Goal: Information Seeking & Learning: Learn about a topic

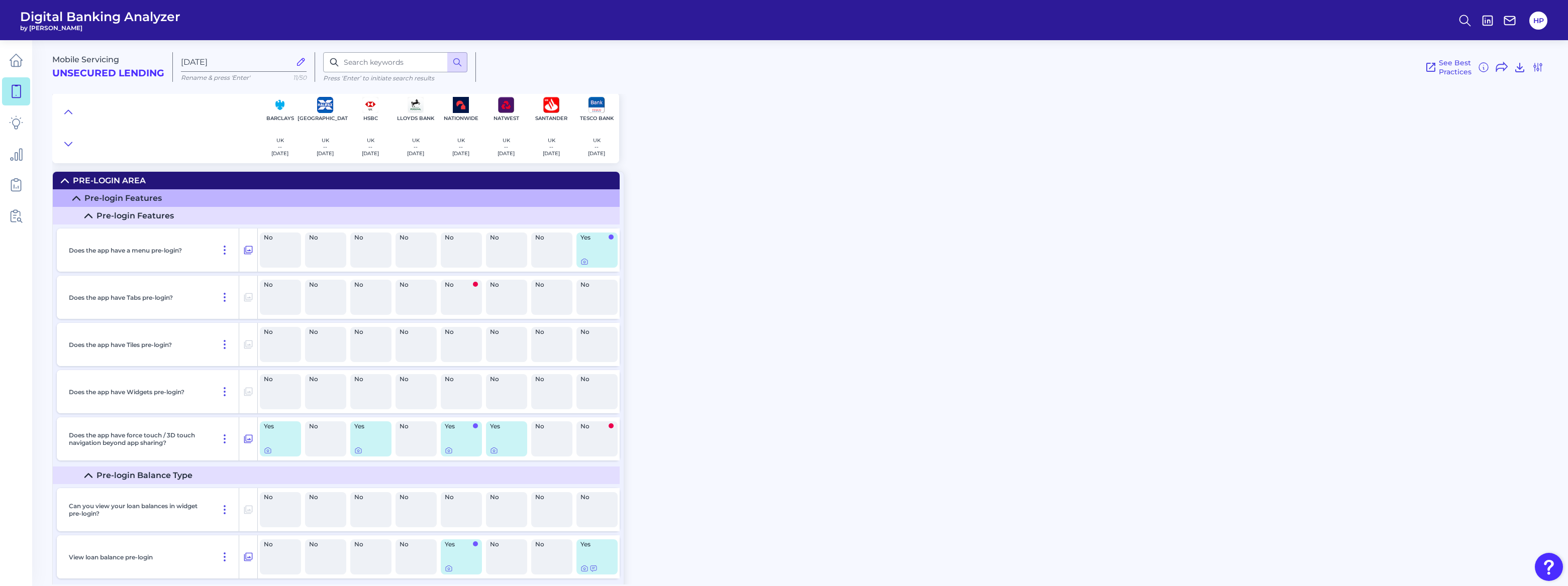
scroll to position [1826, 0]
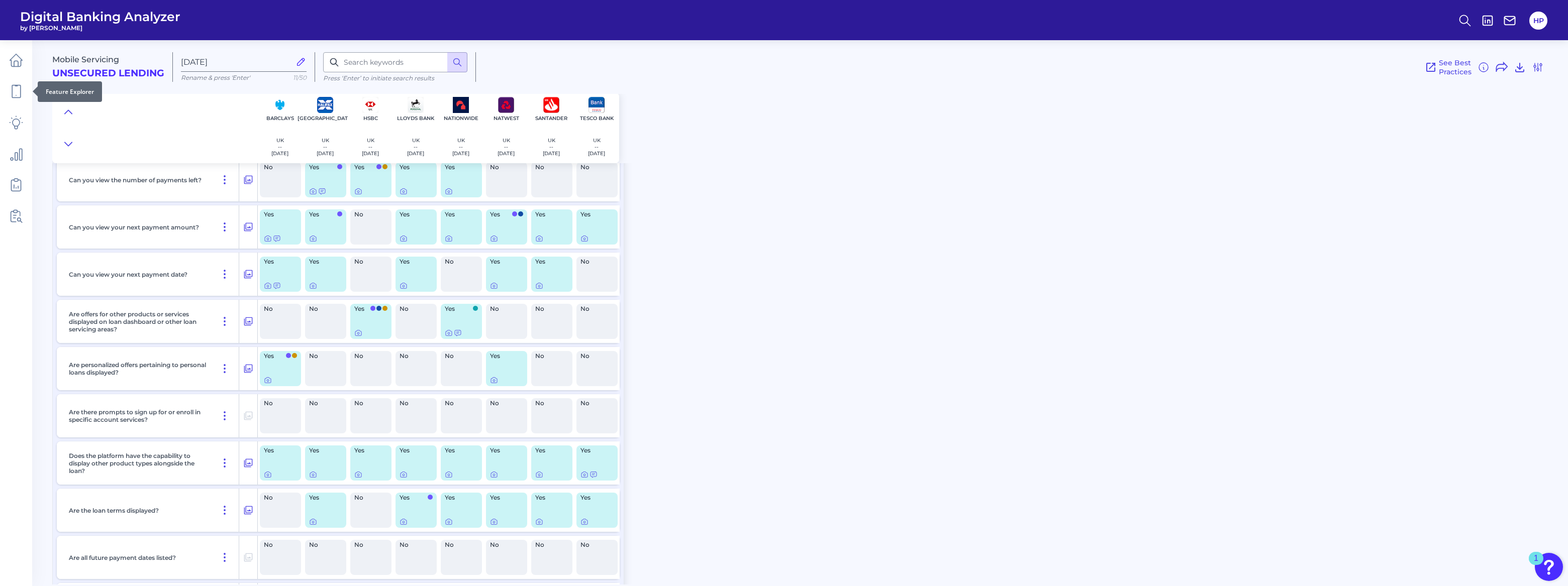
click at [27, 96] on div at bounding box center [32, 92] width 10 height 10
click at [12, 96] on icon at bounding box center [16, 92] width 14 height 14
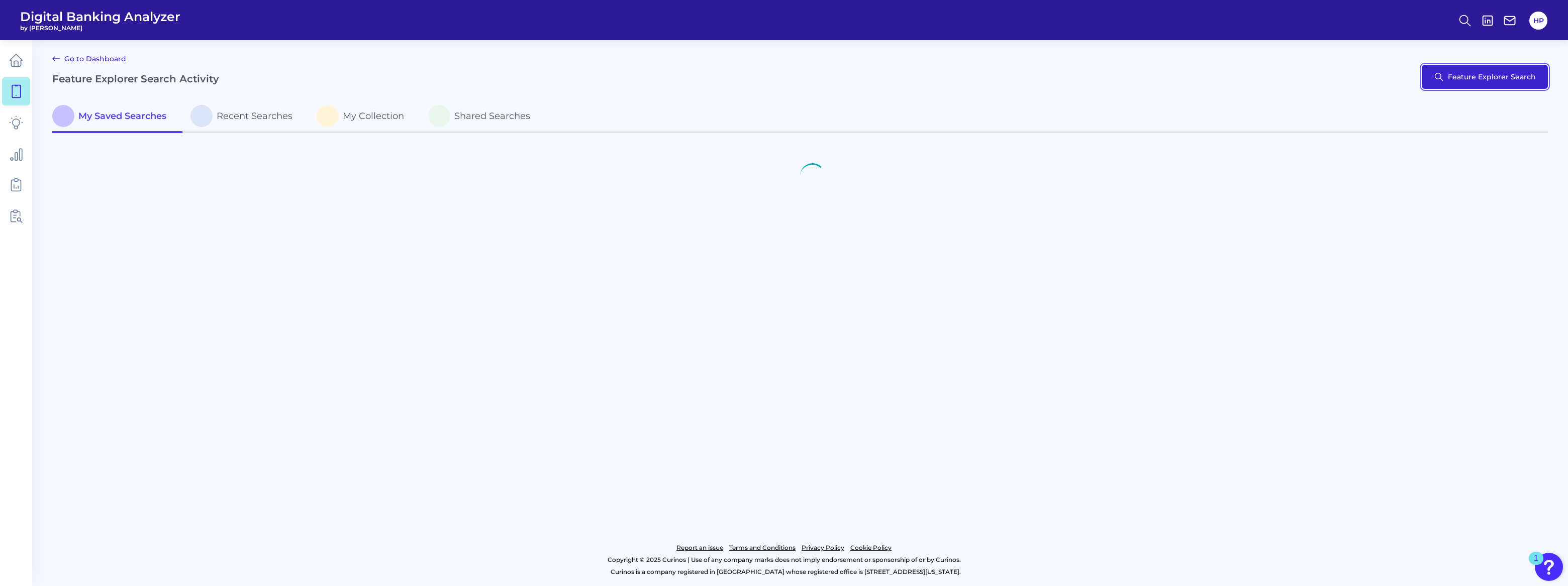
click at [1528, 75] on button "Feature Explorer Search" at bounding box center [1485, 76] width 126 height 24
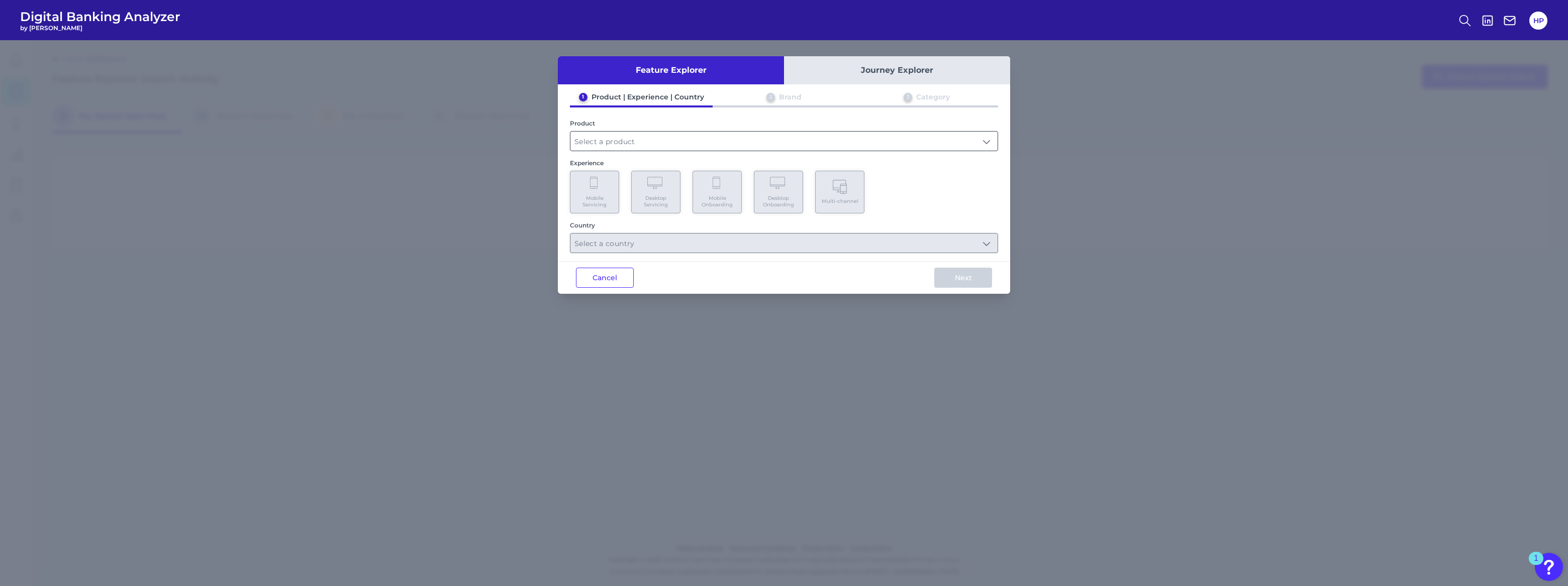
click at [660, 146] on input "text" at bounding box center [784, 141] width 427 height 19
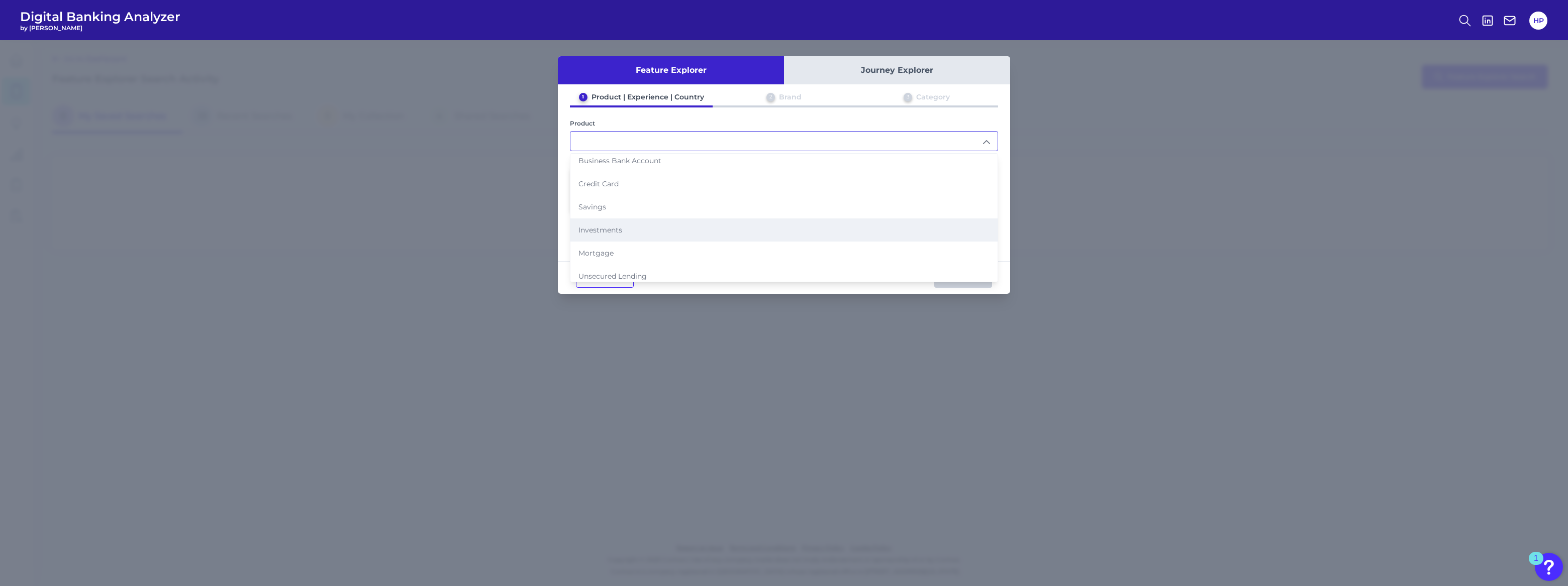
scroll to position [53, 0]
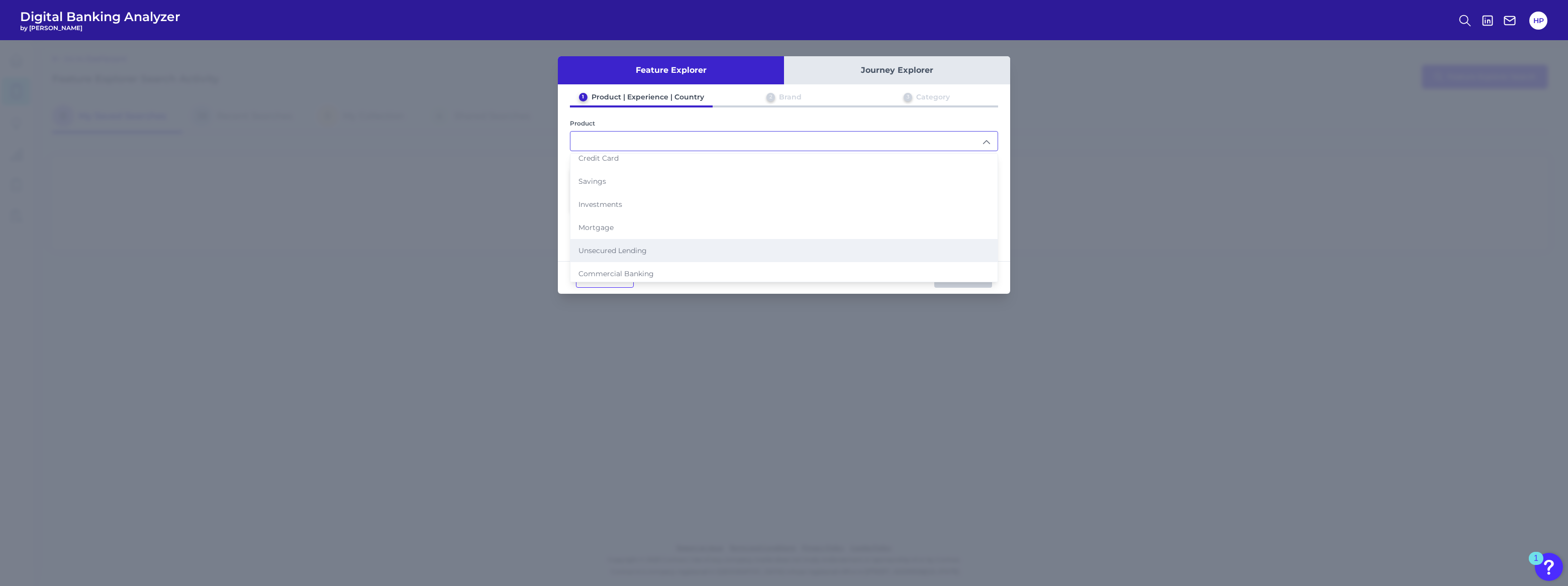
click at [633, 249] on span "Unsecured Lending" at bounding box center [613, 250] width 68 height 9
type input "Unsecured Lending"
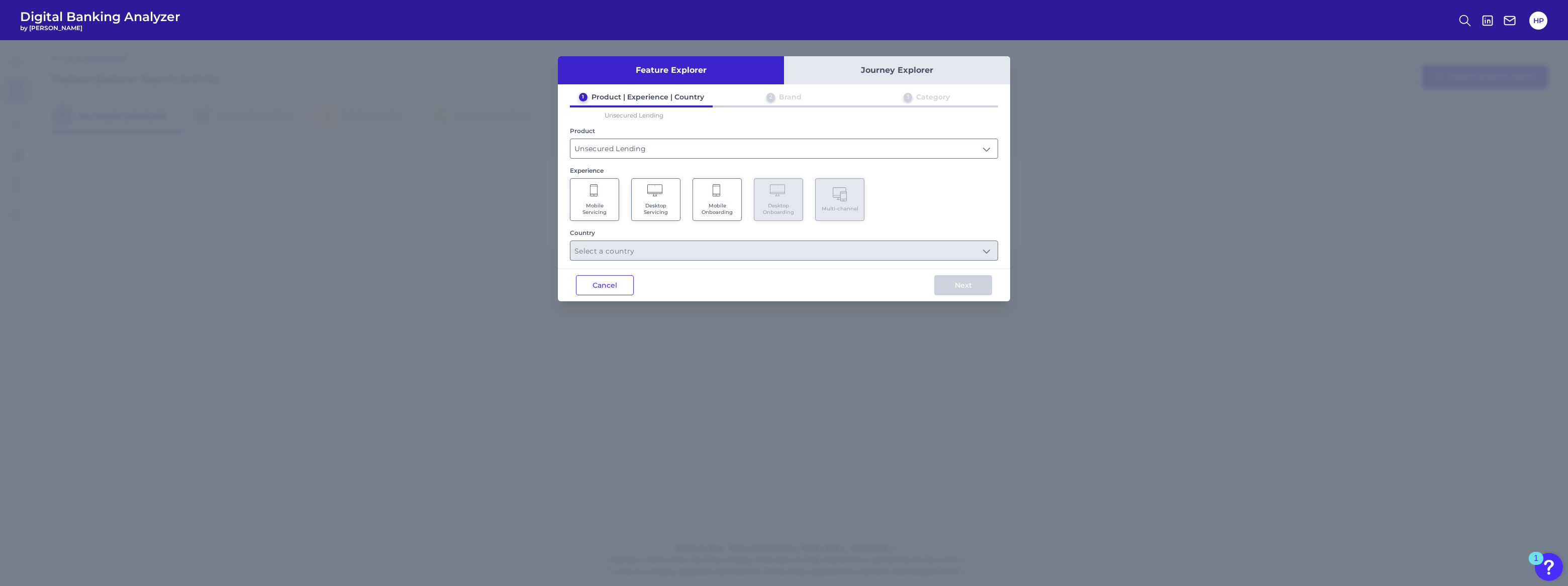
click at [596, 197] on Servicing "Mobile Servicing" at bounding box center [594, 199] width 49 height 43
click at [696, 244] on input "text" at bounding box center [784, 251] width 427 height 19
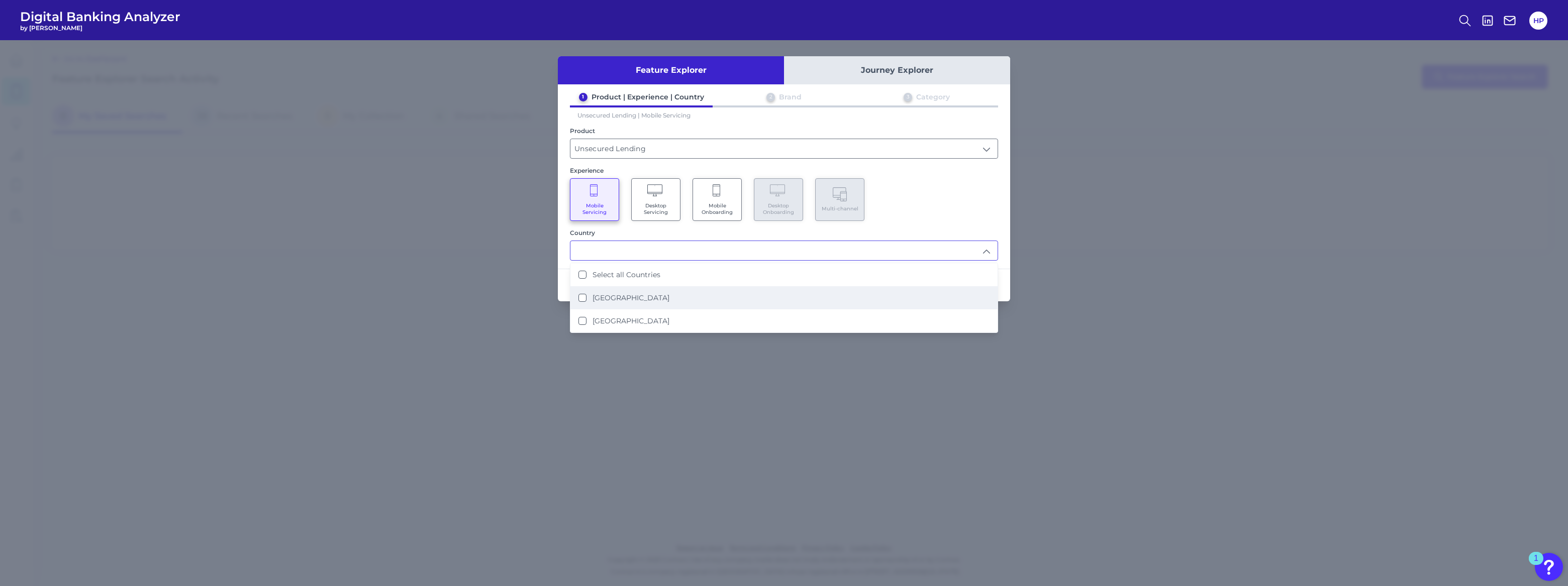
click at [642, 294] on label "[GEOGRAPHIC_DATA]" at bounding box center [631, 298] width 77 height 9
type input "[GEOGRAPHIC_DATA]"
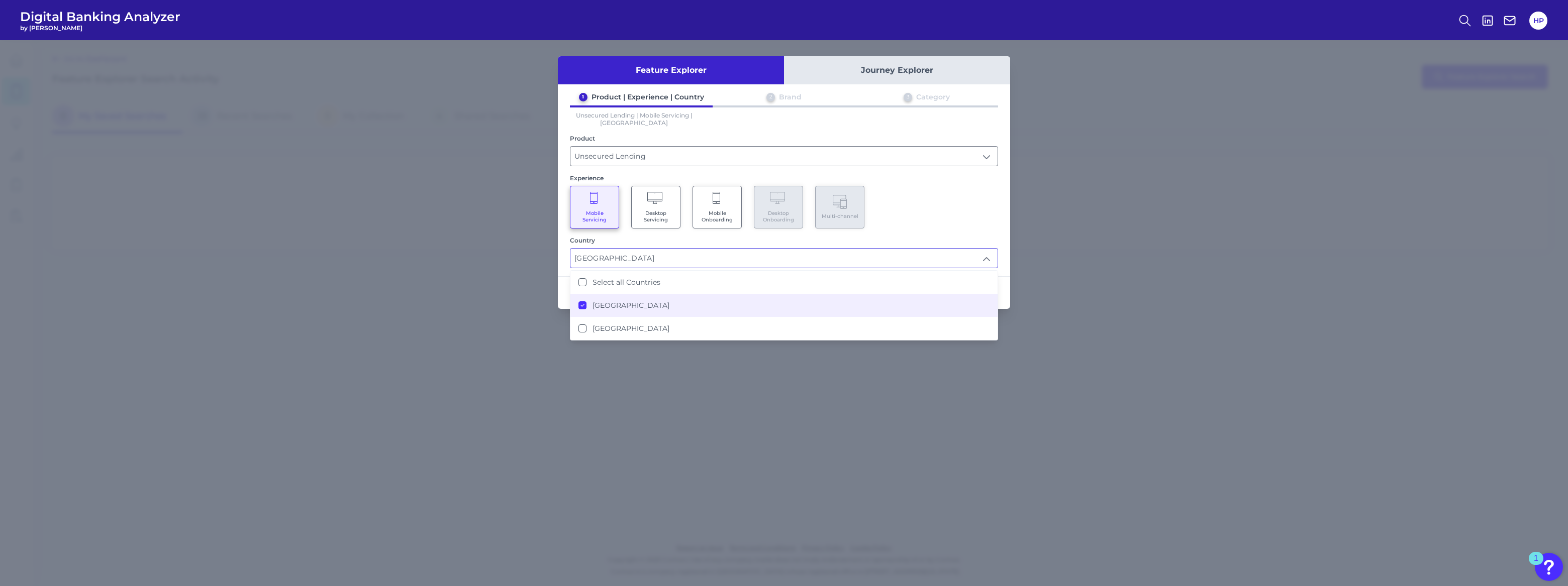
click at [973, 225] on div "Mobile Servicing Desktop Servicing Mobile Onboarding Desktop Onboarding Multi-c…" at bounding box center [784, 207] width 428 height 43
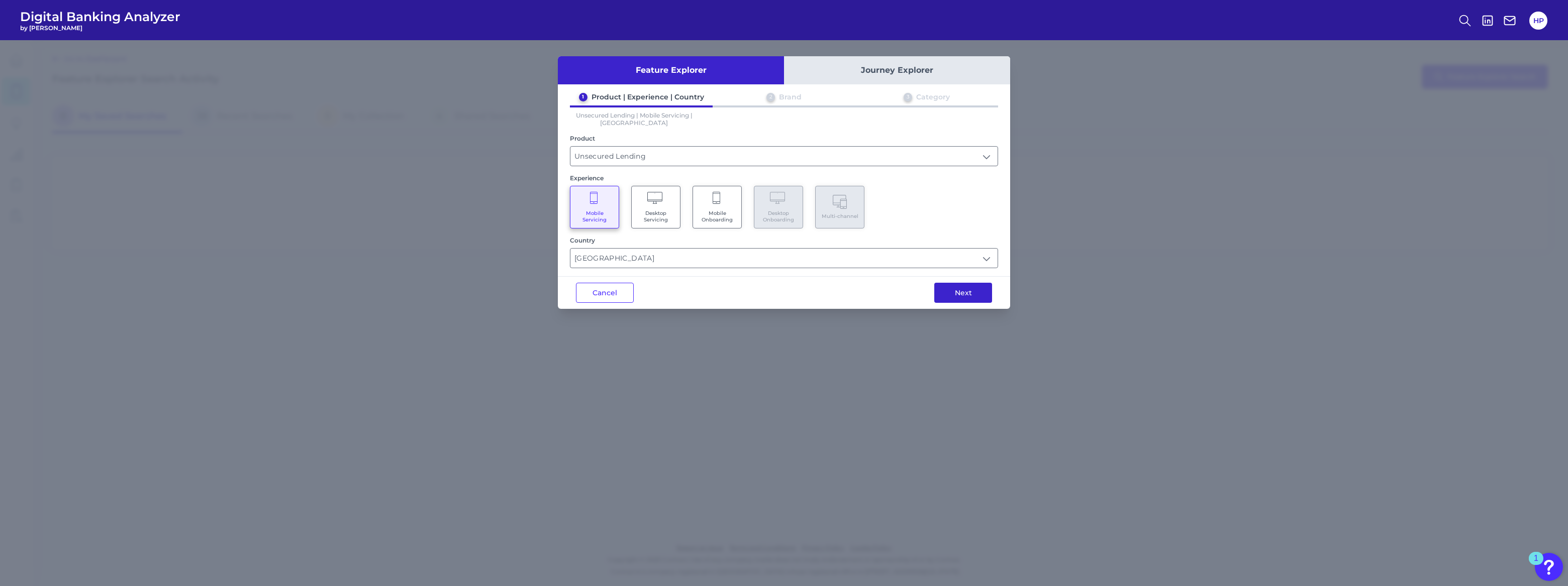
click at [969, 288] on button "Next" at bounding box center [963, 292] width 58 height 20
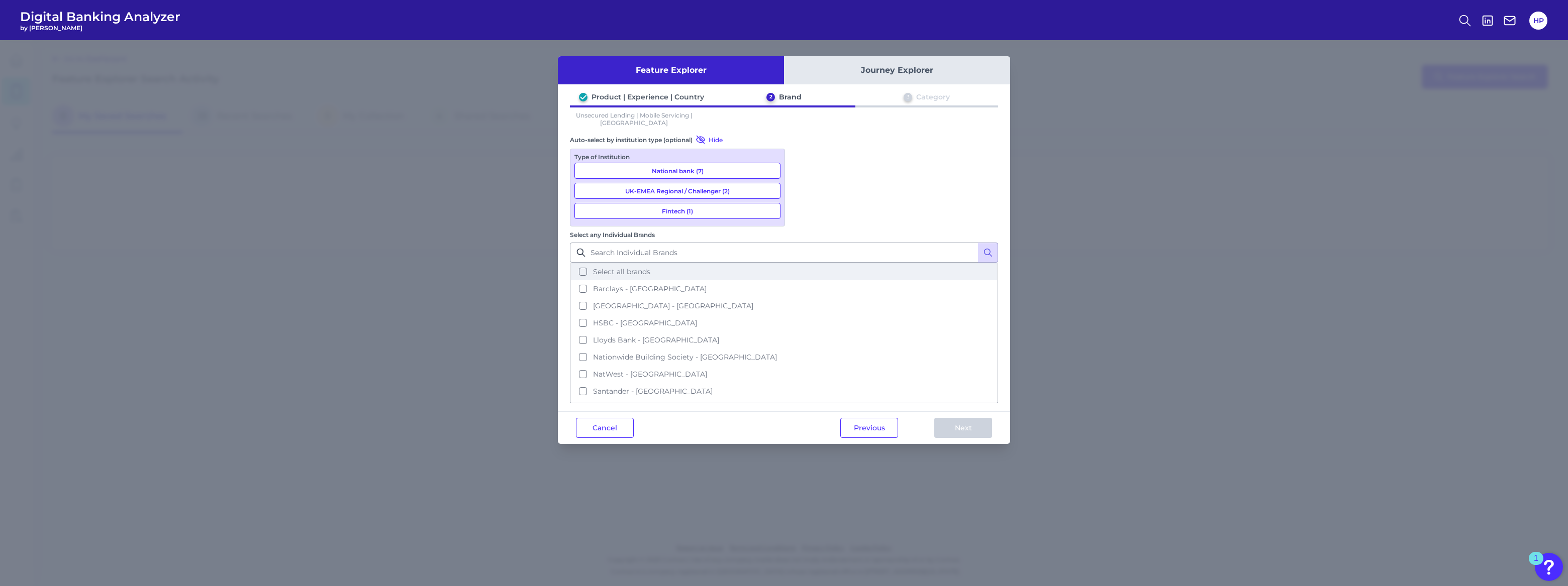
click at [650, 267] on span "Select all brands" at bounding box center [622, 271] width 57 height 9
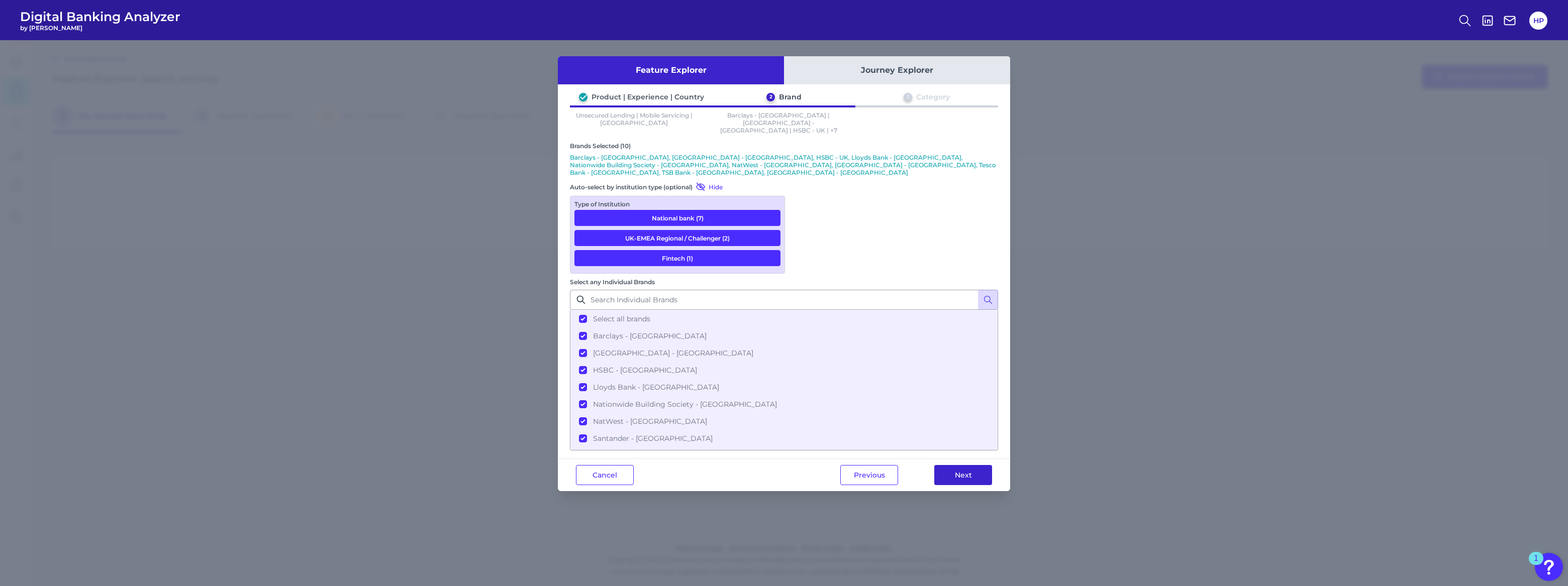
click at [957, 465] on button "Next" at bounding box center [963, 475] width 58 height 20
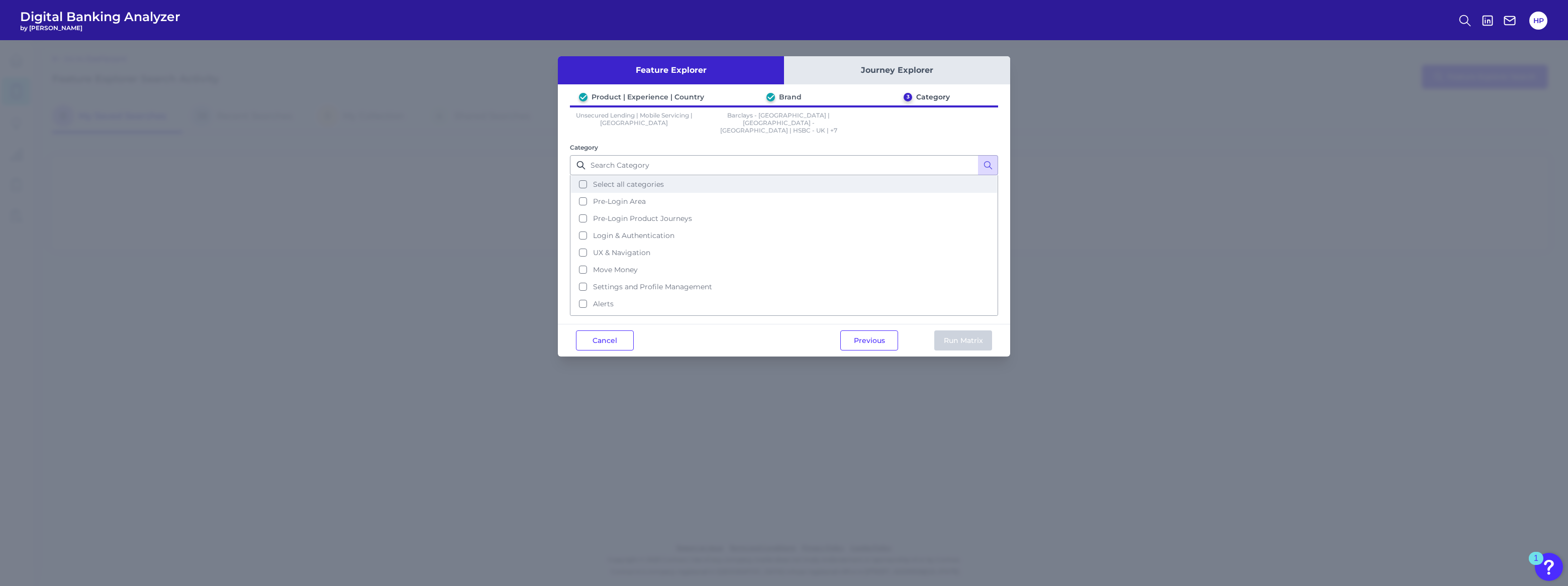
click at [594, 180] on span "Select all categories" at bounding box center [629, 184] width 71 height 9
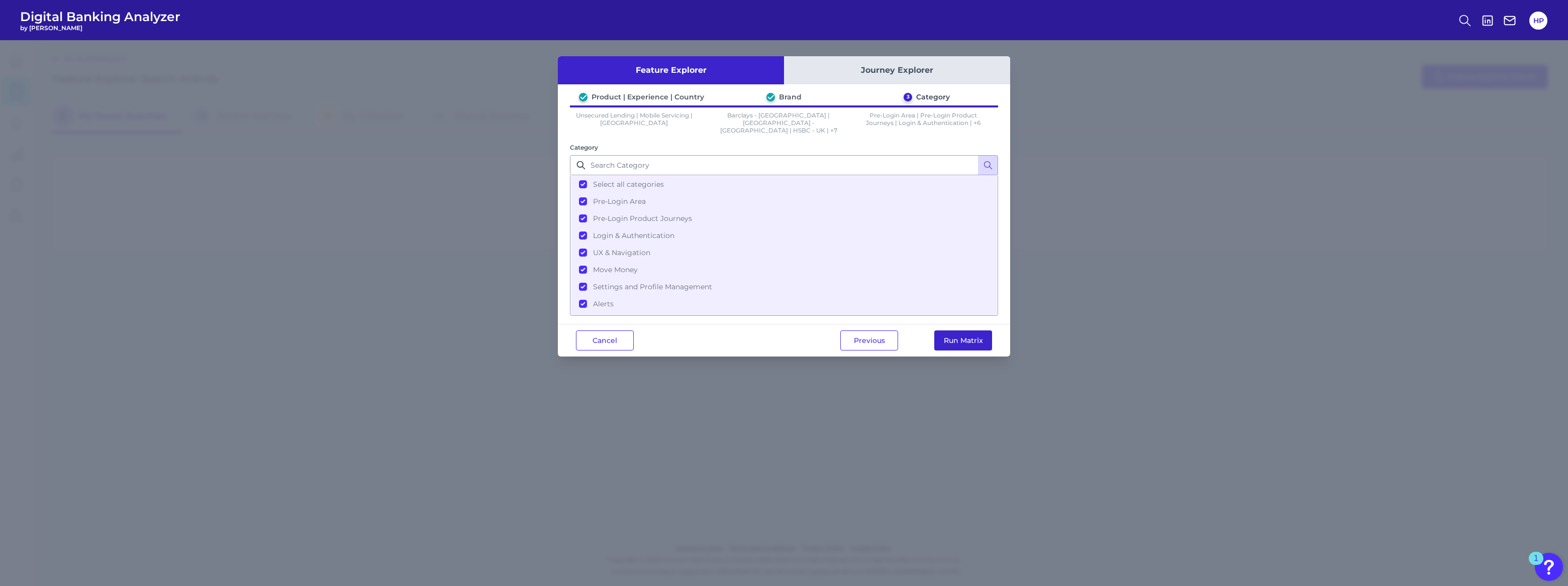
click at [976, 331] on button "Run Matrix" at bounding box center [963, 340] width 58 height 20
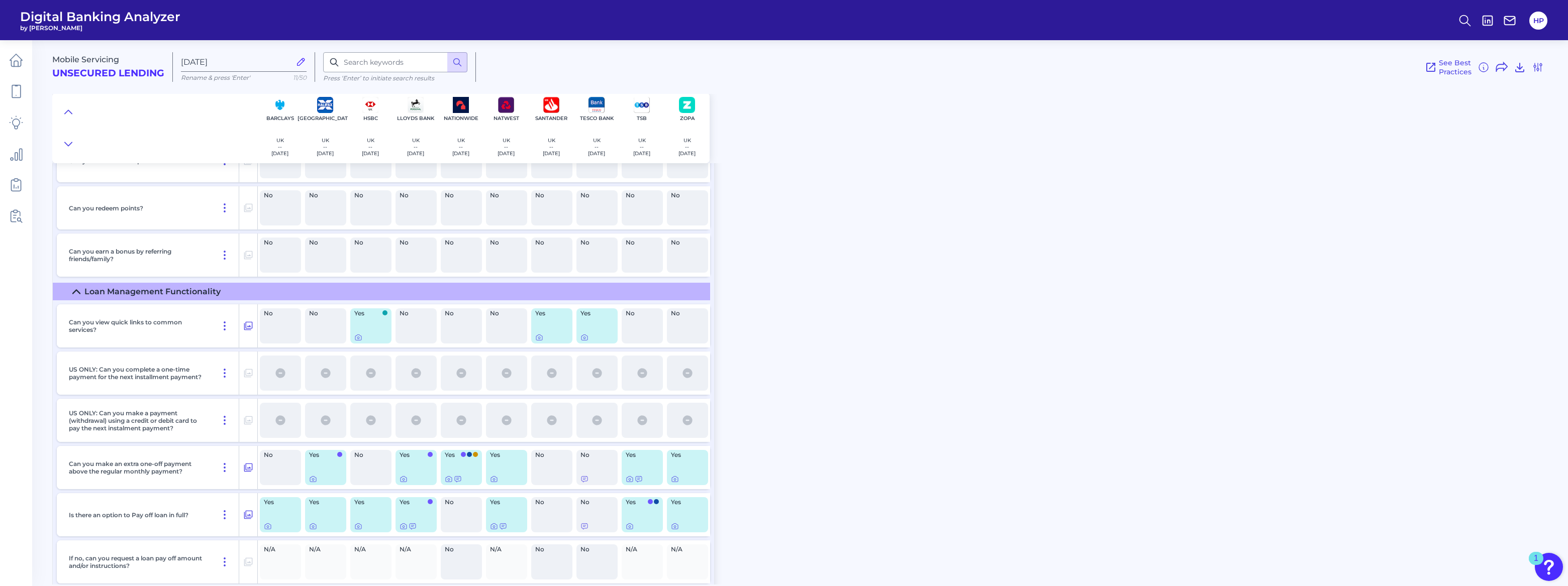
scroll to position [2922, 0]
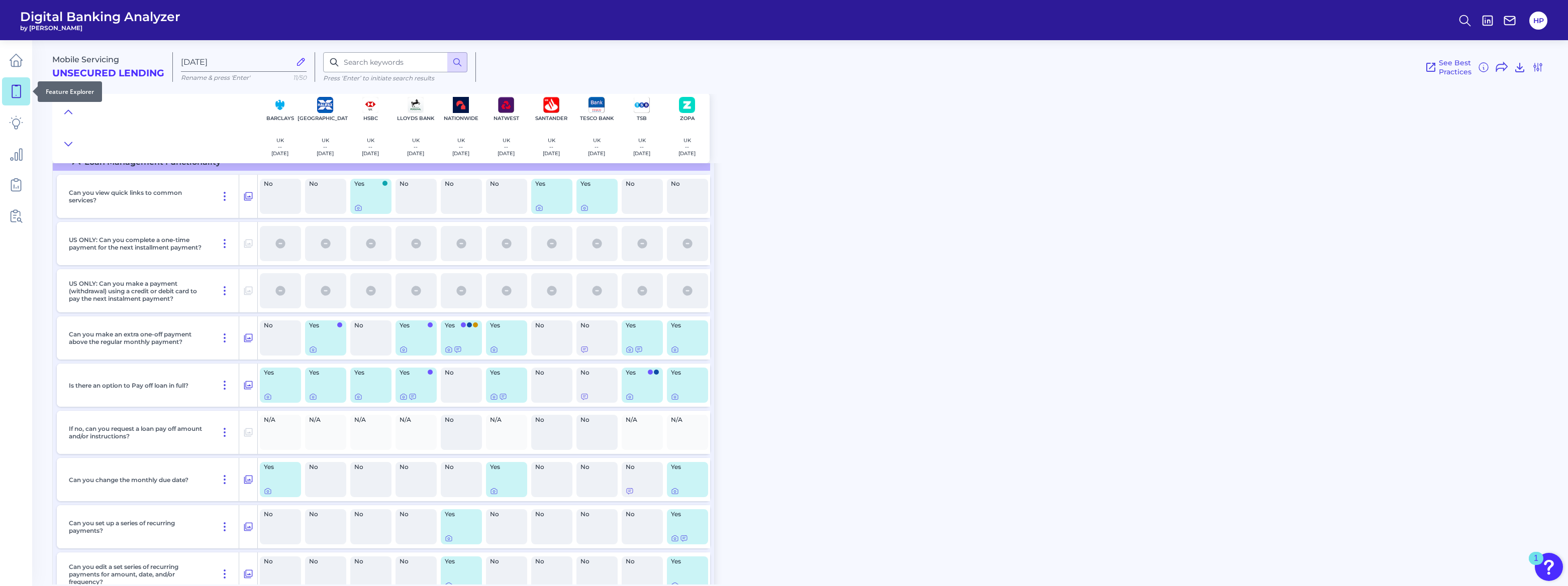
click at [19, 100] on link at bounding box center [16, 91] width 28 height 28
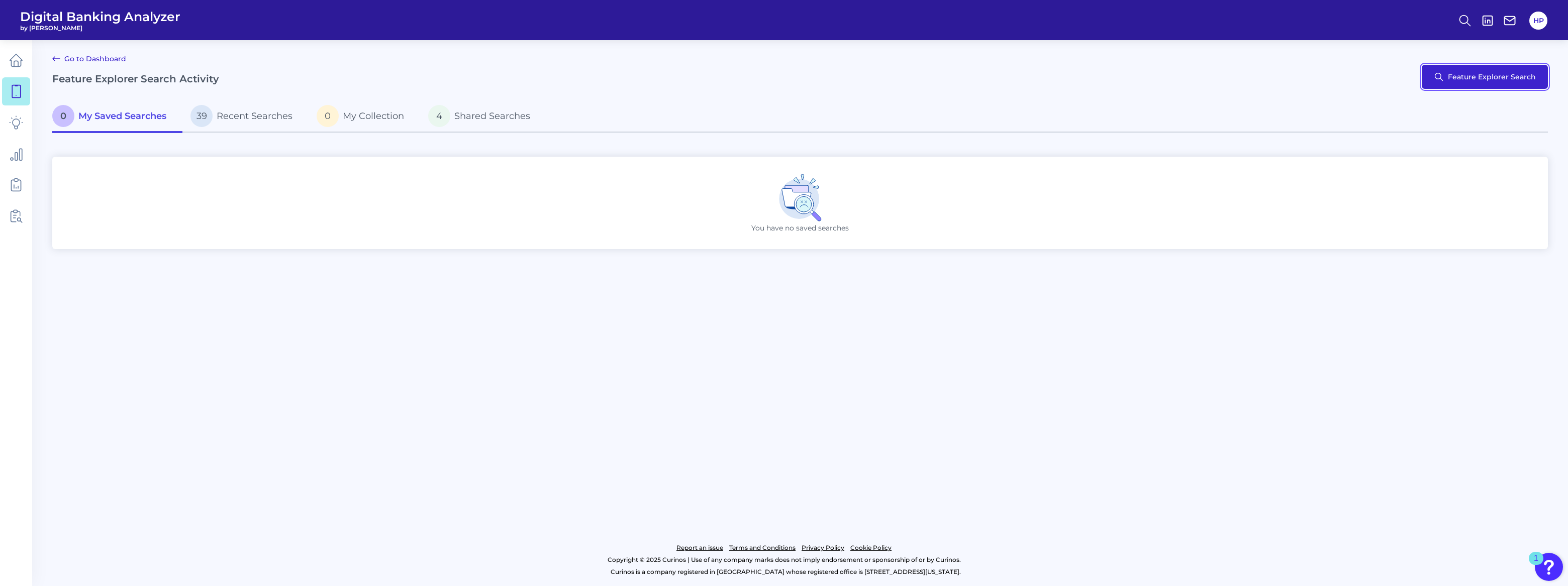
click at [1472, 84] on button "Feature Explorer Search" at bounding box center [1485, 76] width 126 height 24
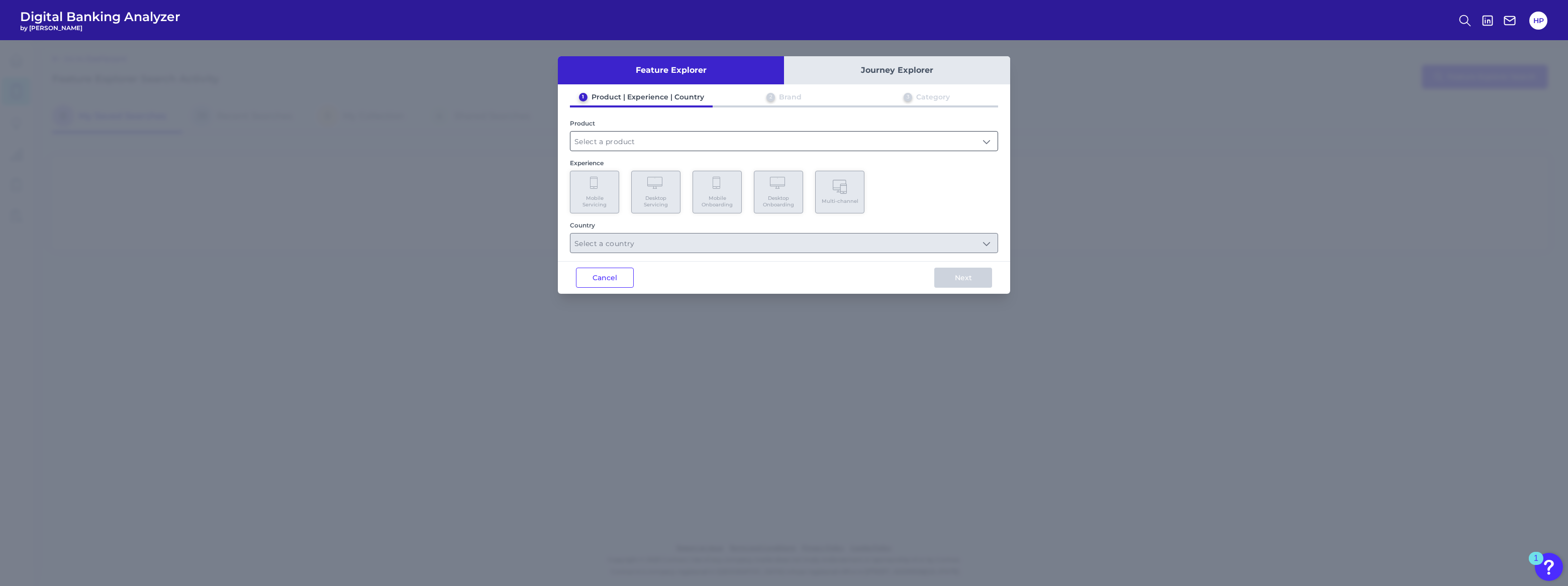
click at [637, 135] on input "text" at bounding box center [784, 141] width 427 height 19
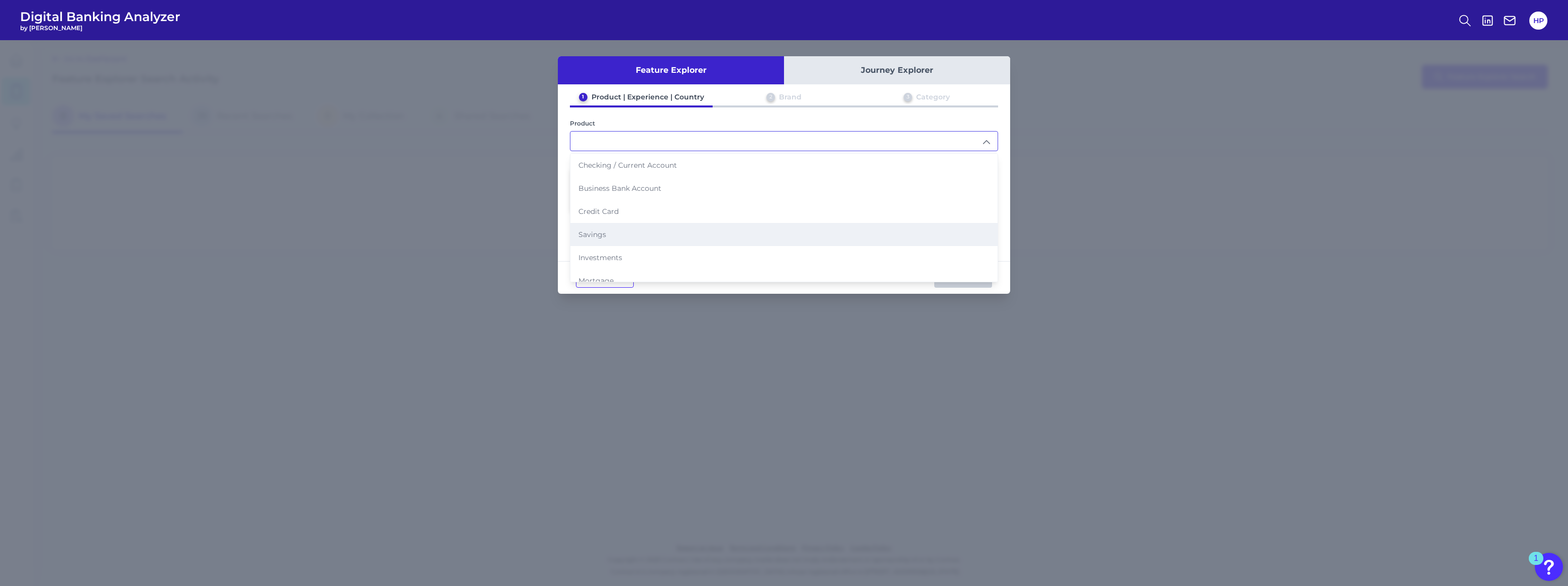
scroll to position [53, 0]
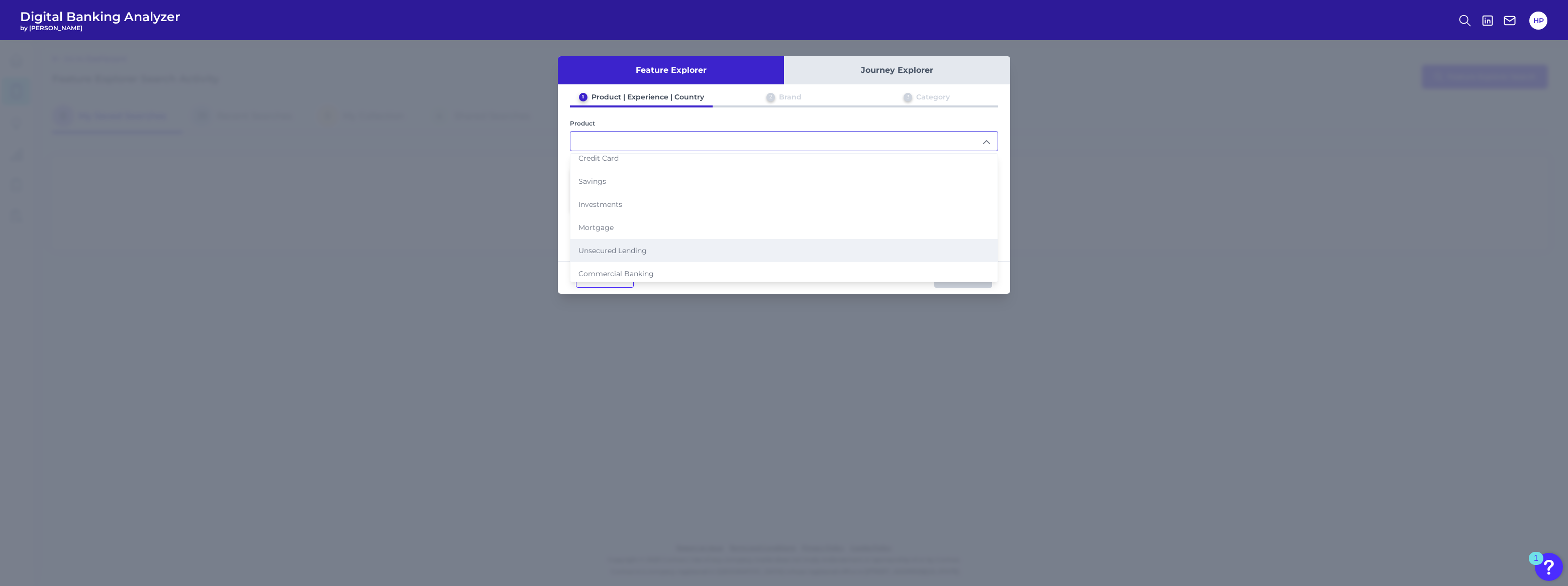
click at [629, 246] on span "Unsecured Lending" at bounding box center [613, 250] width 68 height 9
type input "Unsecured Lending"
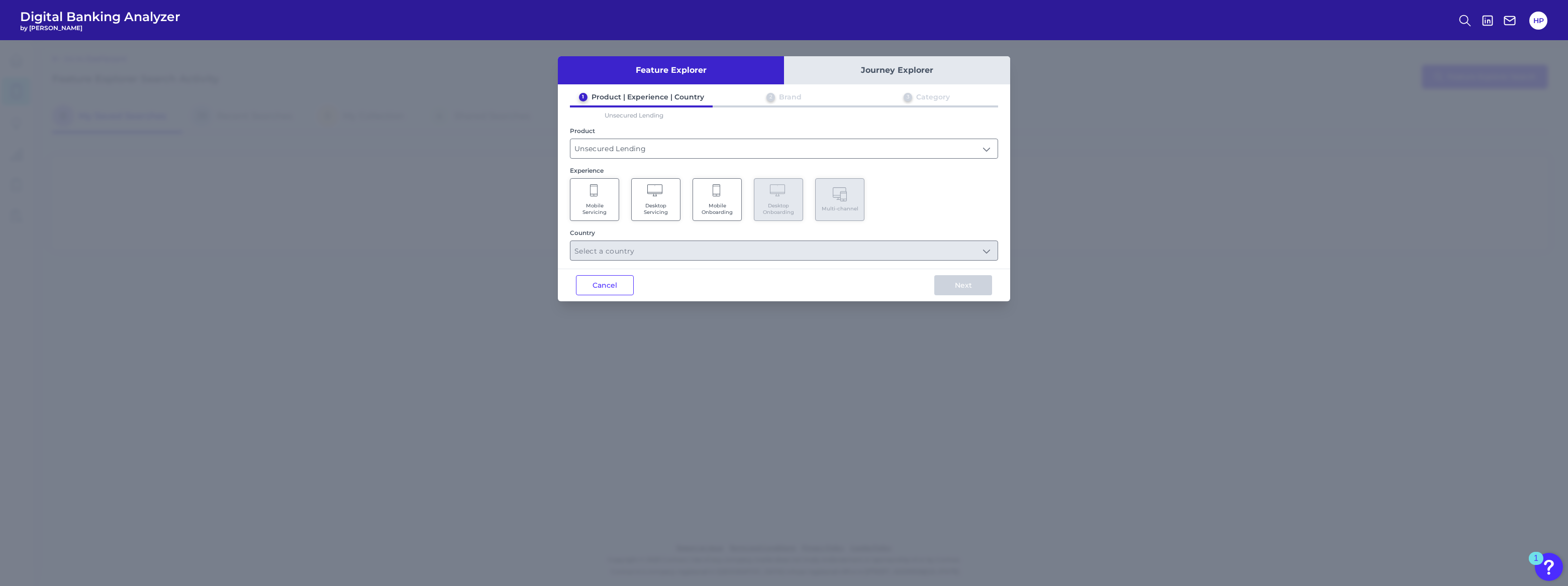
click at [714, 188] on icon at bounding box center [717, 191] width 9 height 14
click at [679, 249] on input "text" at bounding box center [784, 251] width 427 height 19
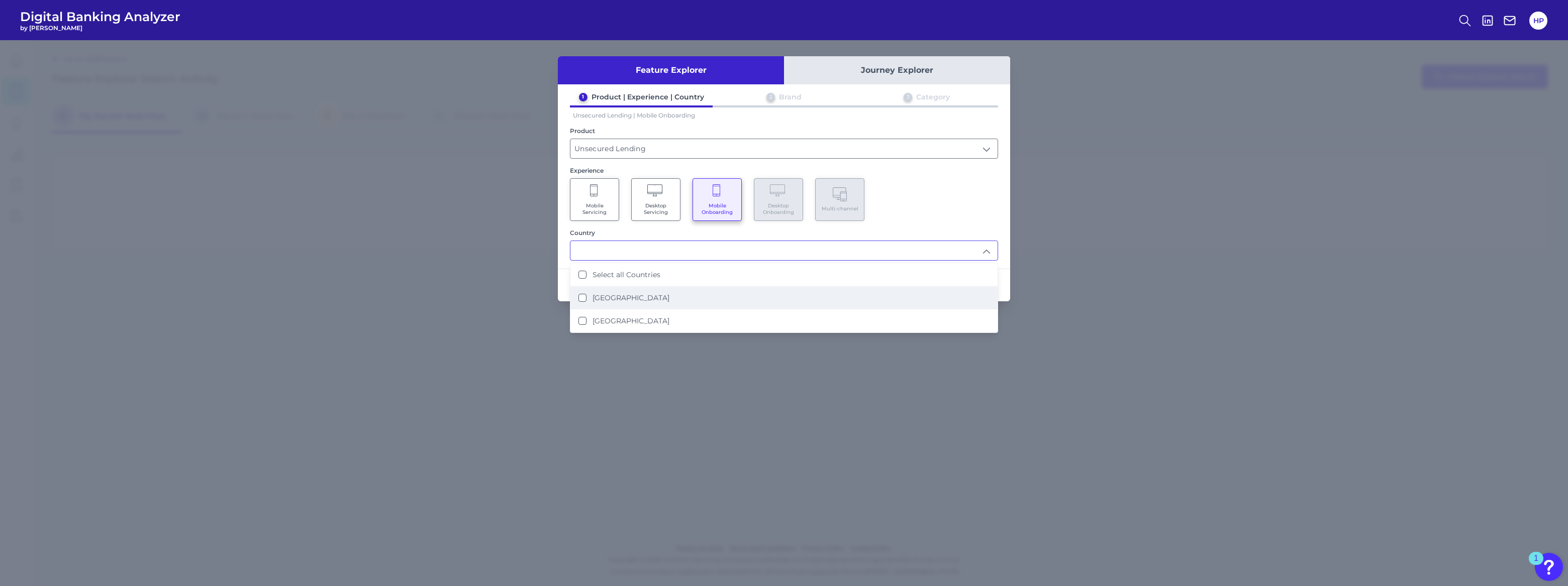
click at [625, 288] on li "[GEOGRAPHIC_DATA]" at bounding box center [784, 298] width 427 height 23
type input "[GEOGRAPHIC_DATA]"
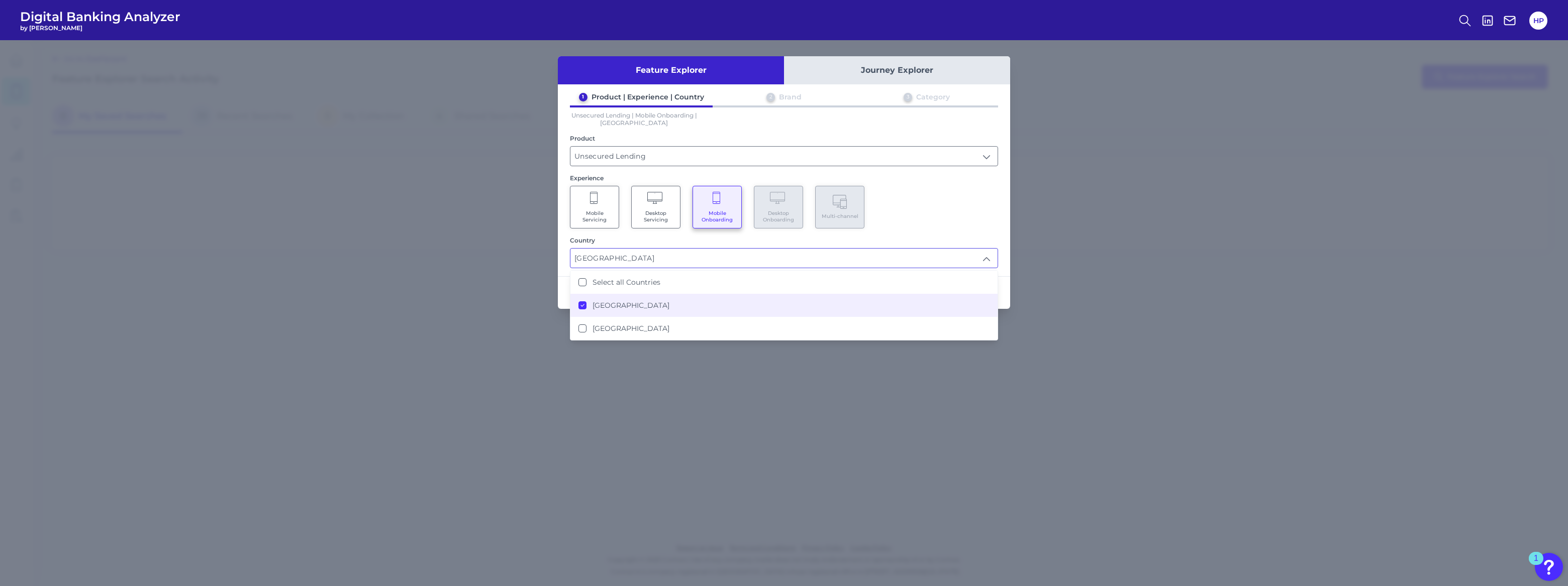
click at [879, 225] on div "Mobile Servicing Desktop Servicing Mobile Onboarding Desktop Onboarding Multi-c…" at bounding box center [784, 207] width 428 height 43
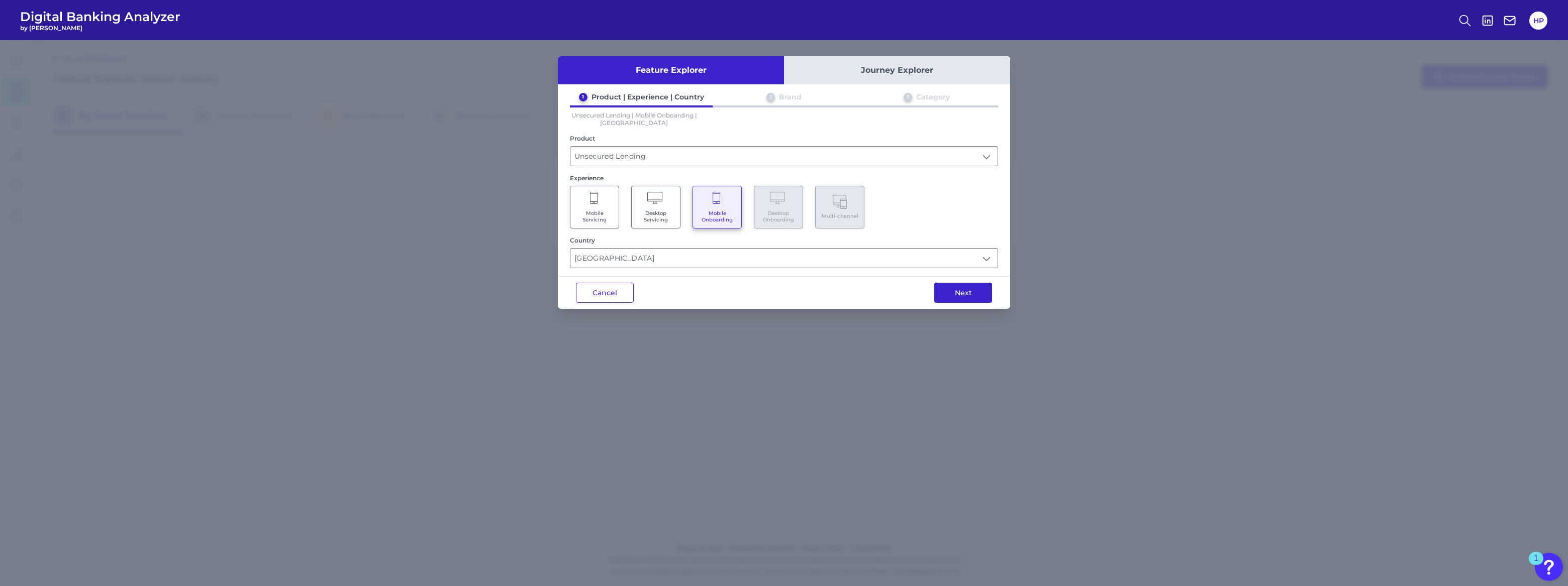
click at [963, 286] on button "Next" at bounding box center [963, 292] width 58 height 20
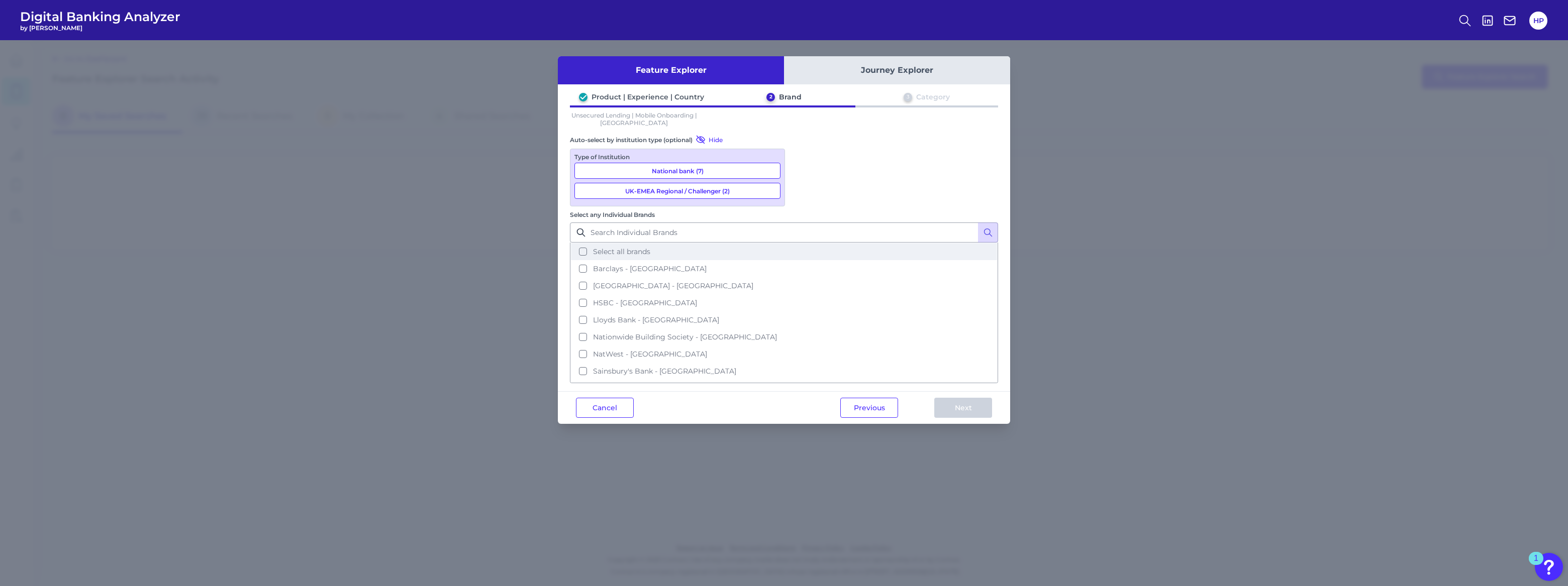
click at [650, 247] on span "Select all brands" at bounding box center [622, 251] width 57 height 9
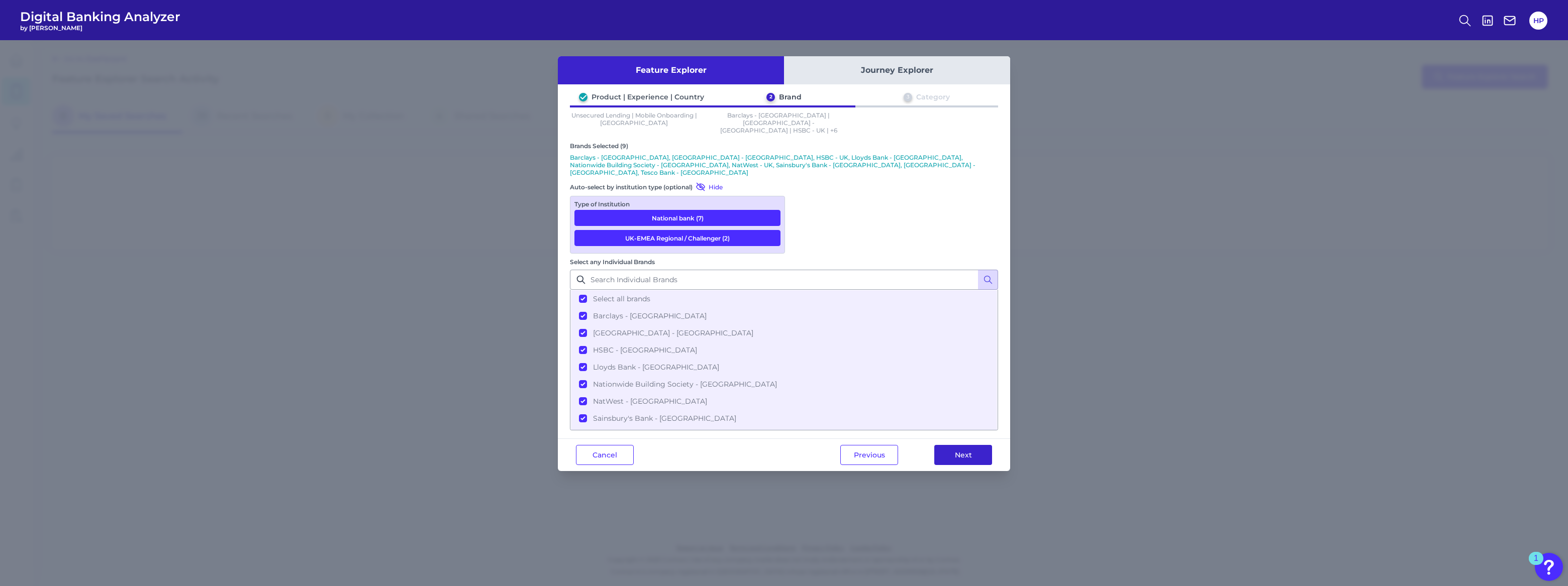
click at [954, 445] on button "Next" at bounding box center [963, 455] width 58 height 20
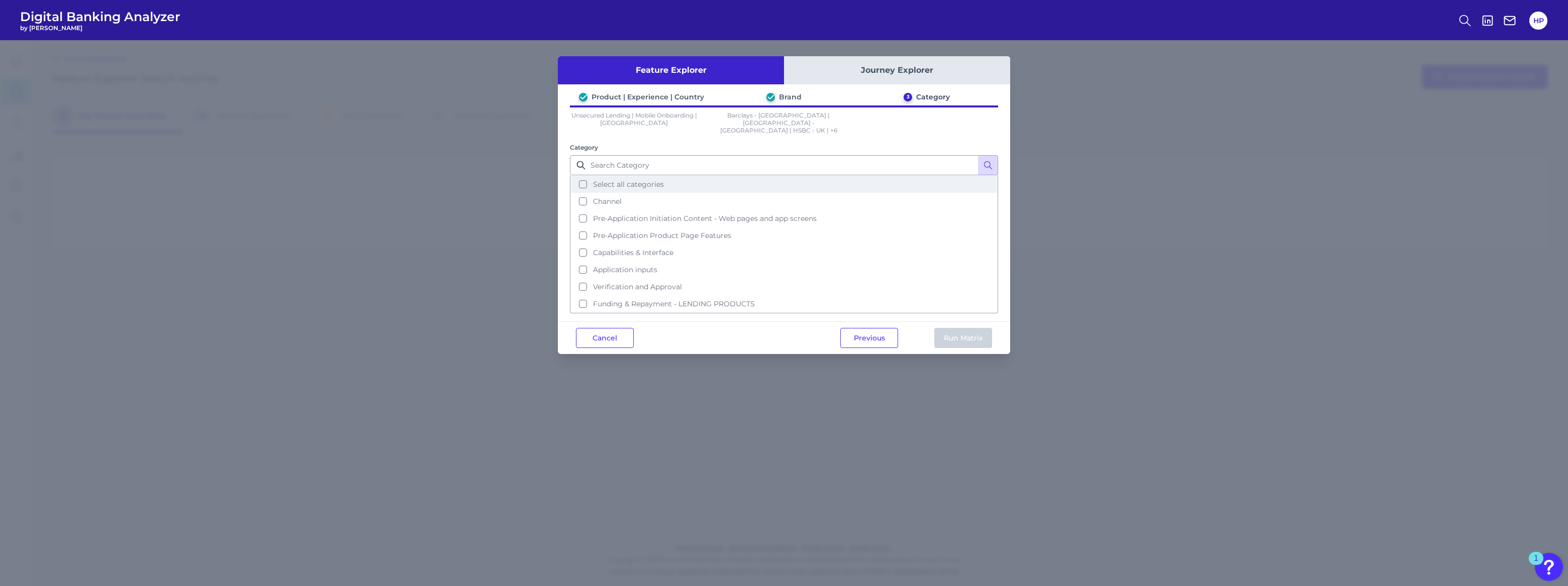
click at [623, 182] on button "Select all categories" at bounding box center [784, 184] width 426 height 17
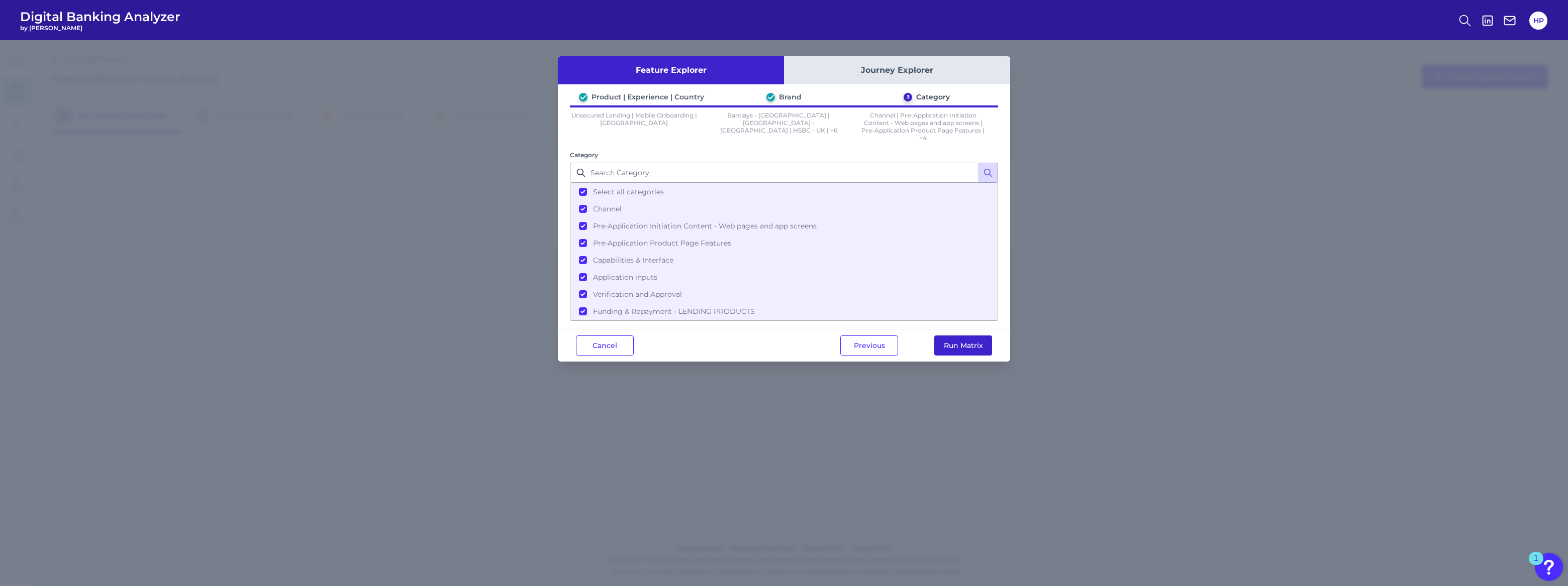
click at [963, 337] on button "Run Matrix" at bounding box center [963, 345] width 58 height 20
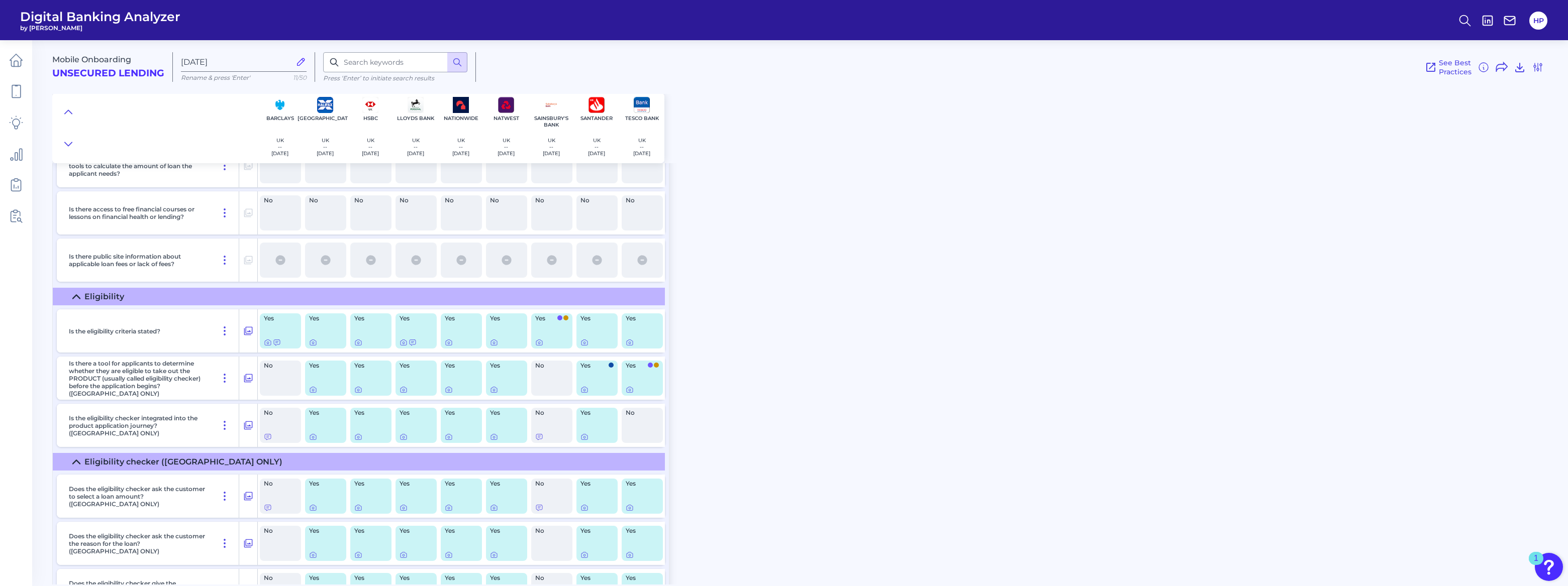
scroll to position [1370, 0]
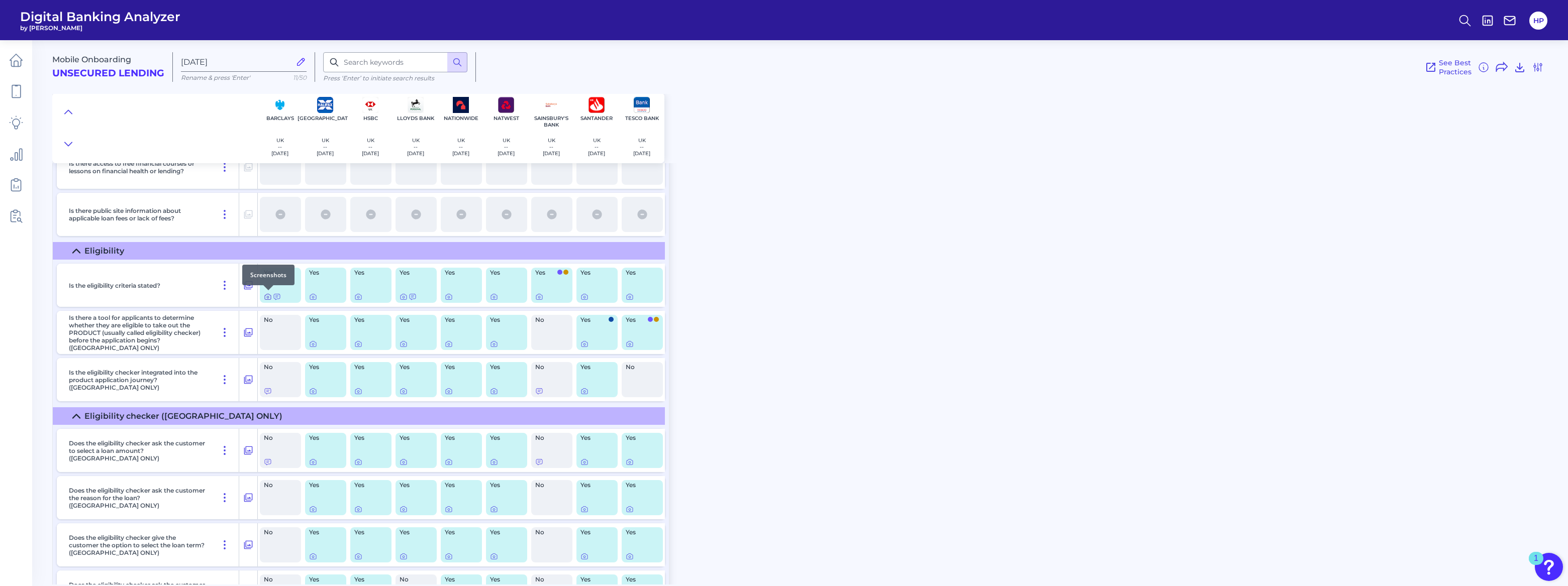
click at [265, 296] on icon at bounding box center [268, 297] width 8 height 8
click at [316, 347] on icon at bounding box center [313, 344] width 8 height 8
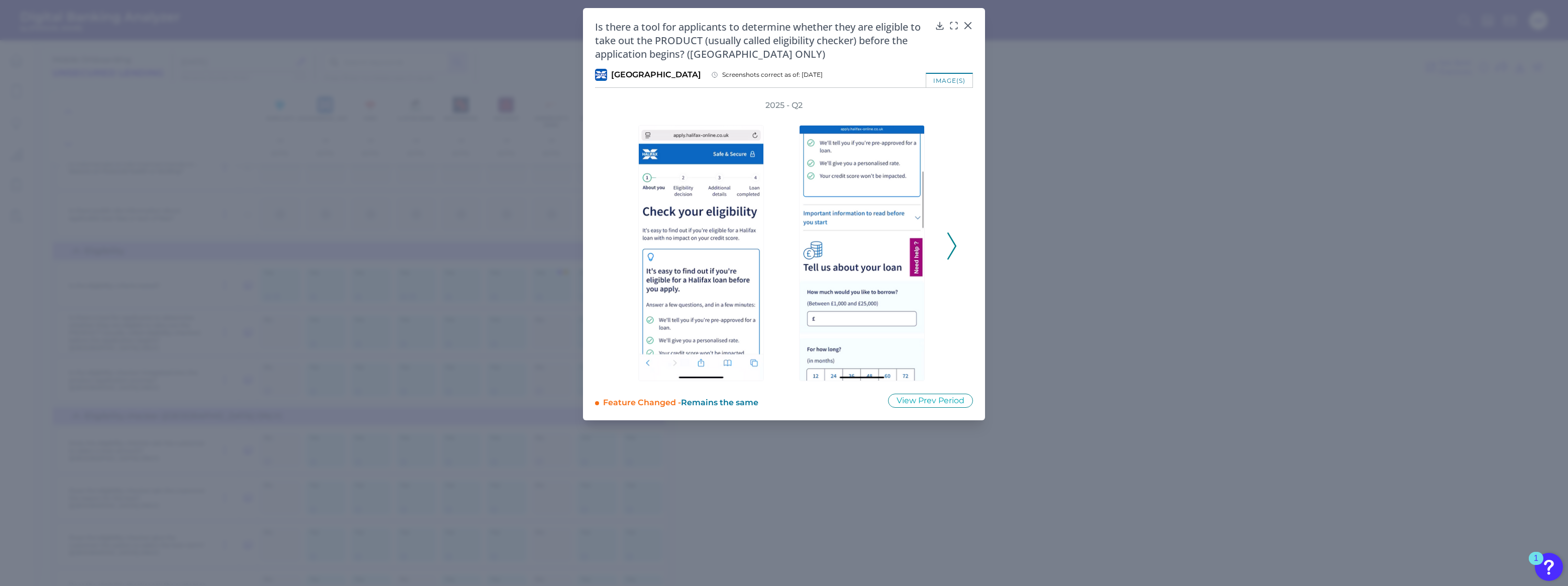
click at [944, 240] on div at bounding box center [864, 247] width 161 height 270
click at [952, 247] on icon at bounding box center [952, 247] width 9 height 27
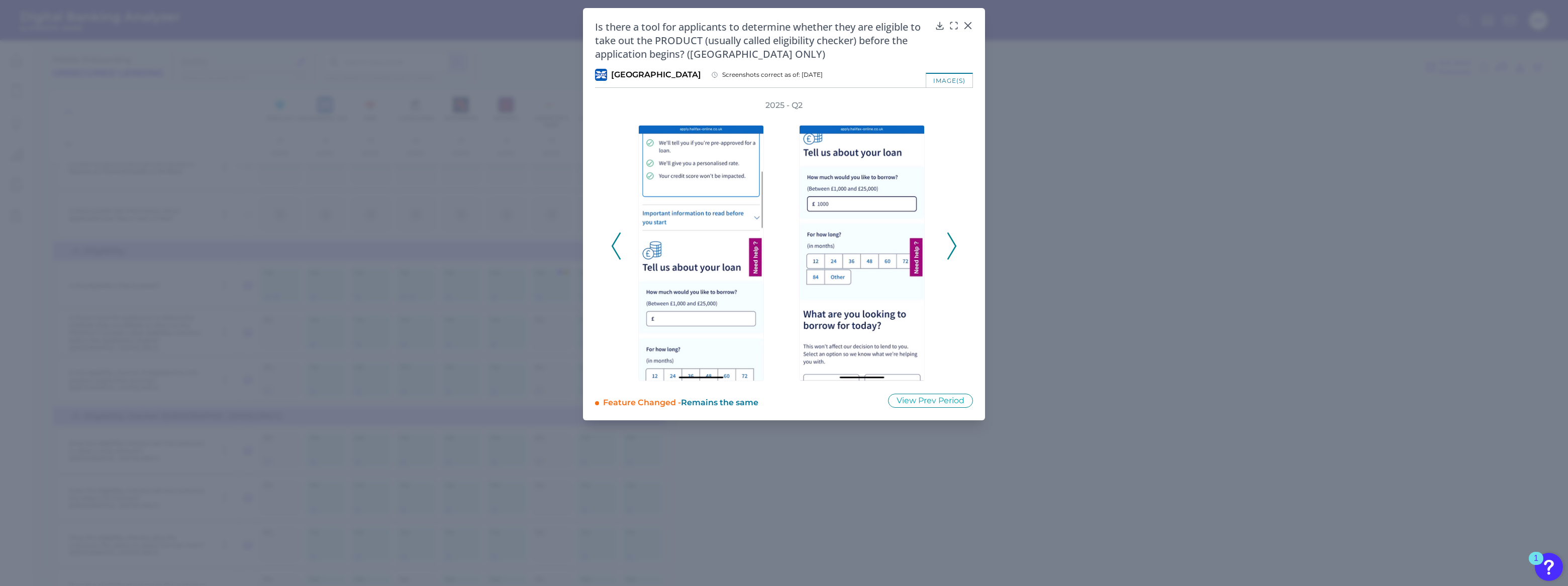
click at [952, 247] on icon at bounding box center [952, 247] width 9 height 27
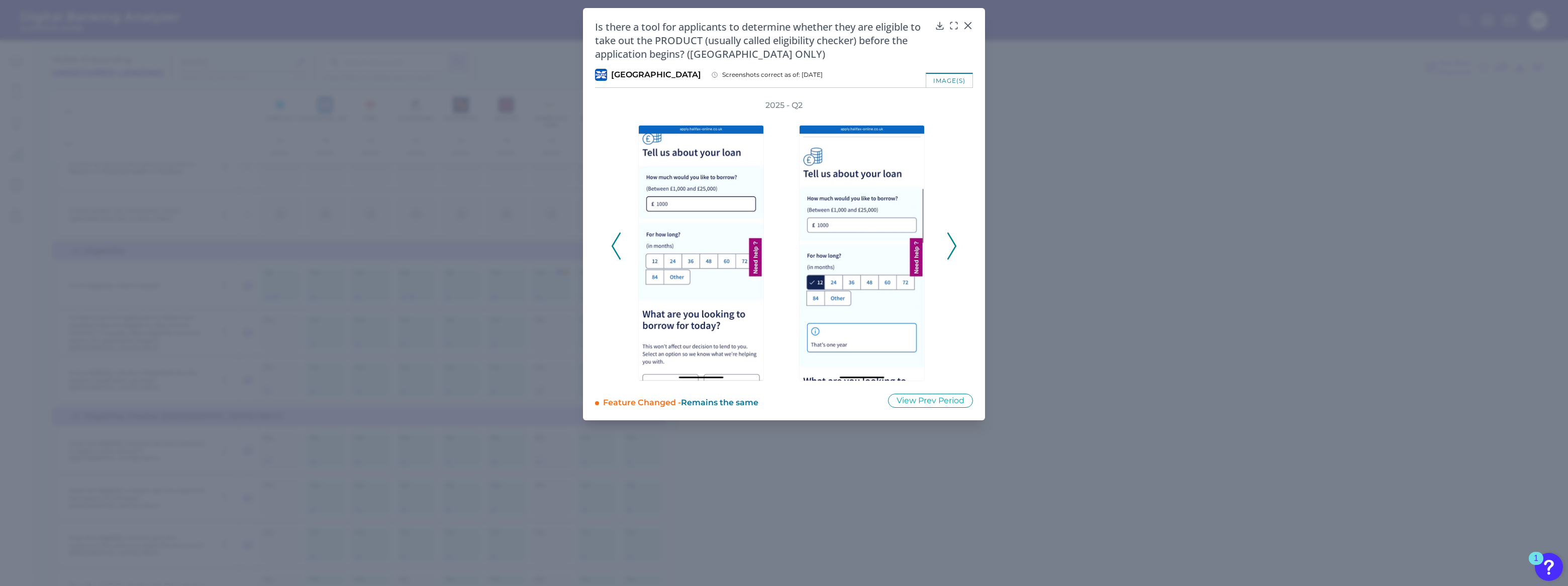
click at [952, 247] on icon at bounding box center [952, 247] width 9 height 27
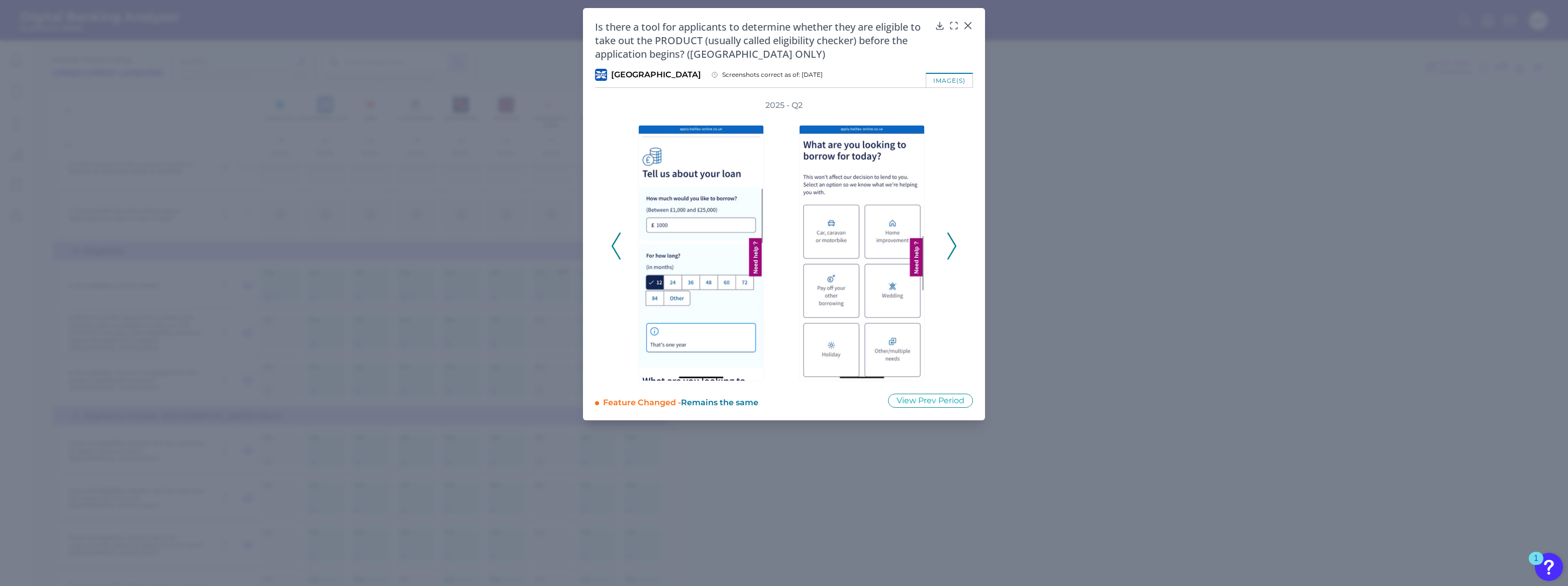
click at [952, 247] on icon at bounding box center [952, 247] width 9 height 27
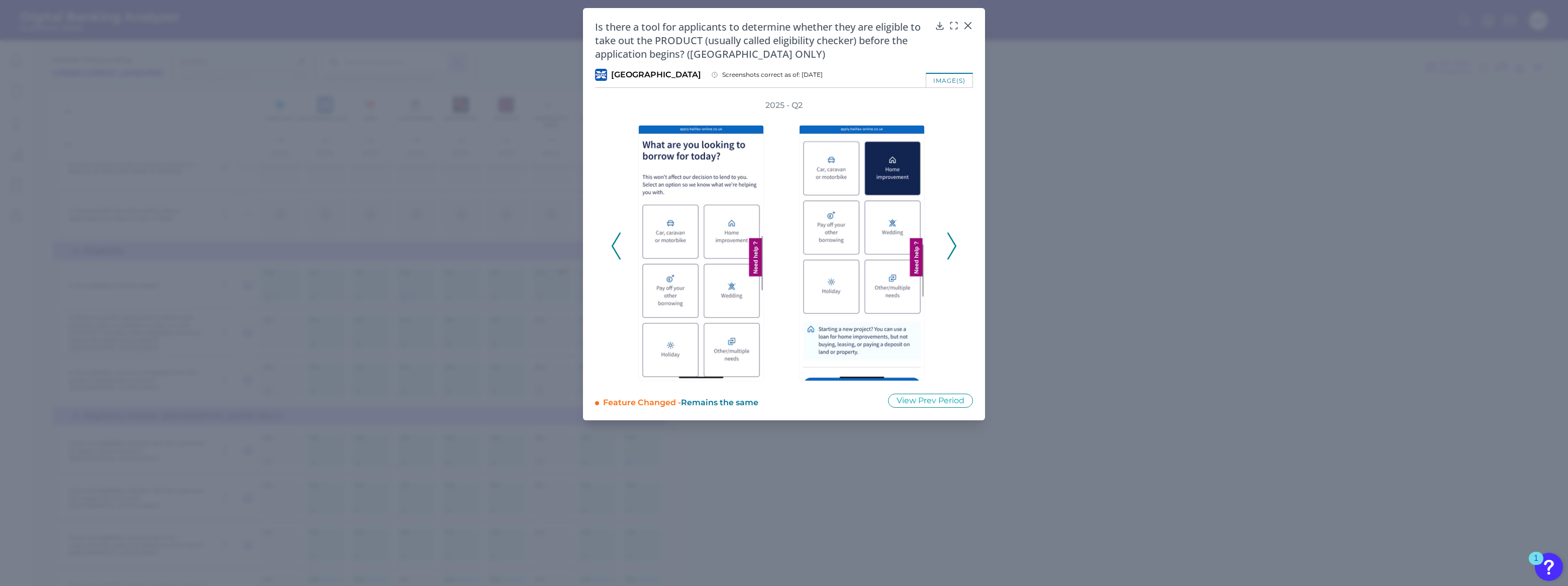
click at [952, 247] on icon at bounding box center [952, 247] width 9 height 27
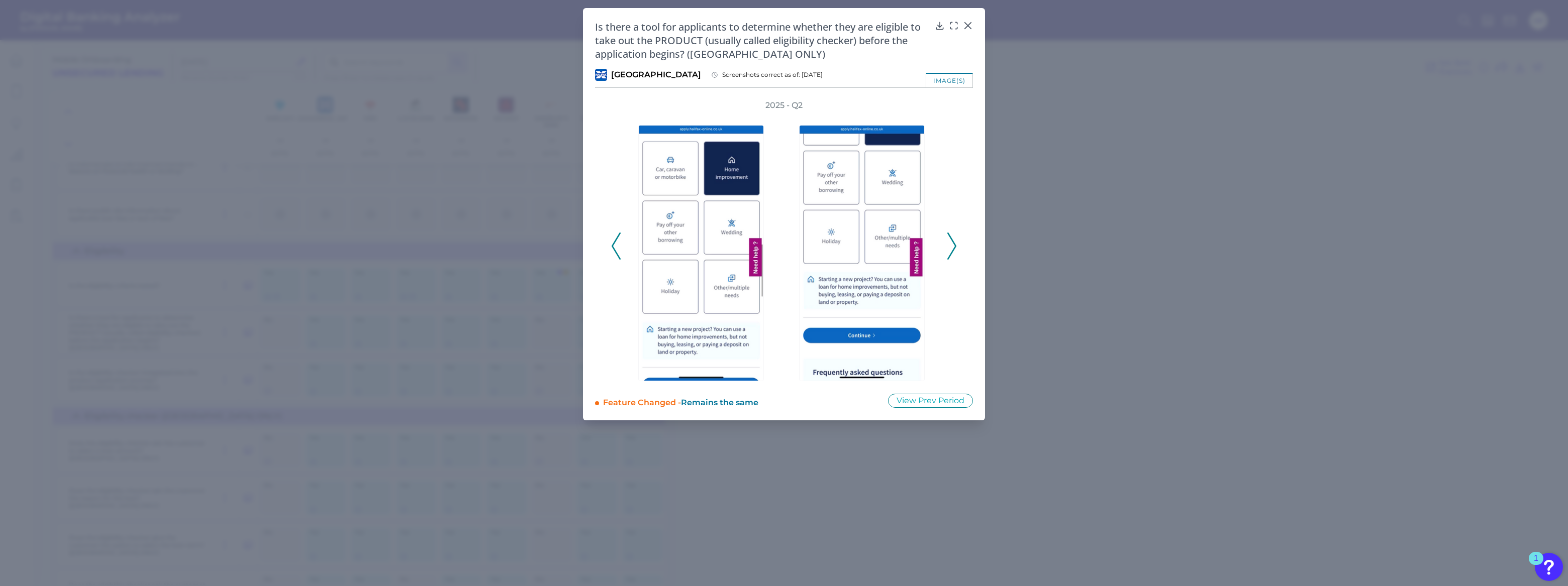
click at [952, 247] on icon at bounding box center [952, 247] width 9 height 27
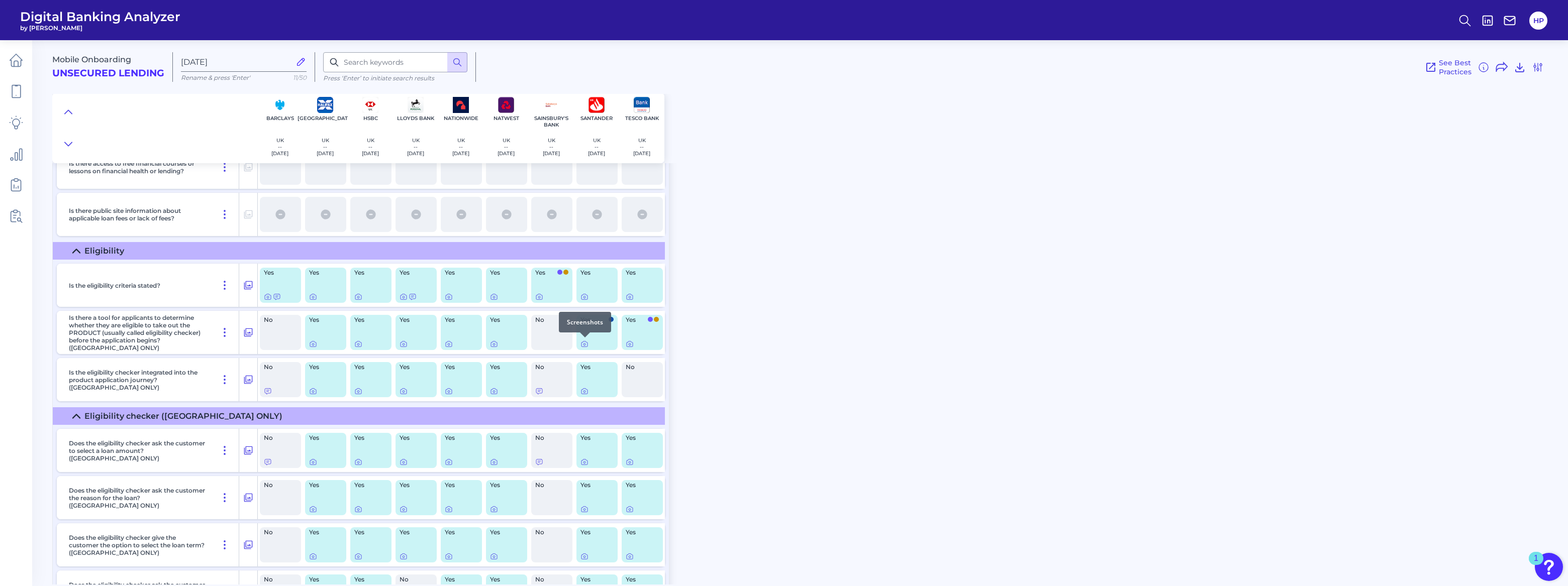
click at [586, 341] on div at bounding box center [585, 337] width 10 height 10
click at [633, 341] on div at bounding box center [642, 344] width 33 height 8
click at [632, 343] on icon at bounding box center [630, 344] width 8 height 8
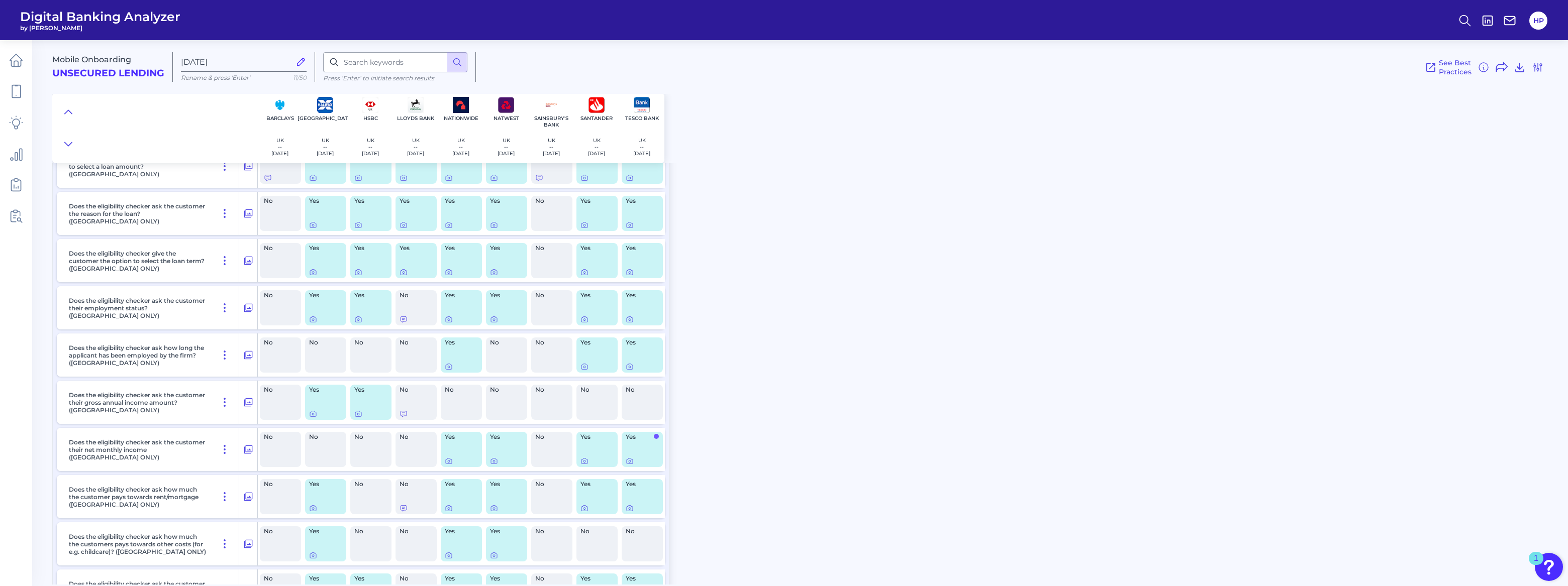
scroll to position [1690, 0]
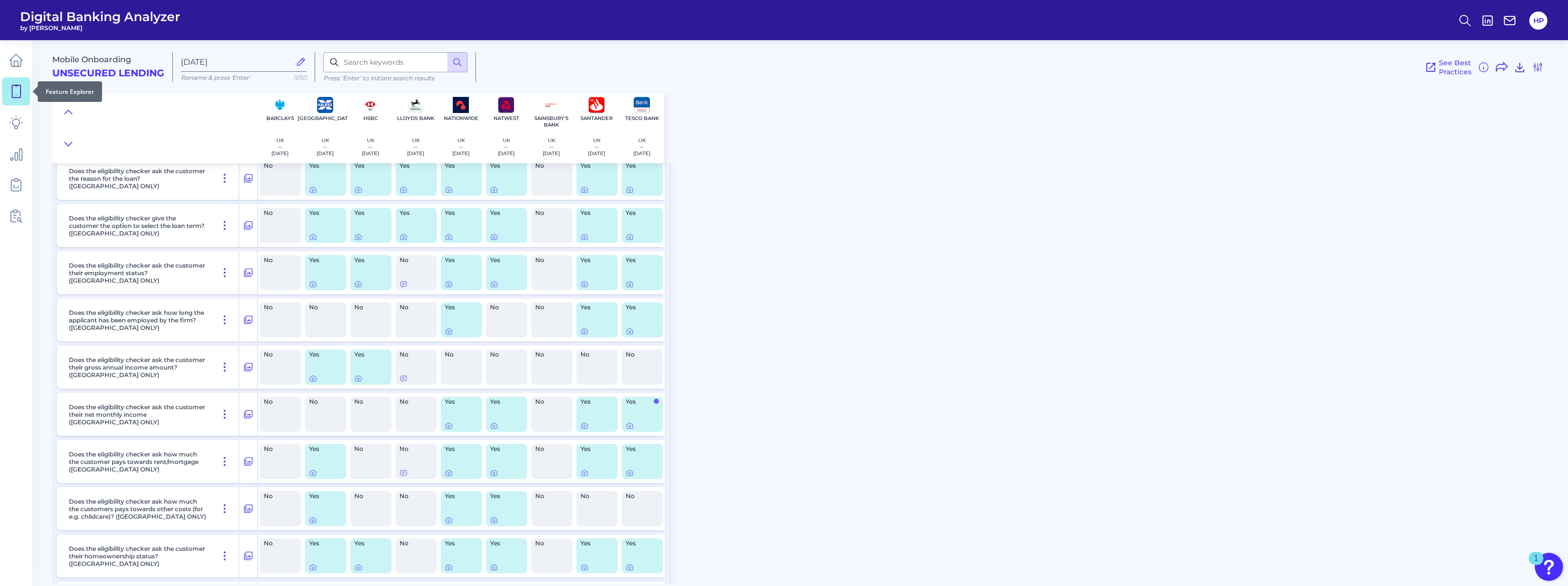
click at [16, 101] on link at bounding box center [16, 91] width 28 height 28
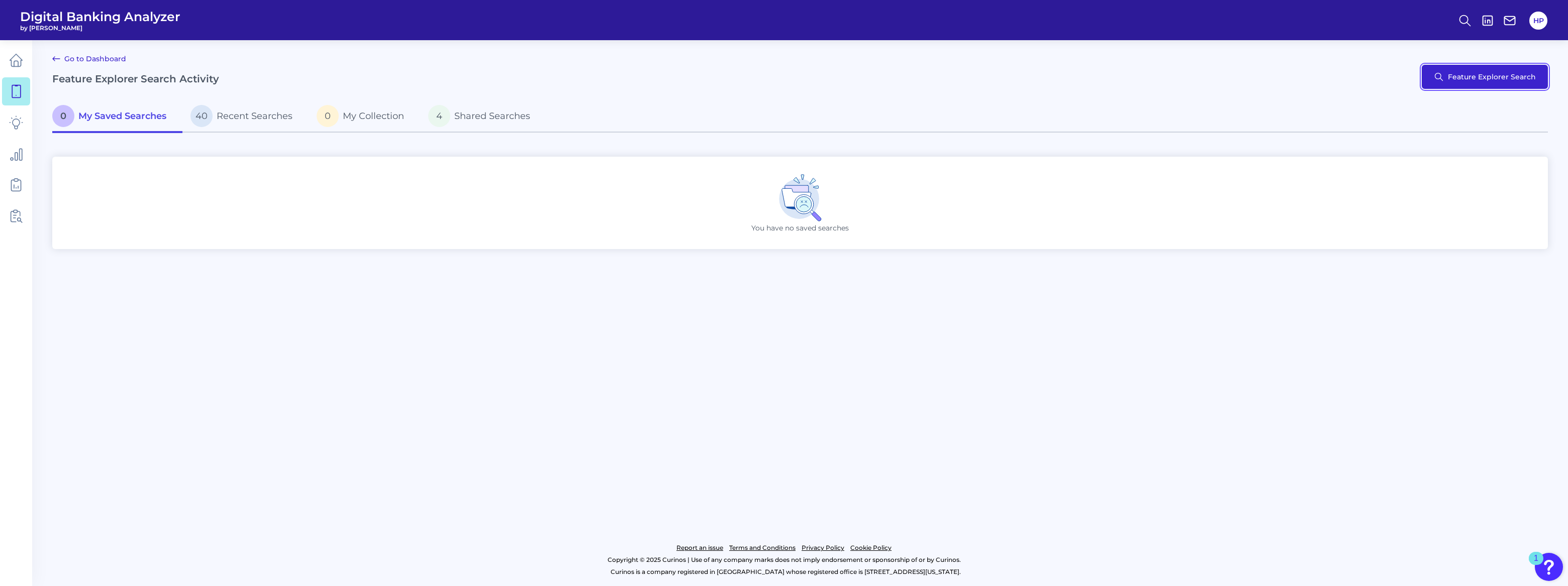
click at [1459, 79] on button "Feature Explorer Search" at bounding box center [1485, 76] width 126 height 24
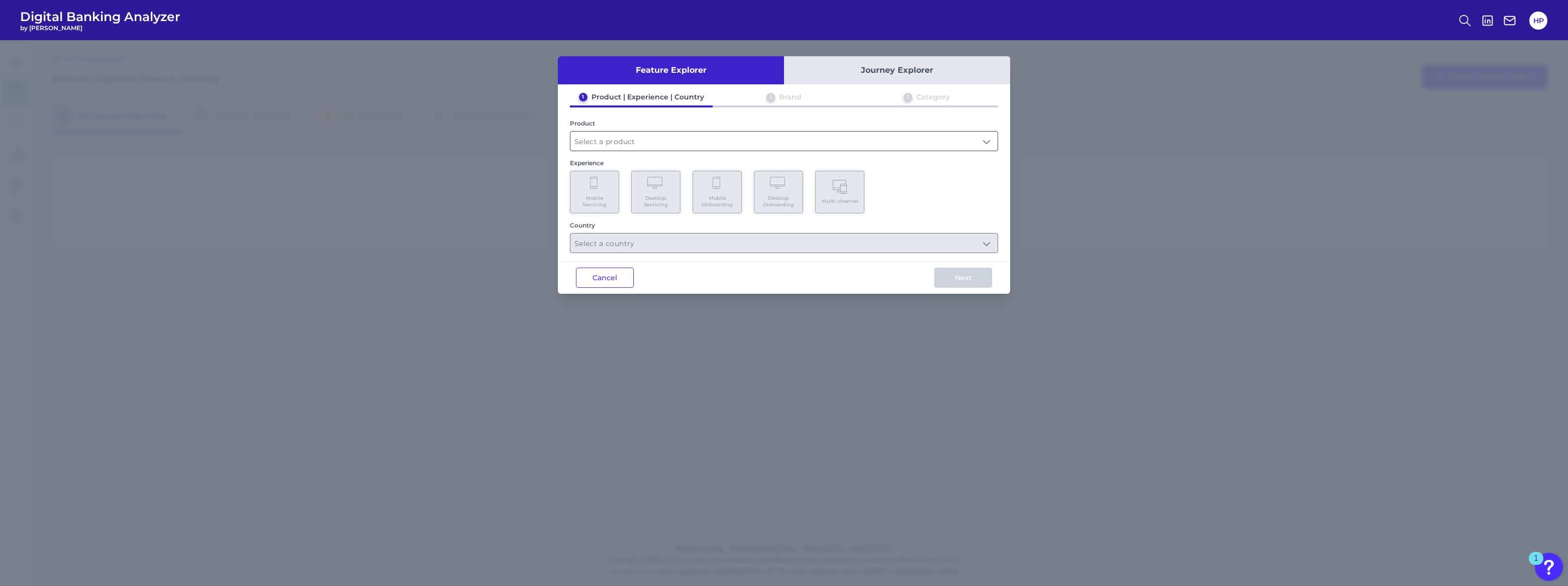
click at [712, 147] on input "text" at bounding box center [784, 141] width 427 height 19
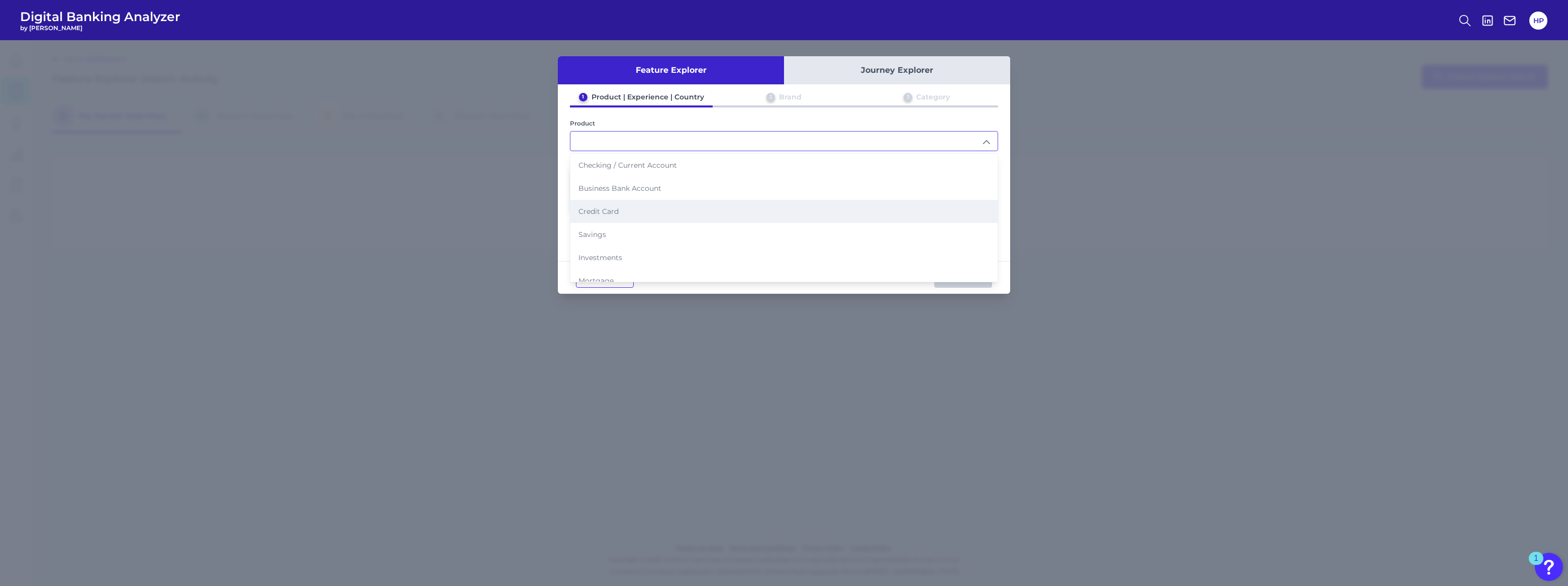
scroll to position [53, 0]
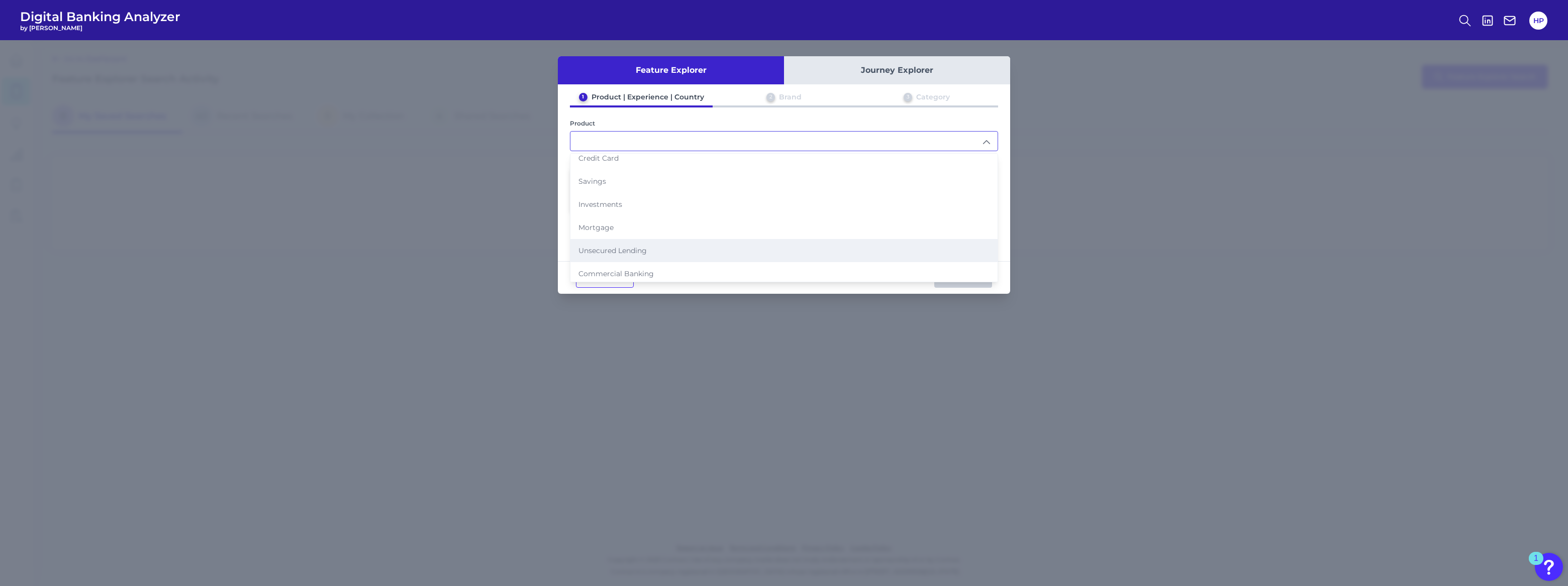
click at [639, 239] on li "Unsecured Lending" at bounding box center [784, 251] width 427 height 23
type input "Unsecured Lending"
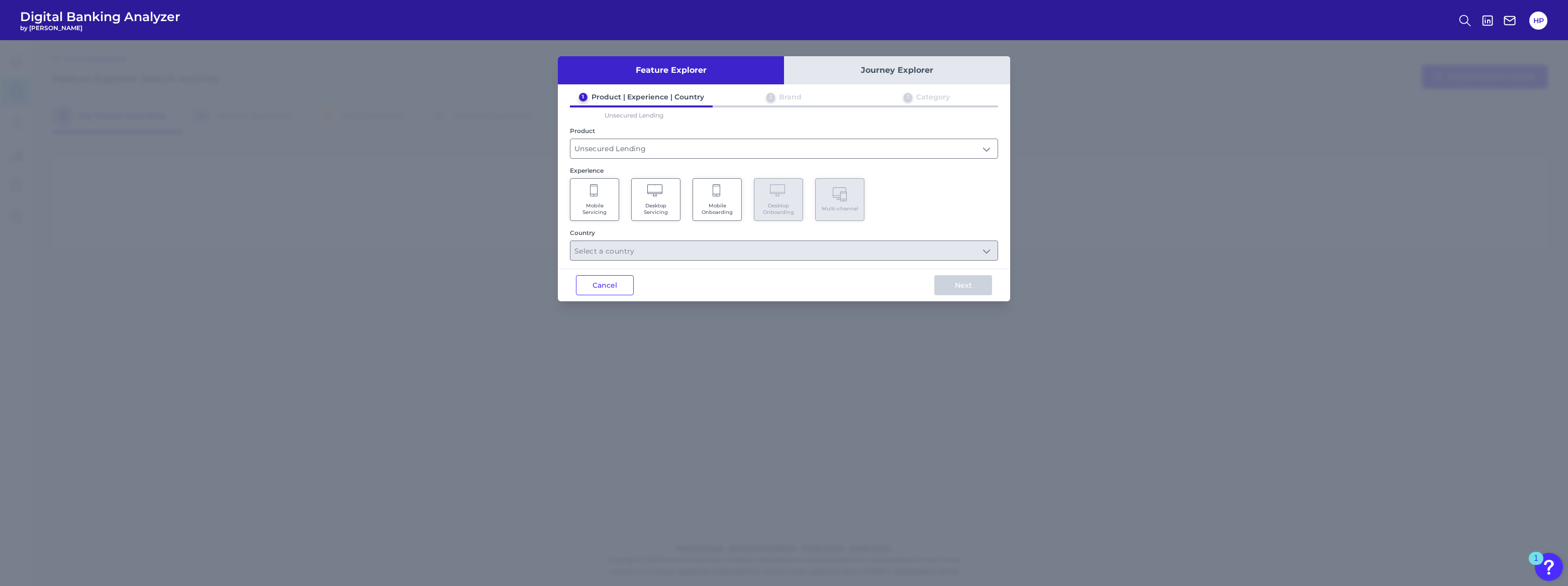
click at [587, 191] on Servicing "Mobile Servicing" at bounding box center [594, 199] width 49 height 43
click at [648, 241] on input "text" at bounding box center [784, 251] width 427 height 19
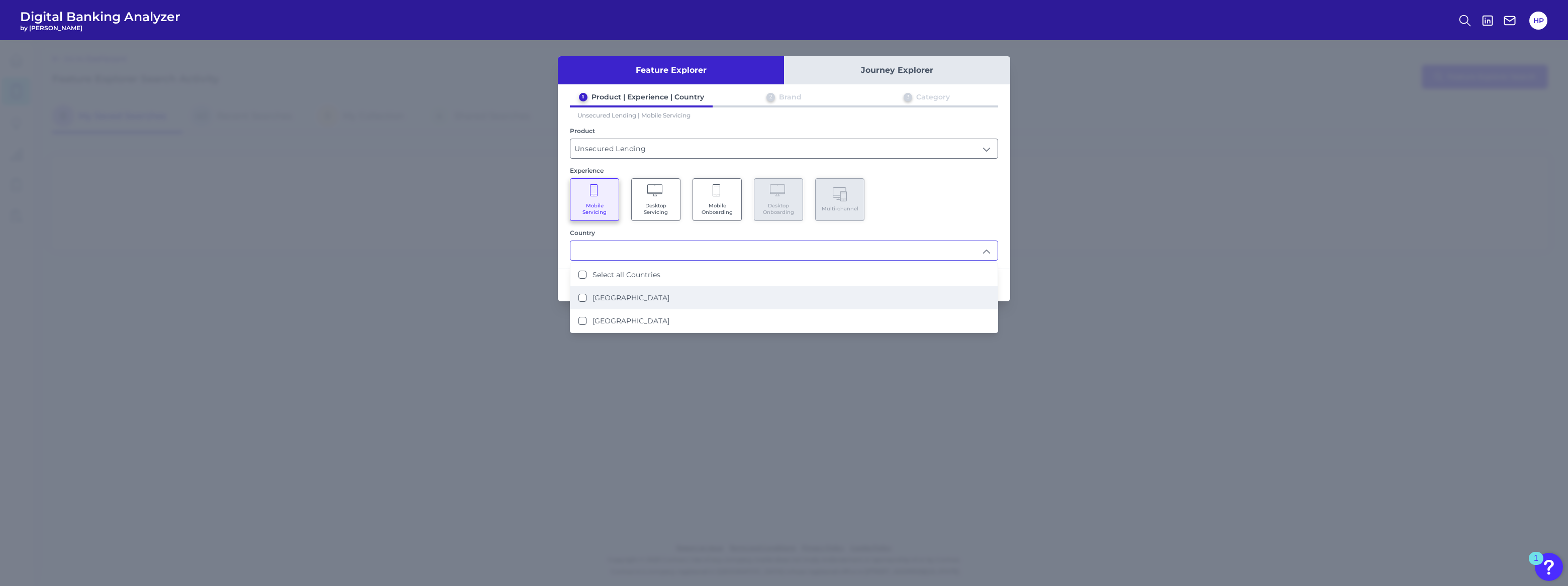
click at [642, 294] on label "[GEOGRAPHIC_DATA]" at bounding box center [631, 298] width 77 height 9
type input "[GEOGRAPHIC_DATA]"
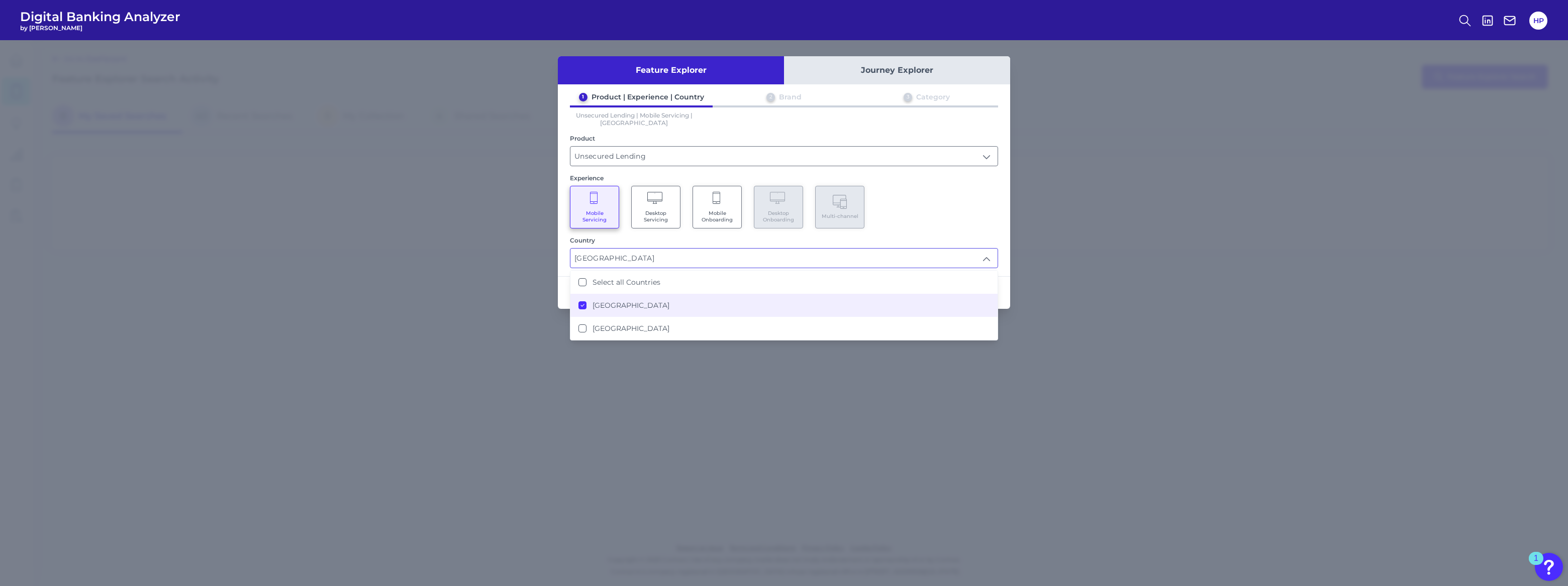
click at [844, 311] on li "[GEOGRAPHIC_DATA]" at bounding box center [784, 305] width 427 height 23
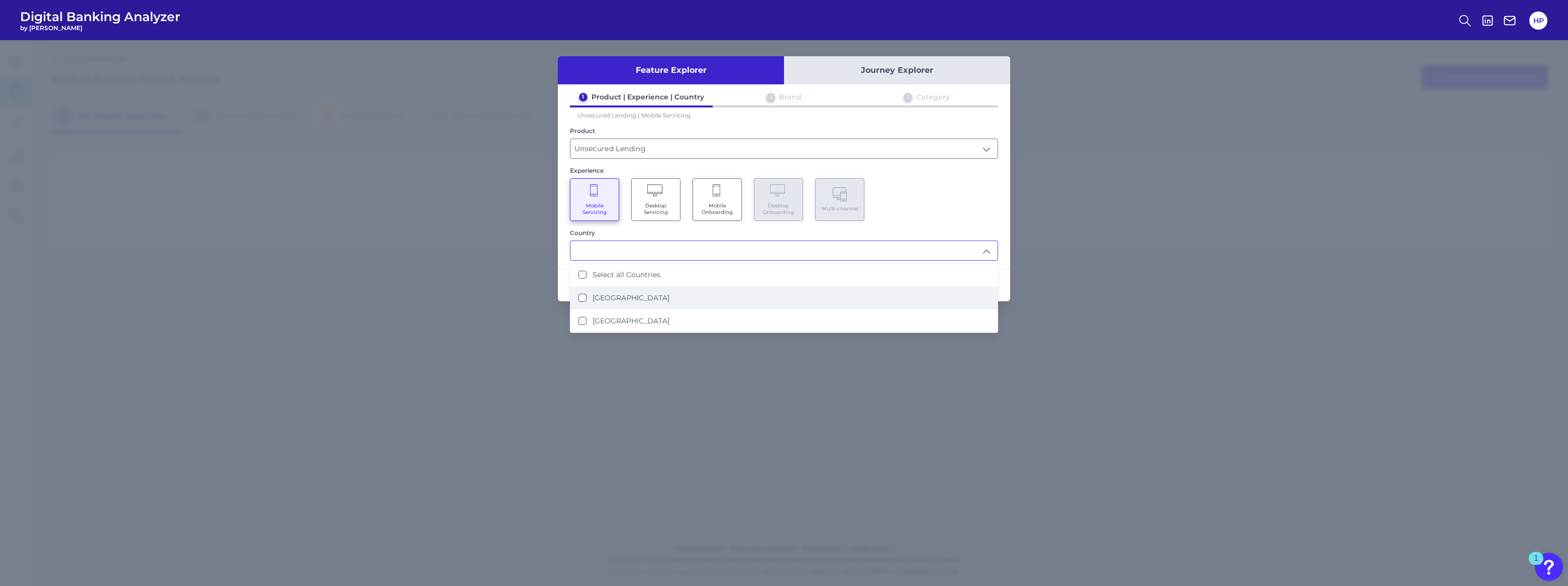
click at [744, 303] on li "[GEOGRAPHIC_DATA]" at bounding box center [784, 298] width 427 height 23
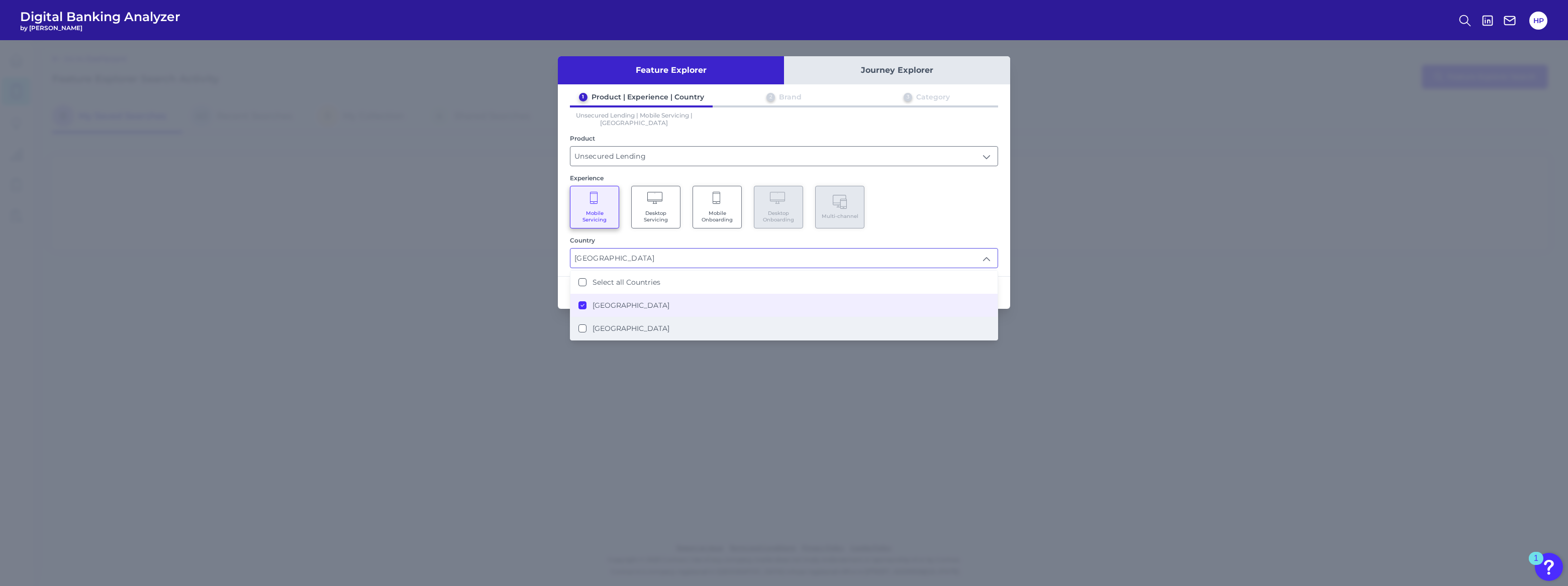
click at [717, 324] on li "[GEOGRAPHIC_DATA]" at bounding box center [784, 329] width 427 height 23
type input "Select all Countries"
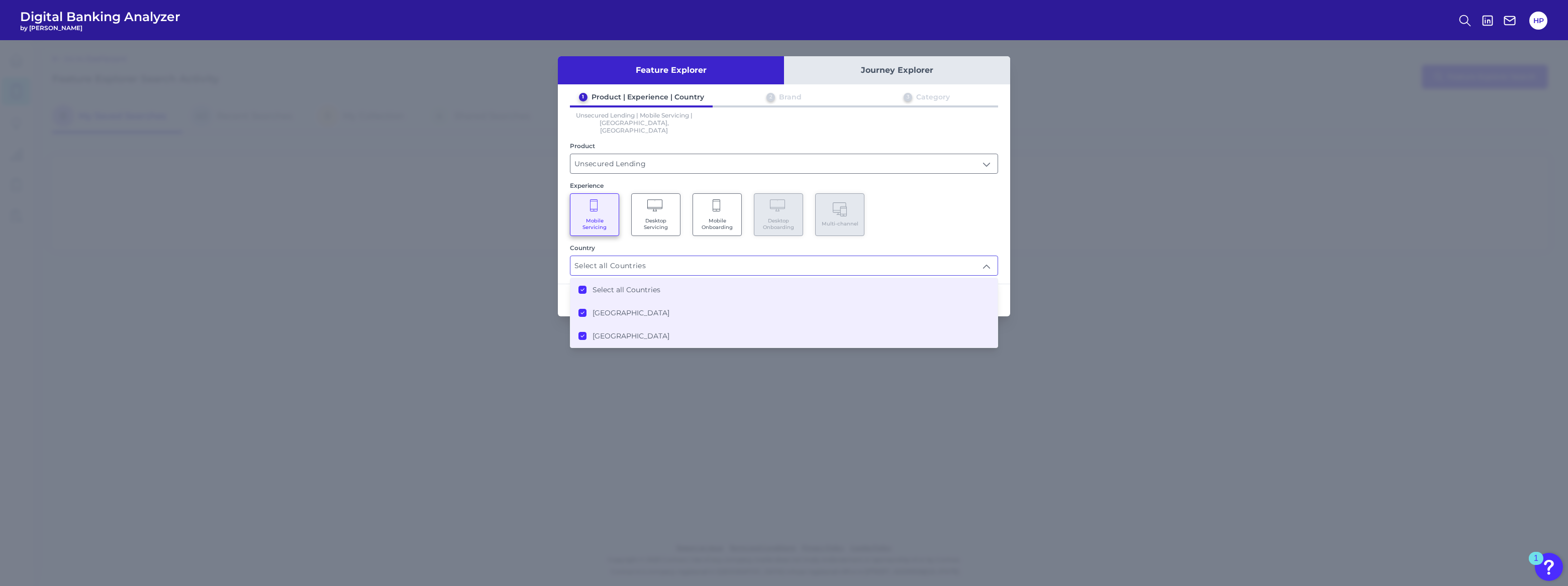
click at [775, 257] on input "Select all Countries" at bounding box center [784, 266] width 427 height 19
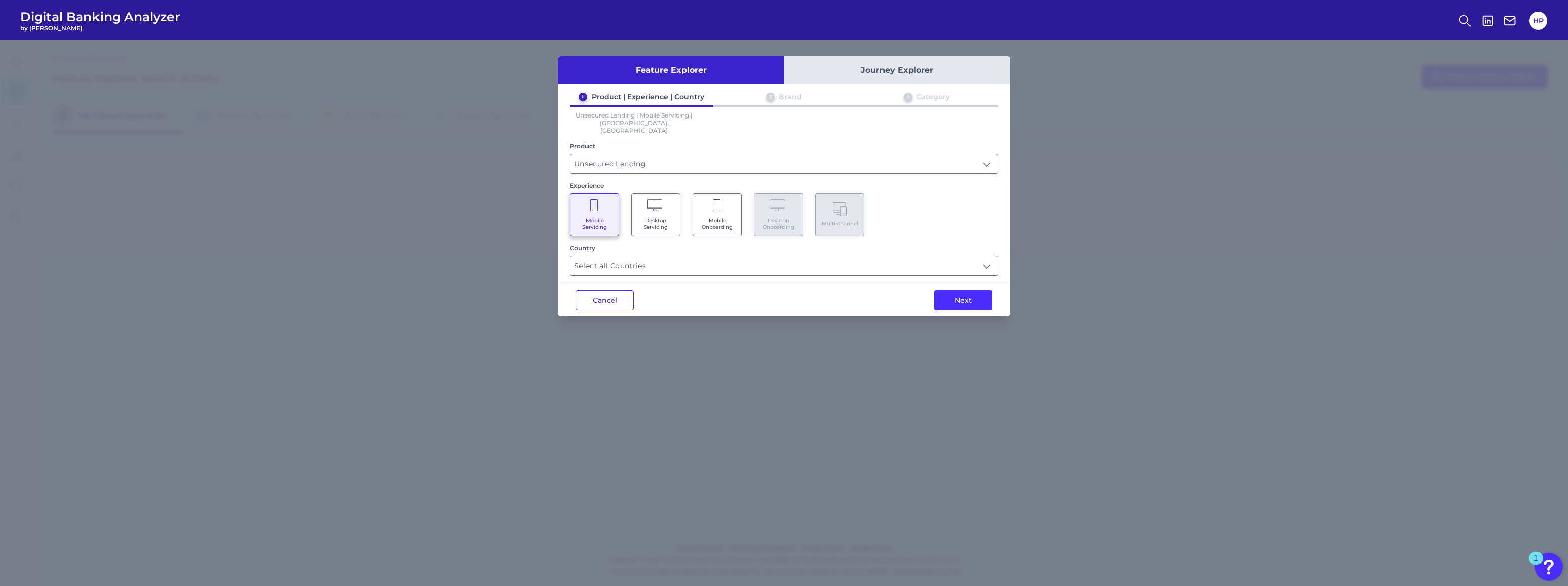
click at [954, 284] on div "Next" at bounding box center [963, 300] width 94 height 32
click at [954, 296] on button "Next" at bounding box center [963, 300] width 58 height 20
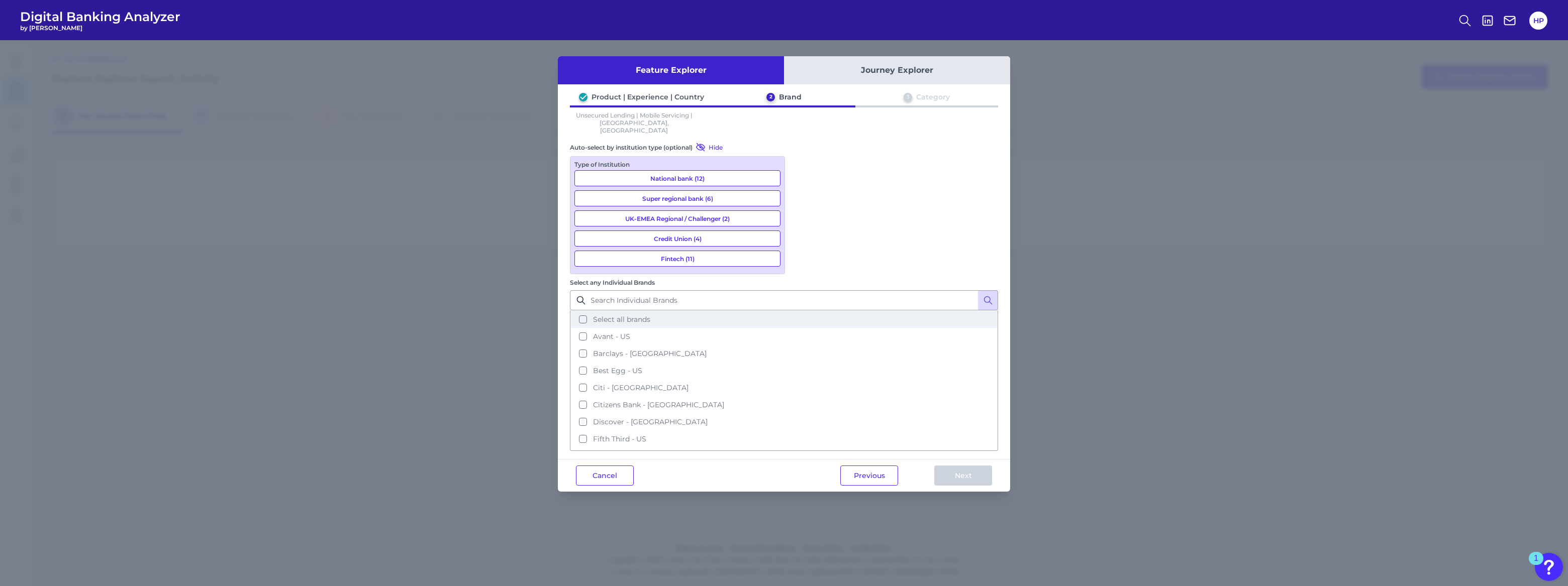
click at [650, 315] on span "Select all brands" at bounding box center [622, 319] width 57 height 9
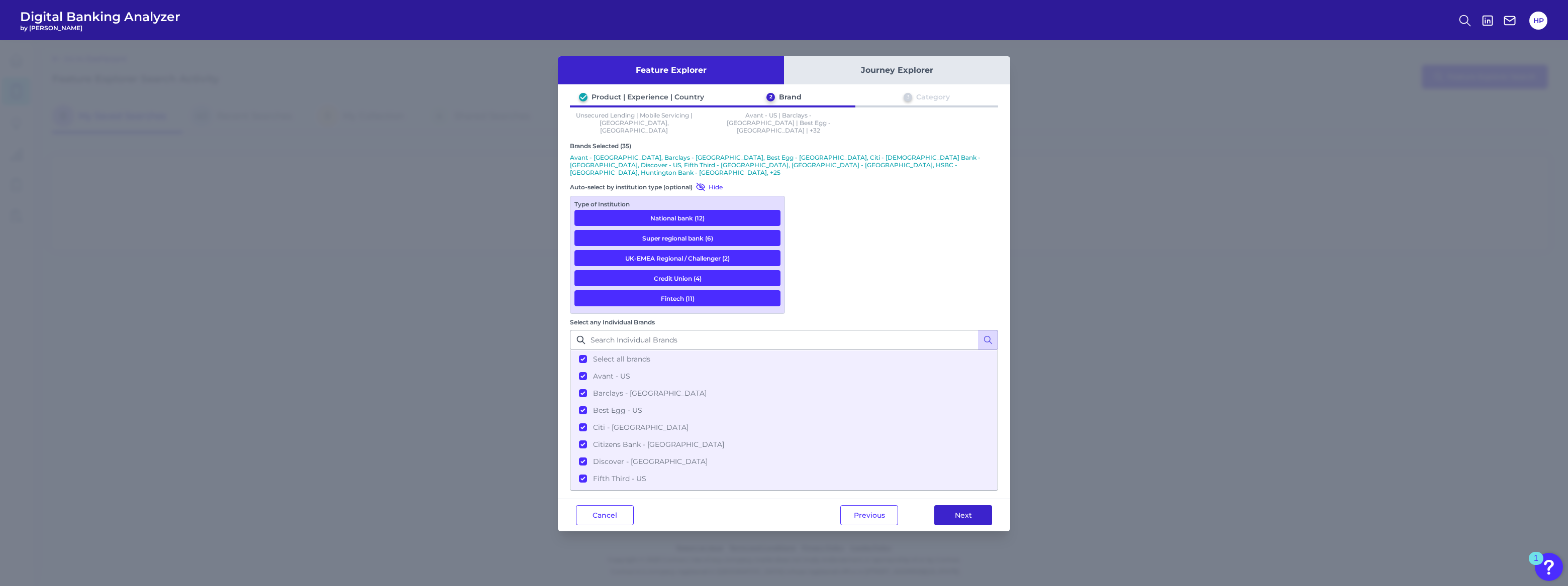
click at [954, 505] on button "Next" at bounding box center [963, 515] width 58 height 20
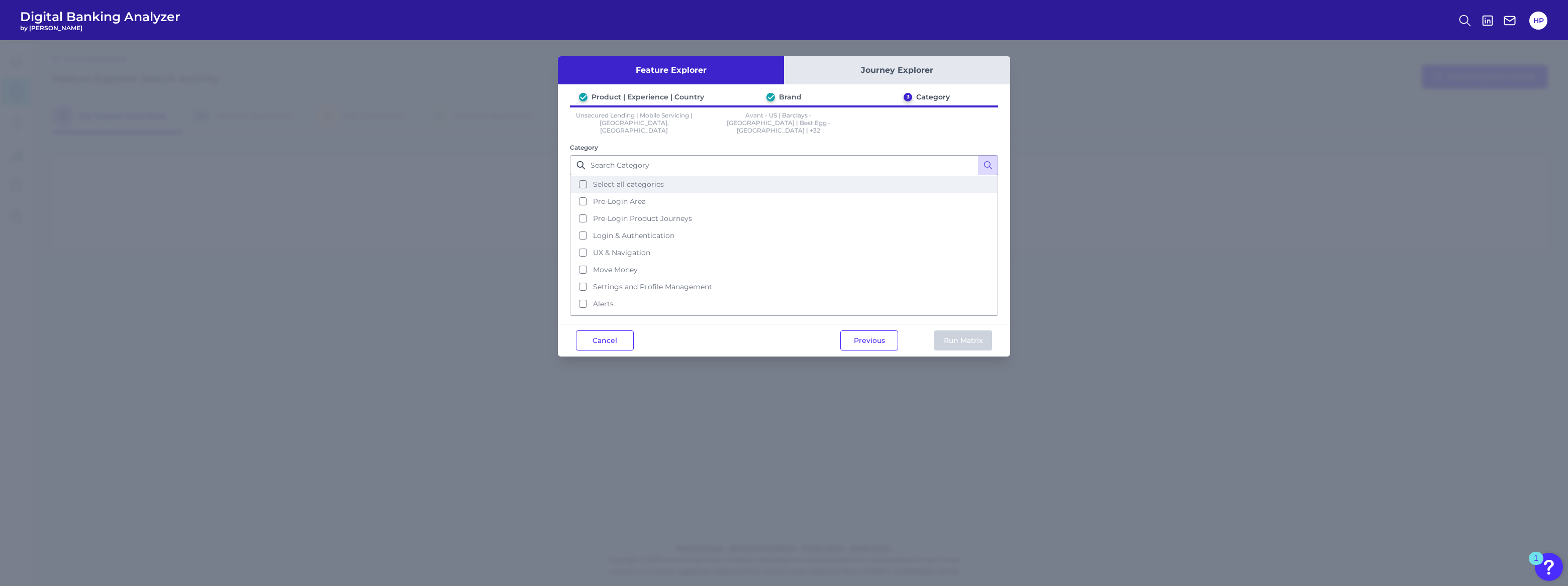
click at [678, 176] on button "Select all categories" at bounding box center [784, 184] width 426 height 17
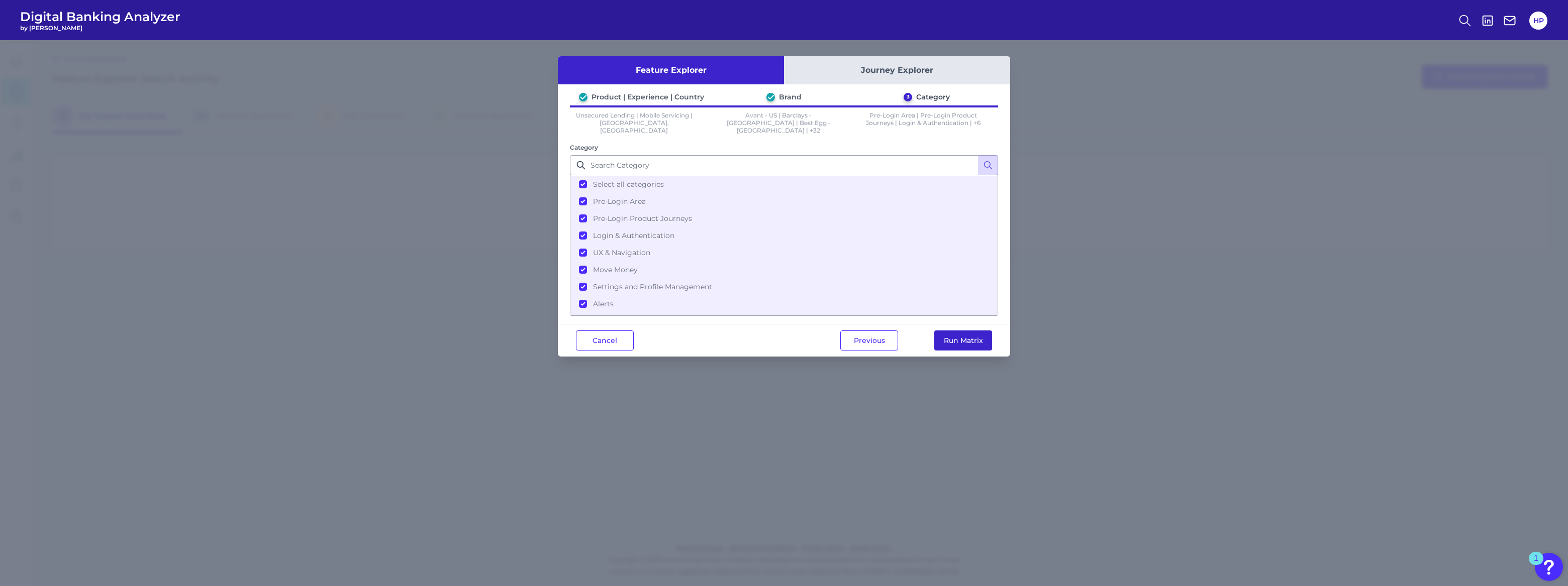
click at [966, 331] on button "Run Matrix" at bounding box center [963, 340] width 58 height 20
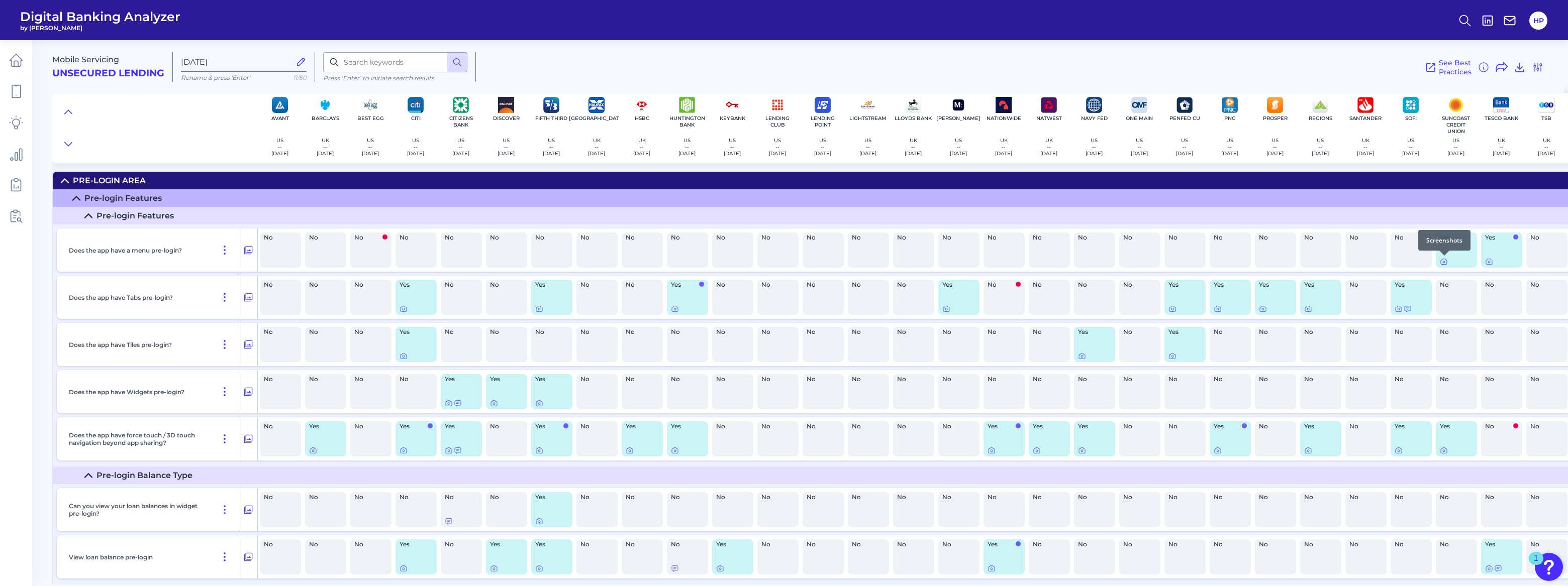
click at [1442, 263] on icon at bounding box center [1444, 262] width 8 height 8
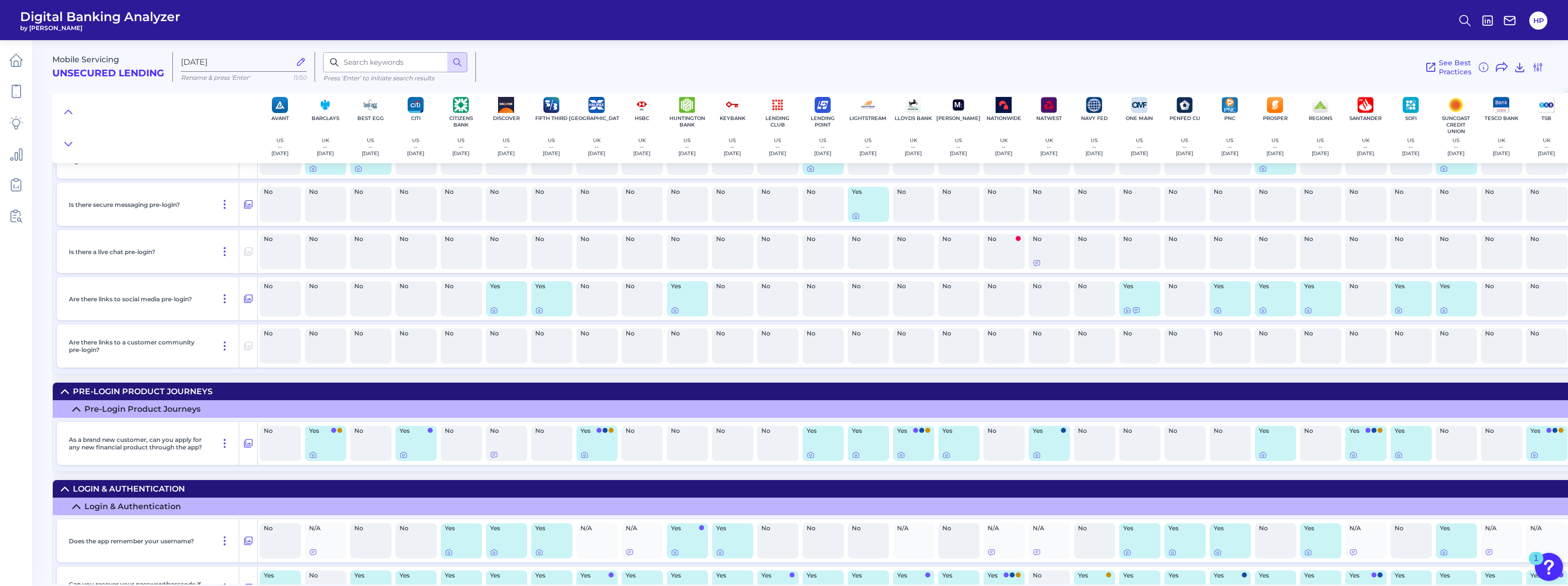
scroll to position [822, 0]
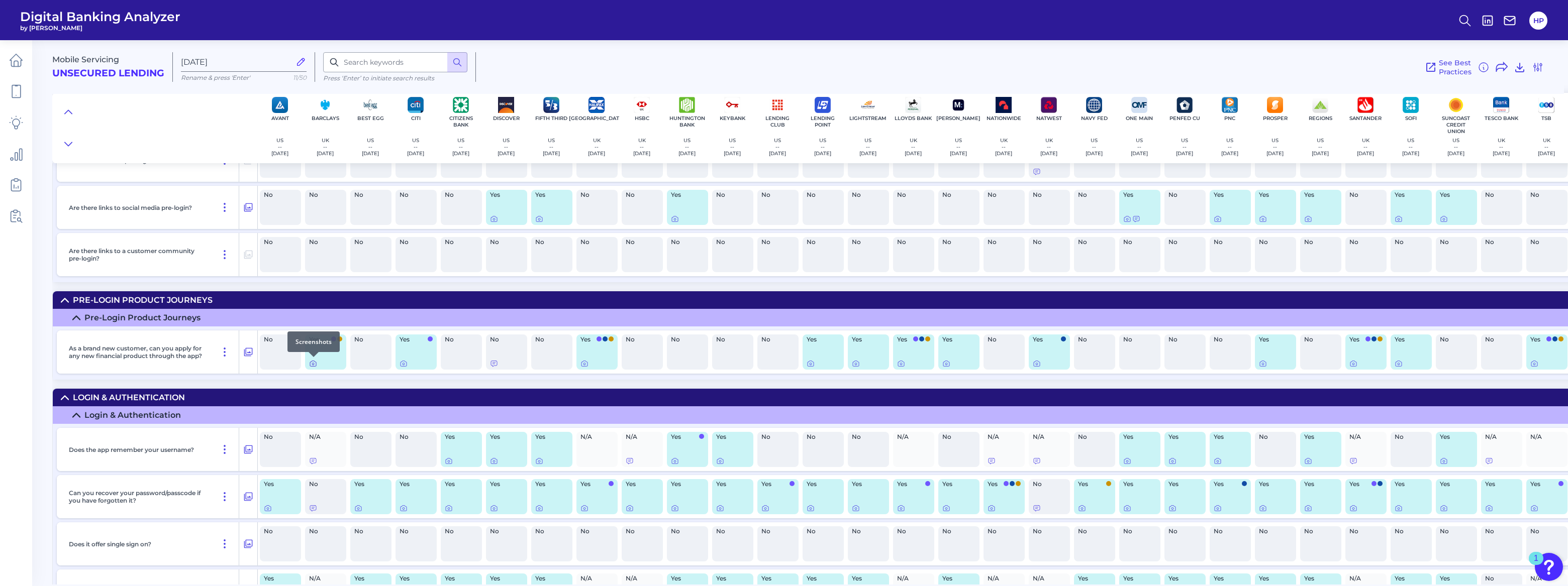
click at [316, 362] on icon at bounding box center [313, 364] width 6 height 5
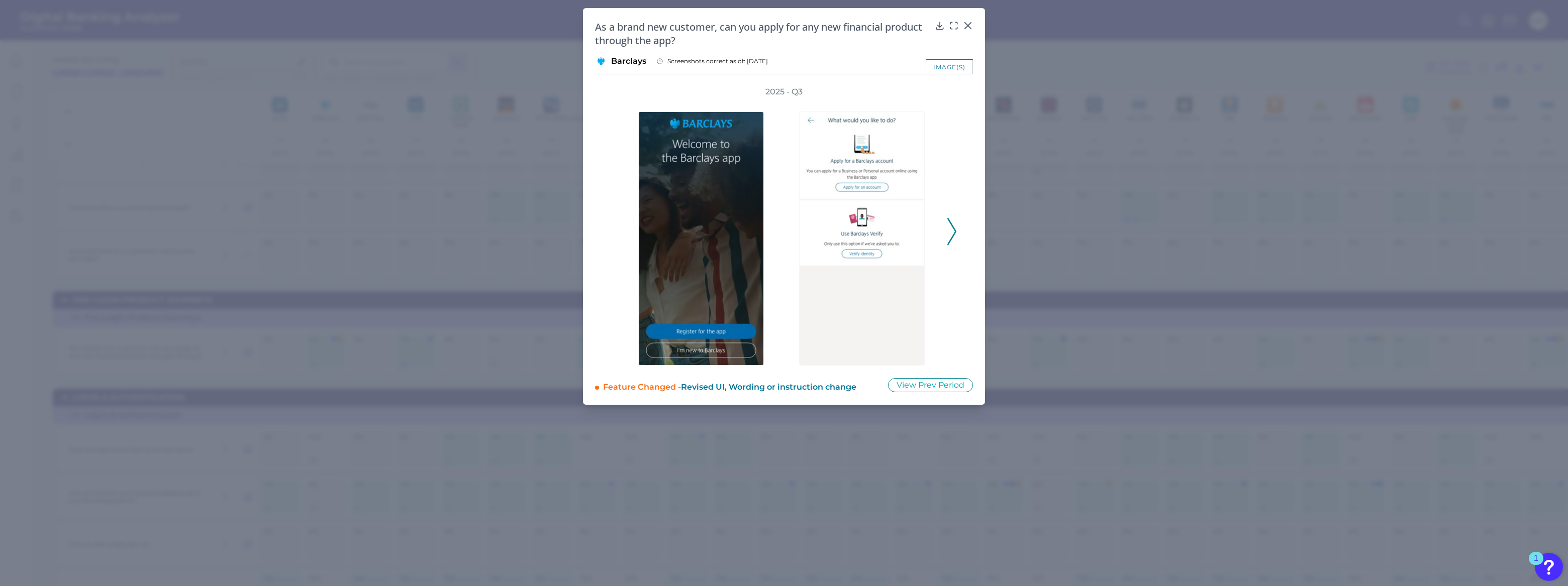
click at [952, 231] on icon at bounding box center [952, 232] width 9 height 27
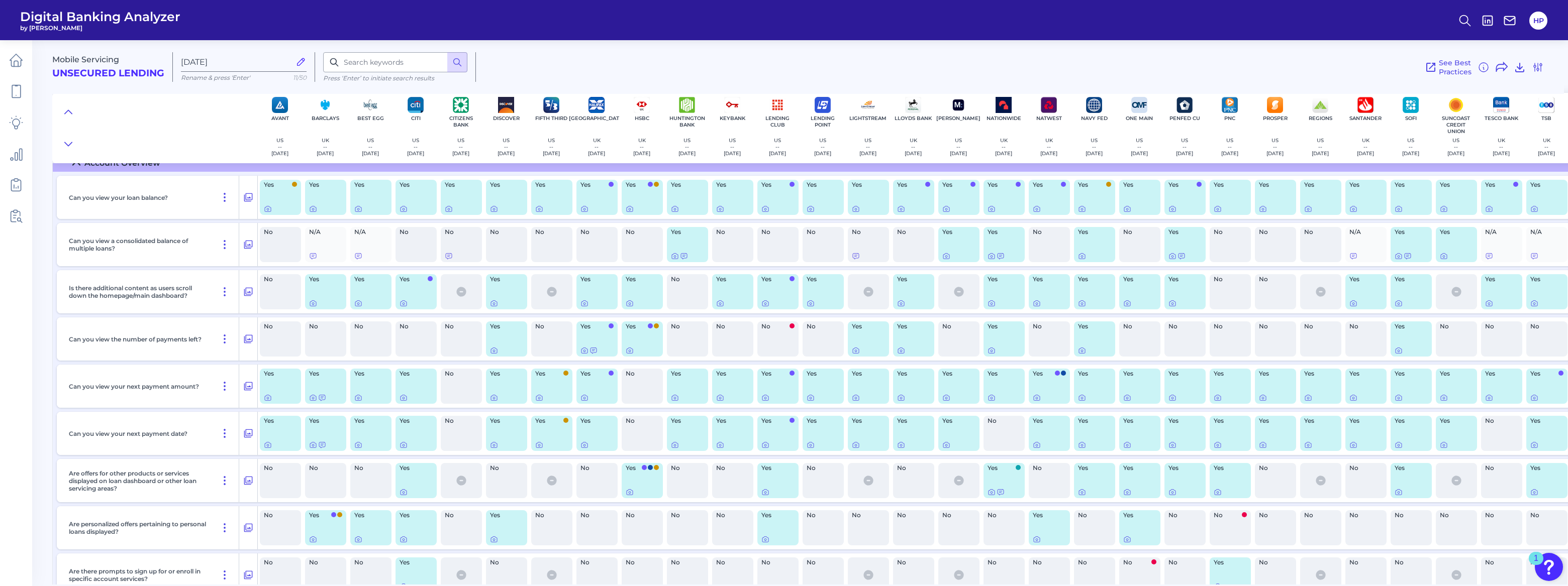
scroll to position [1690, 0]
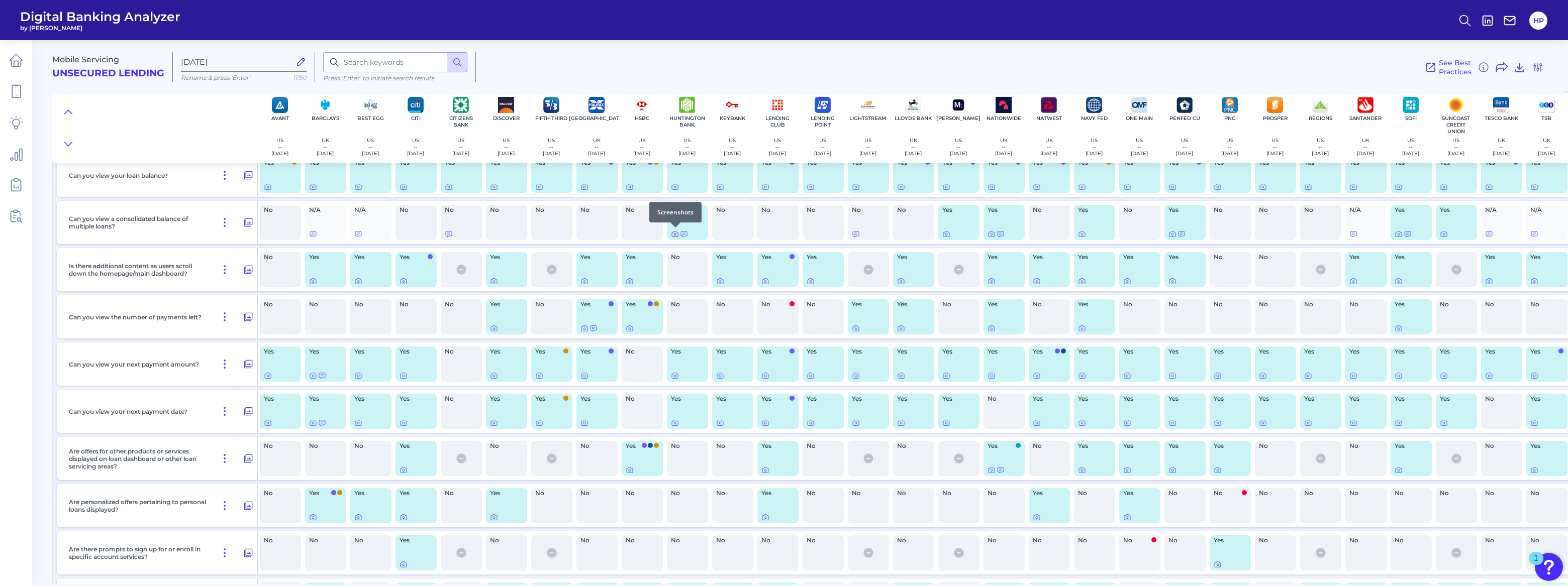
click at [674, 232] on icon at bounding box center [675, 234] width 8 height 8
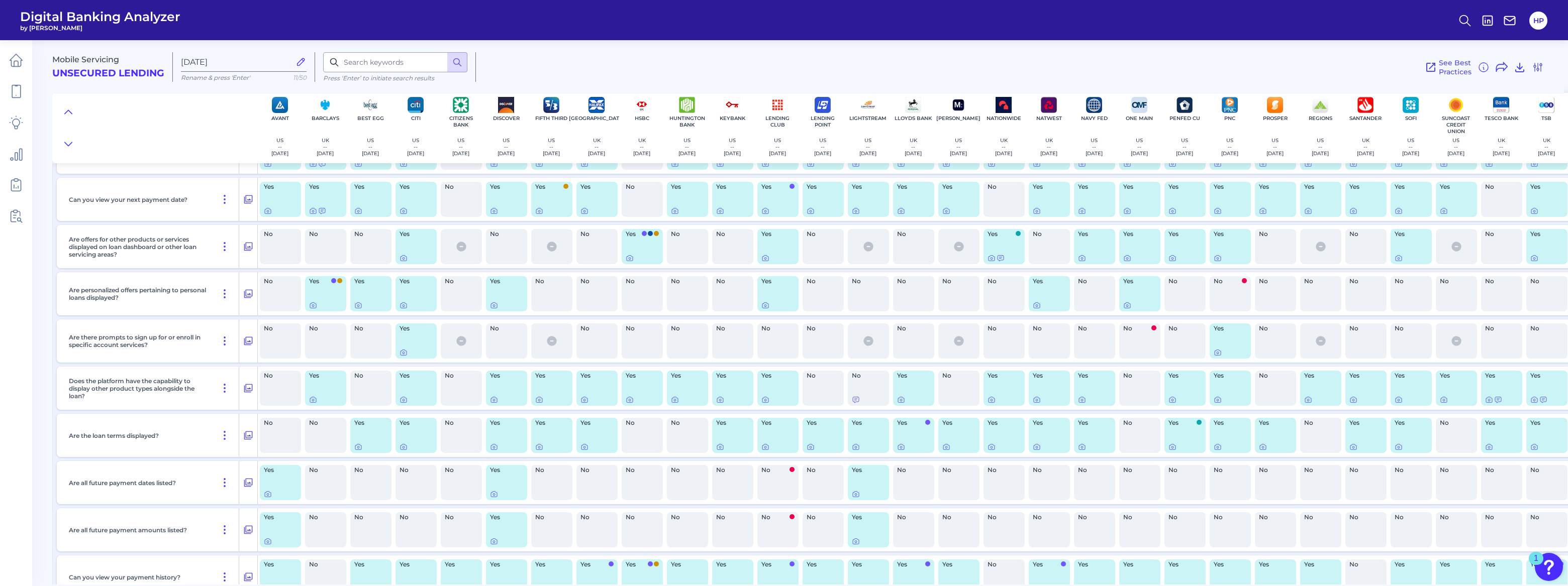
scroll to position [1918, 0]
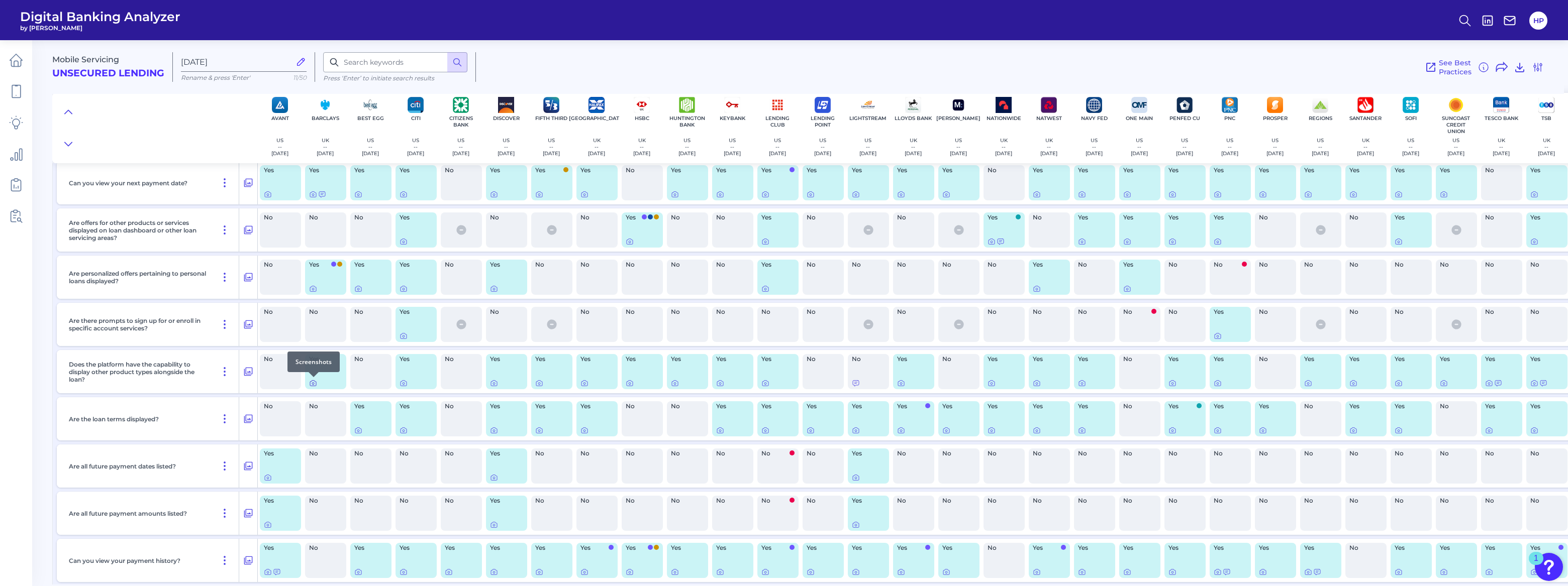
click at [314, 382] on icon at bounding box center [313, 383] width 8 height 8
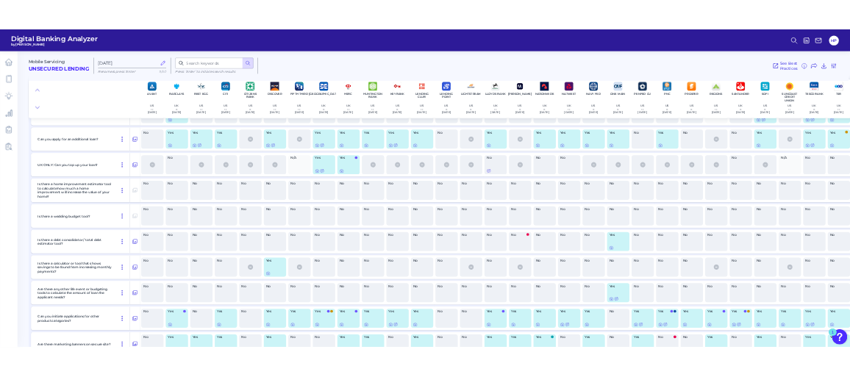
scroll to position [9361, 0]
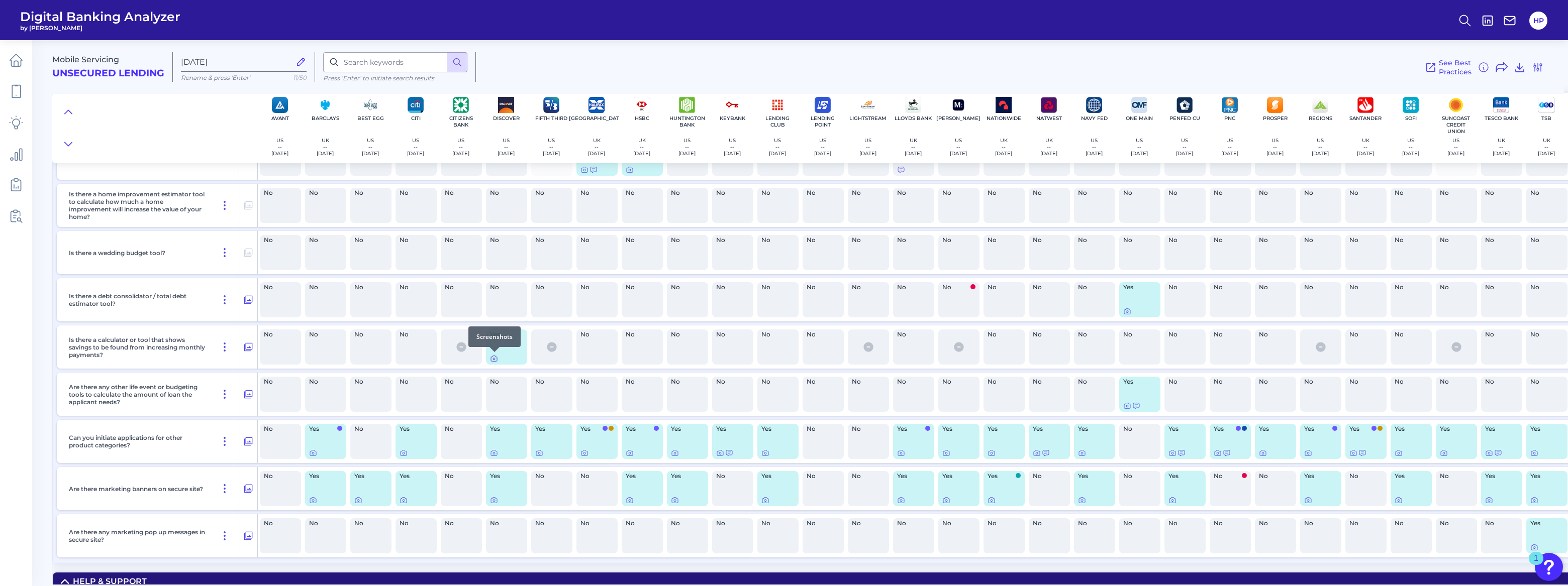
click at [495, 357] on icon at bounding box center [494, 359] width 6 height 5
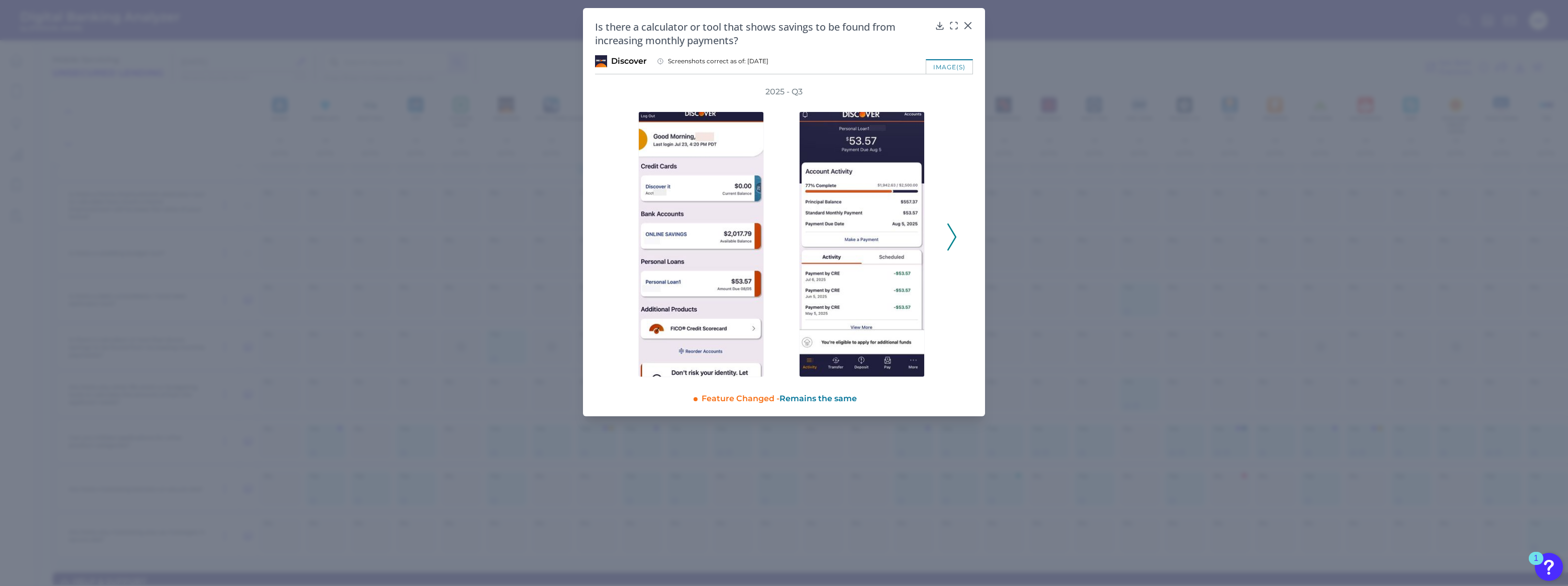
click at [958, 240] on div "2025 - Q3" at bounding box center [784, 232] width 378 height 291
click at [949, 242] on icon at bounding box center [952, 237] width 9 height 27
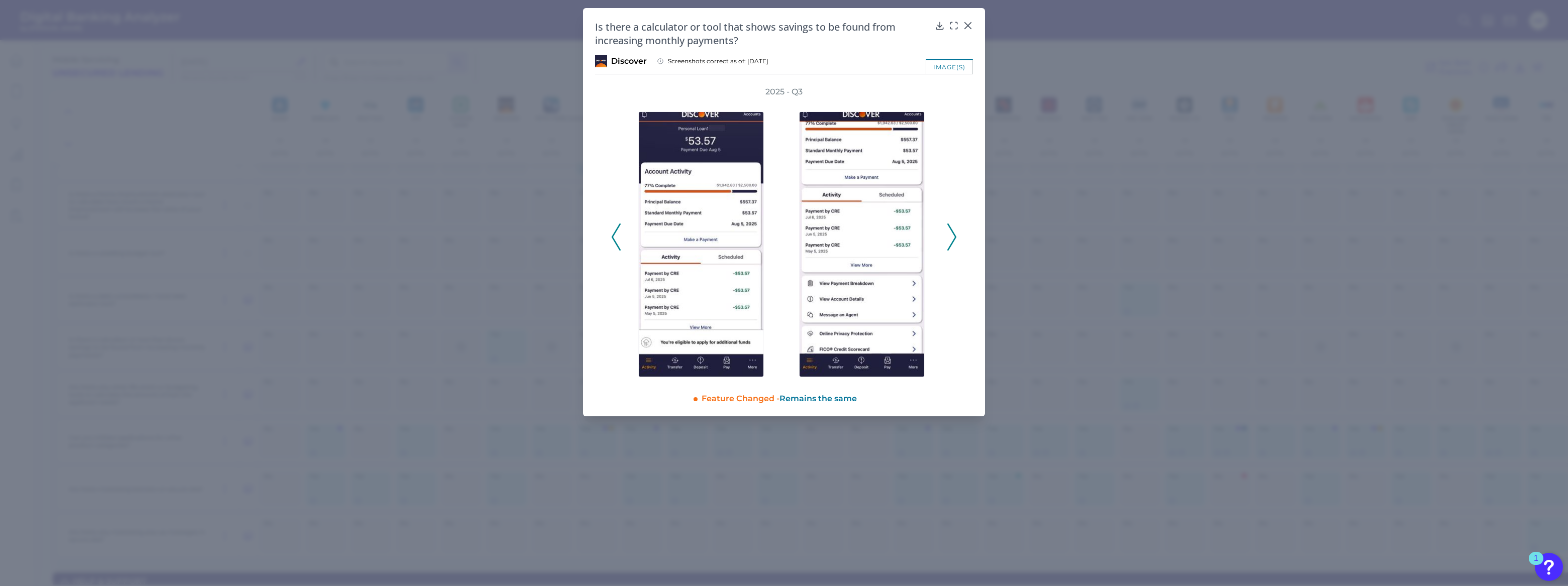
click at [949, 242] on icon at bounding box center [952, 237] width 9 height 27
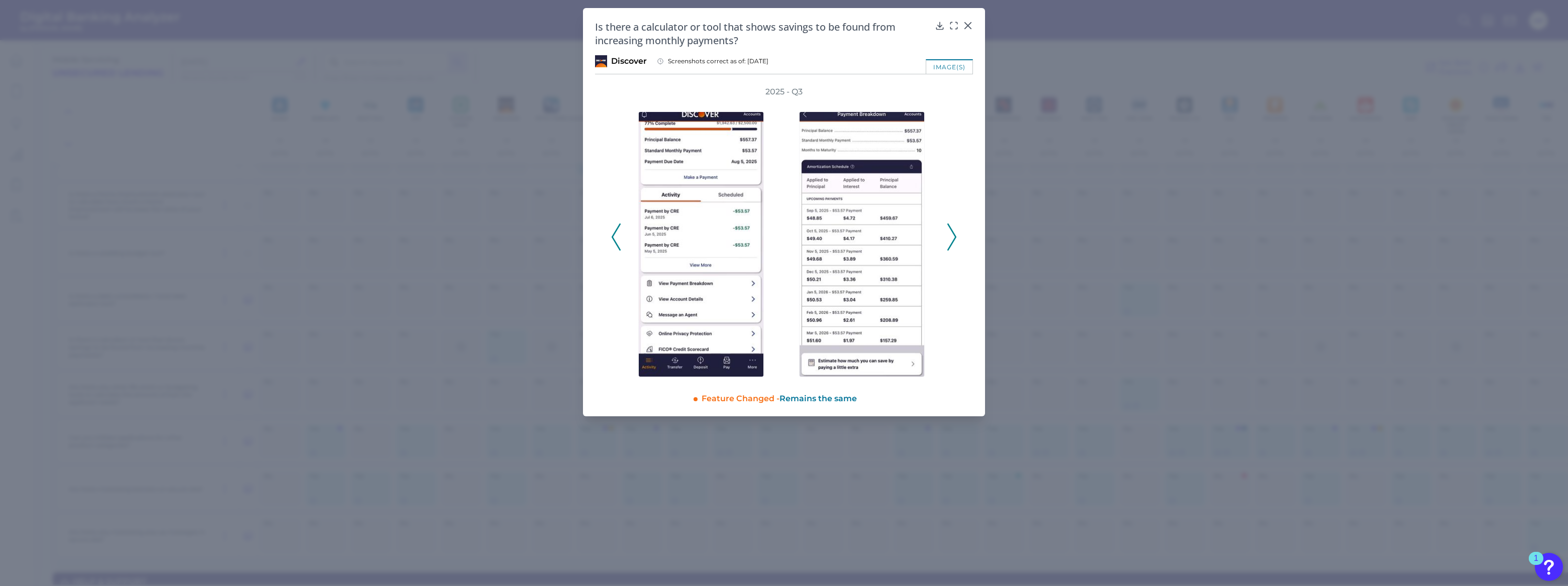
click at [949, 242] on icon at bounding box center [952, 237] width 9 height 27
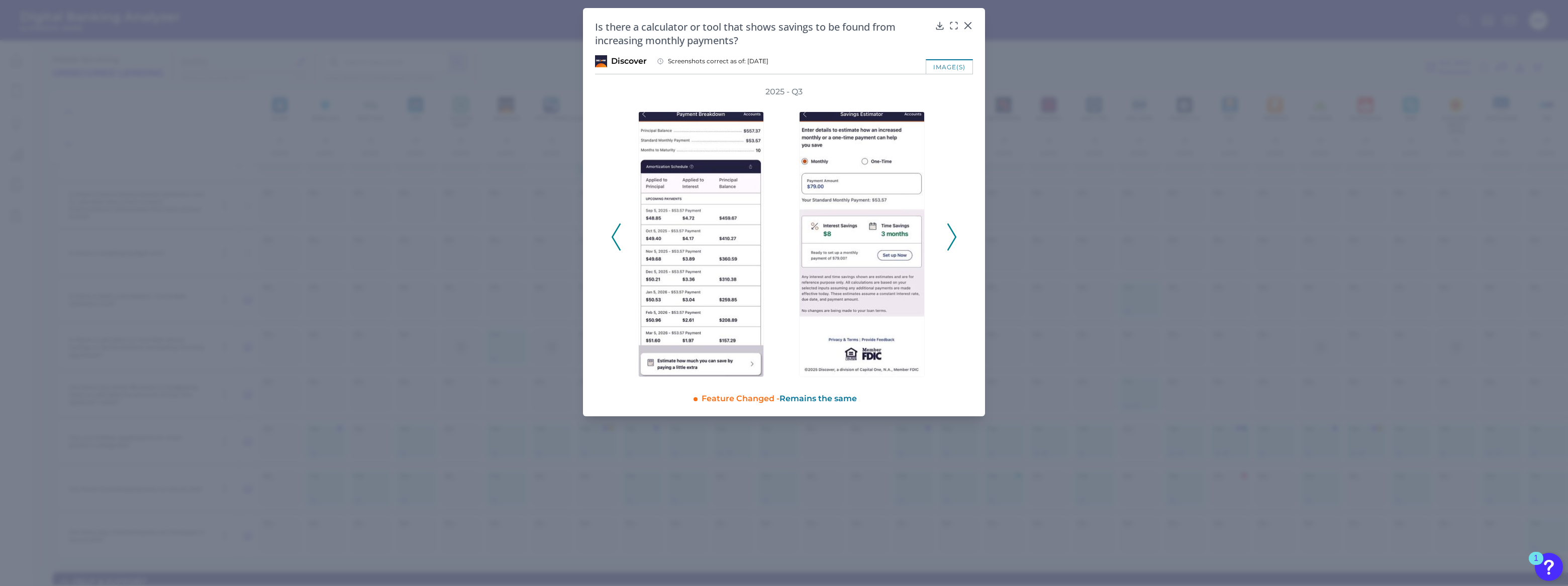
click at [949, 242] on icon at bounding box center [952, 237] width 9 height 27
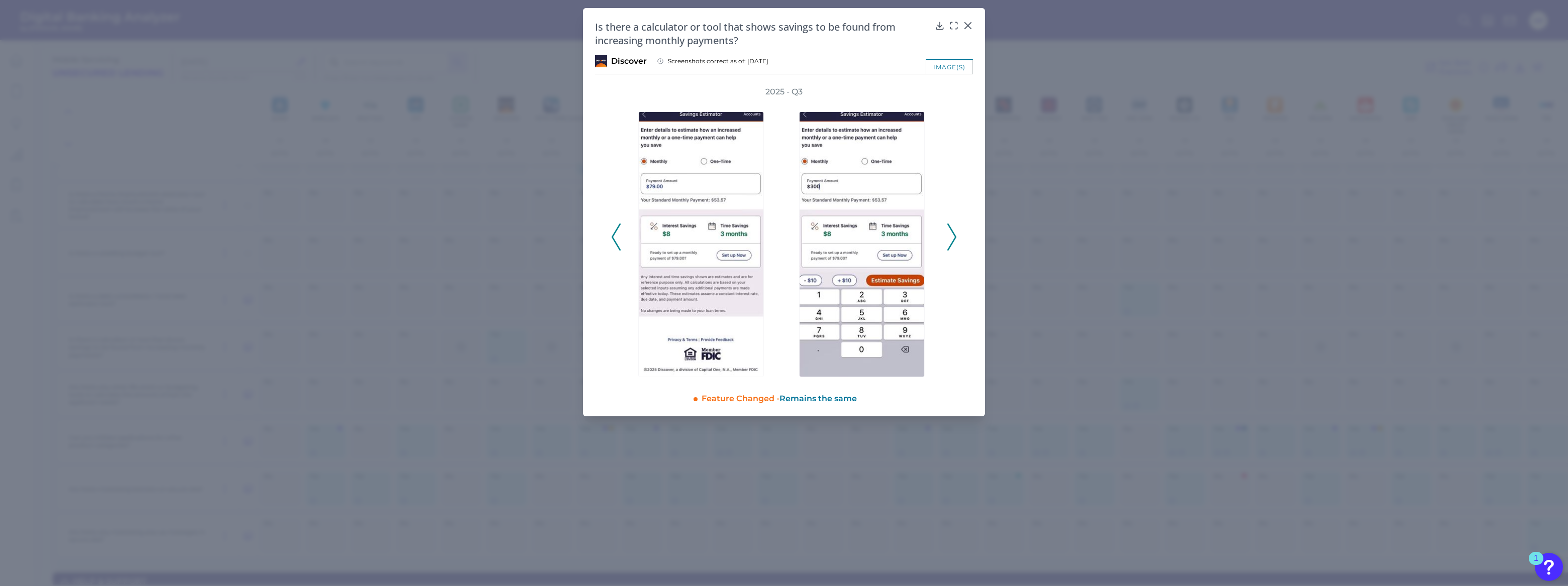
click at [949, 242] on icon at bounding box center [952, 237] width 9 height 27
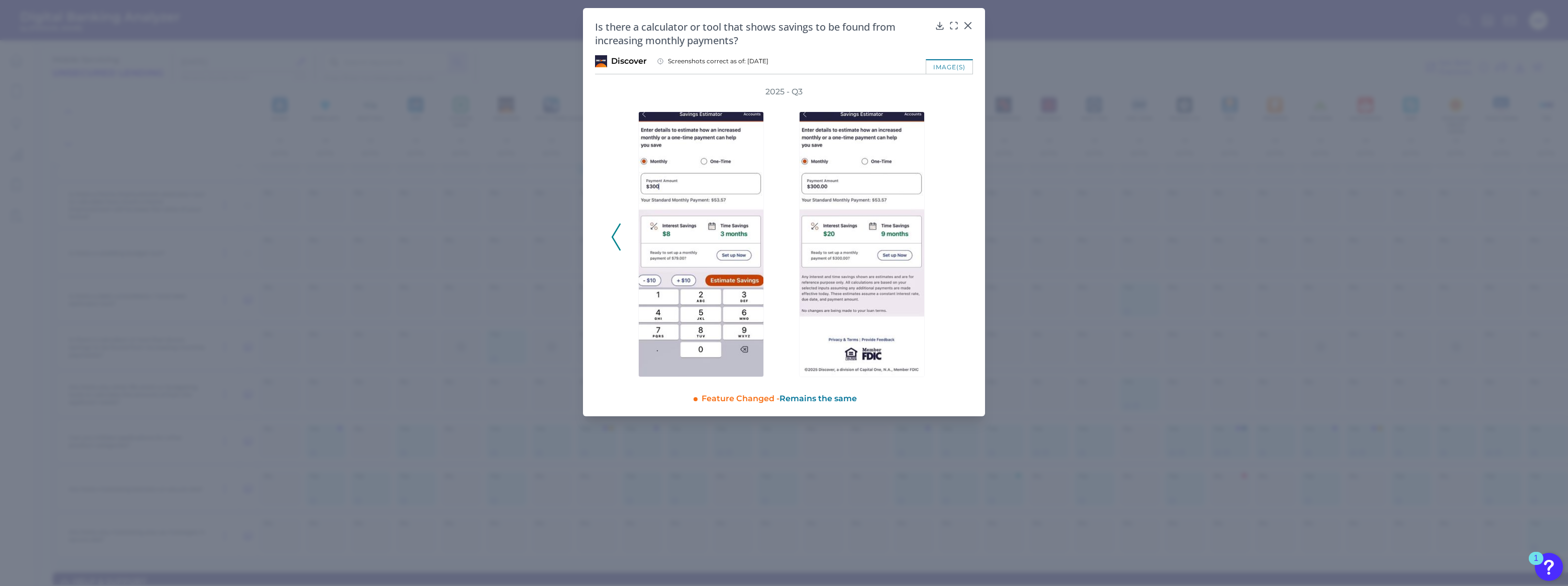
click at [949, 242] on div "2025 - Q3" at bounding box center [784, 232] width 346 height 291
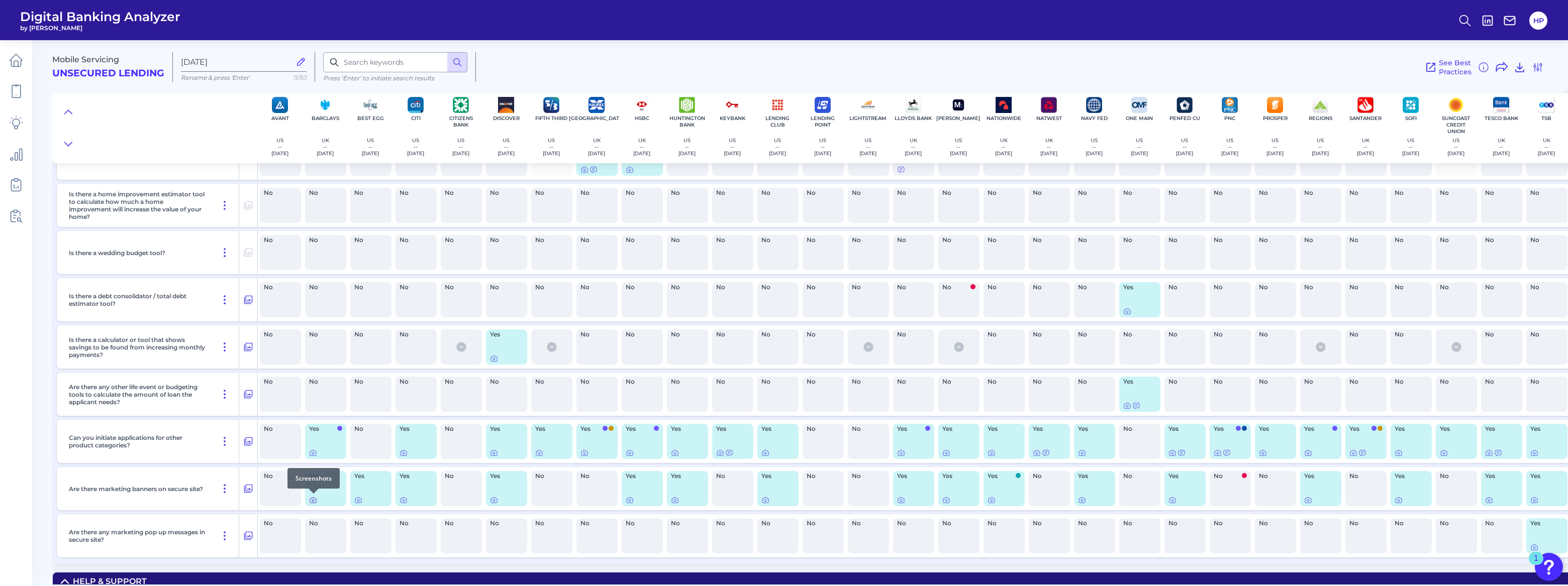
click at [309, 502] on icon at bounding box center [313, 501] width 8 height 8
click at [357, 500] on icon at bounding box center [358, 501] width 2 height 2
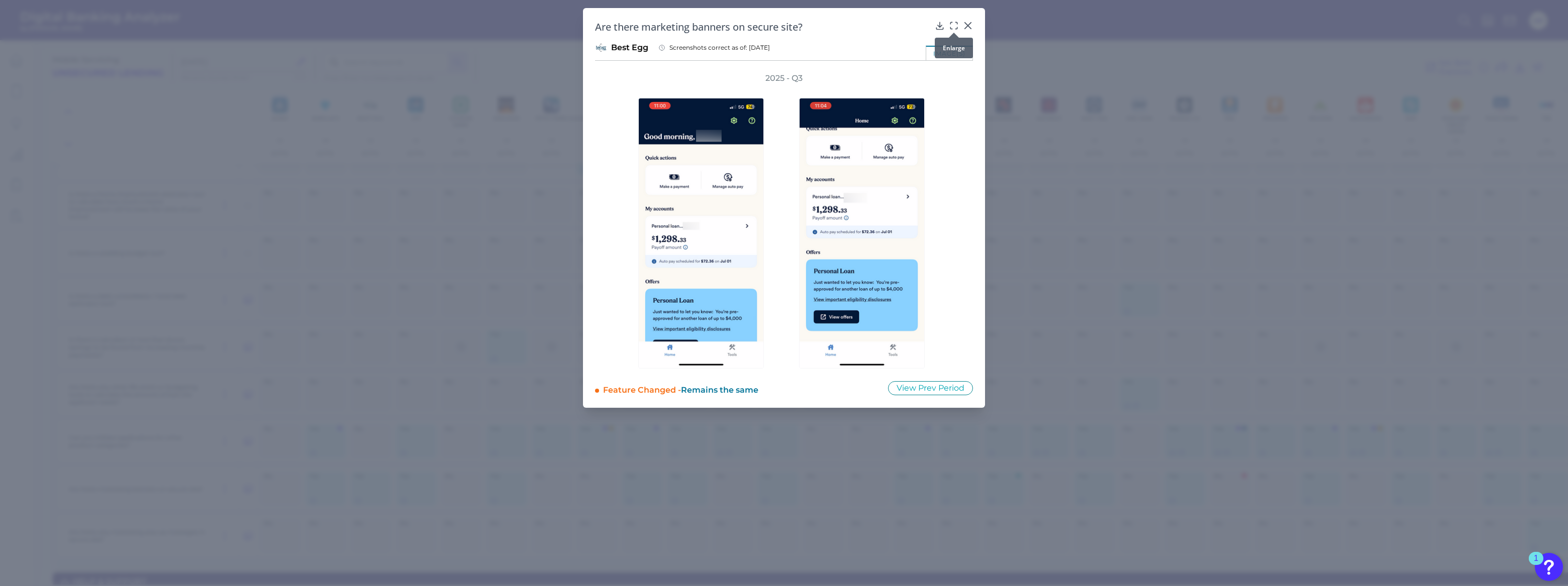
click at [953, 25] on icon at bounding box center [954, 25] width 10 height 10
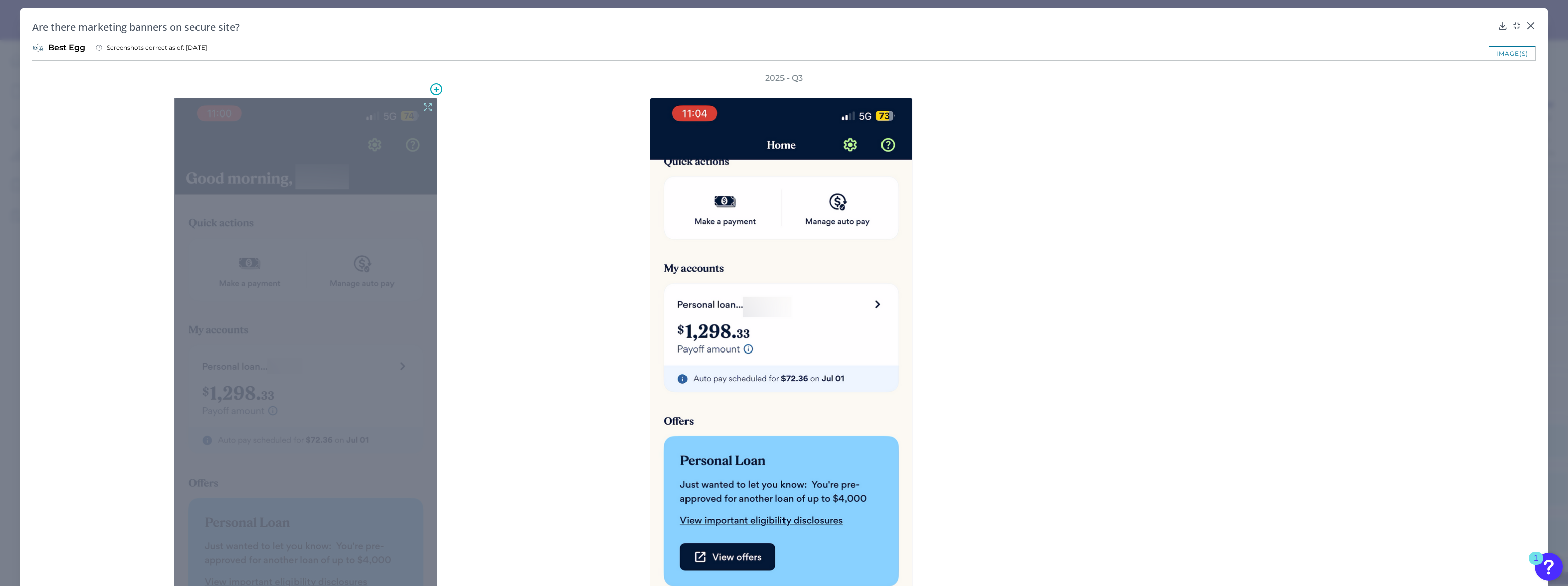
click at [426, 102] on icon at bounding box center [428, 107] width 11 height 11
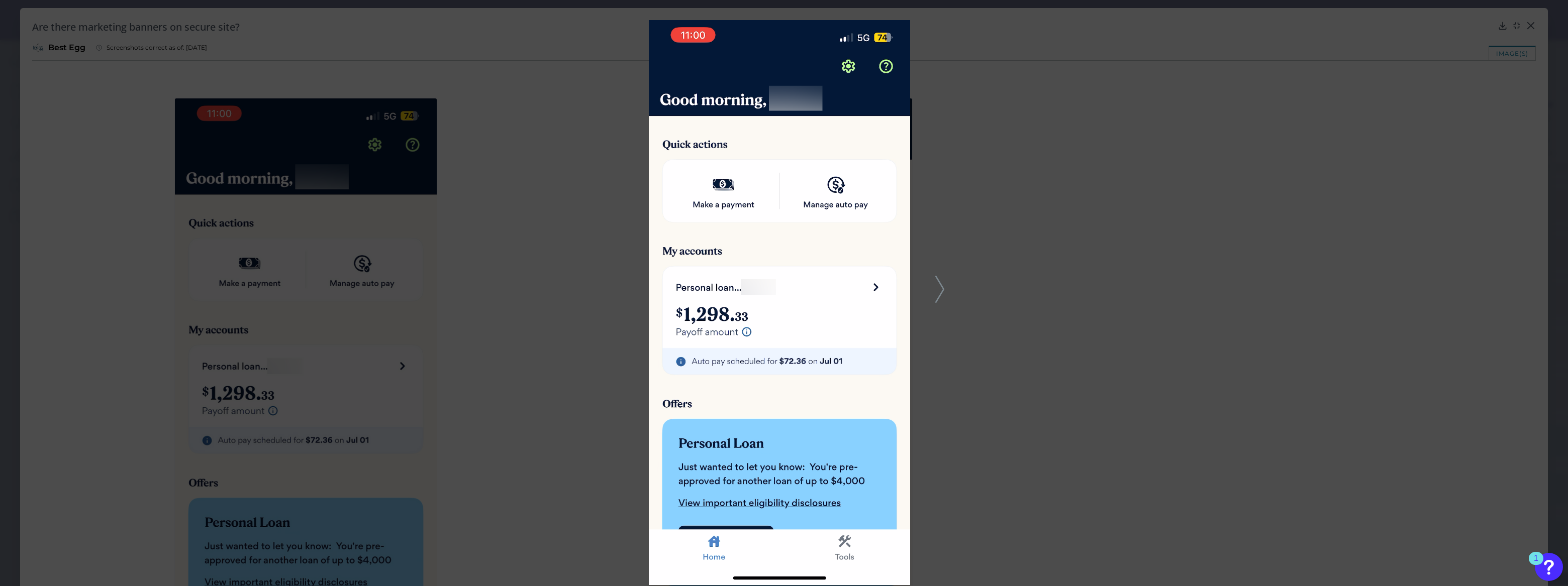
click at [945, 283] on div at bounding box center [784, 293] width 1568 height 586
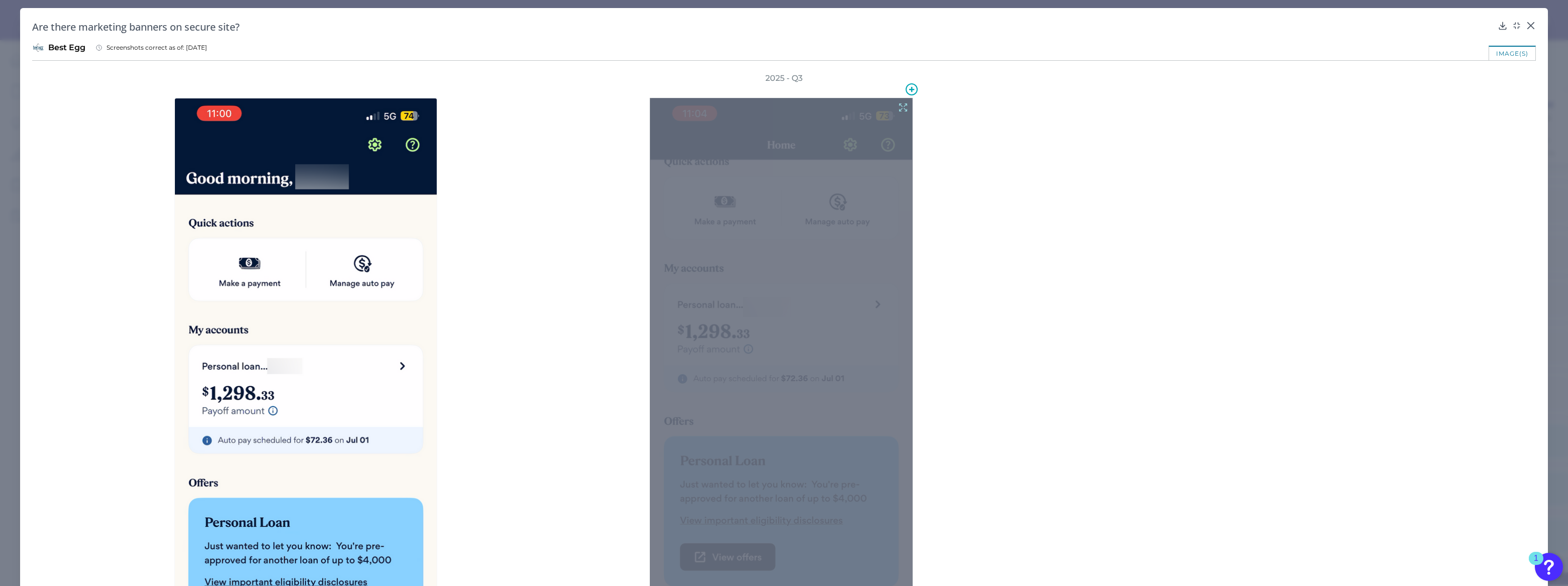
click at [899, 105] on icon at bounding box center [903, 107] width 11 height 11
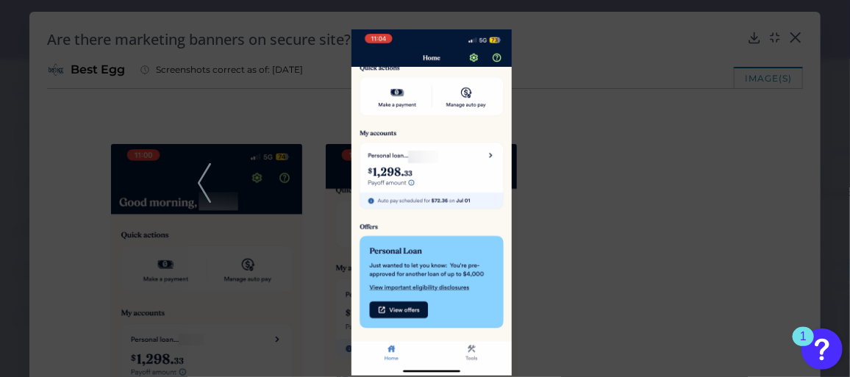
click at [647, 146] on div at bounding box center [425, 188] width 850 height 377
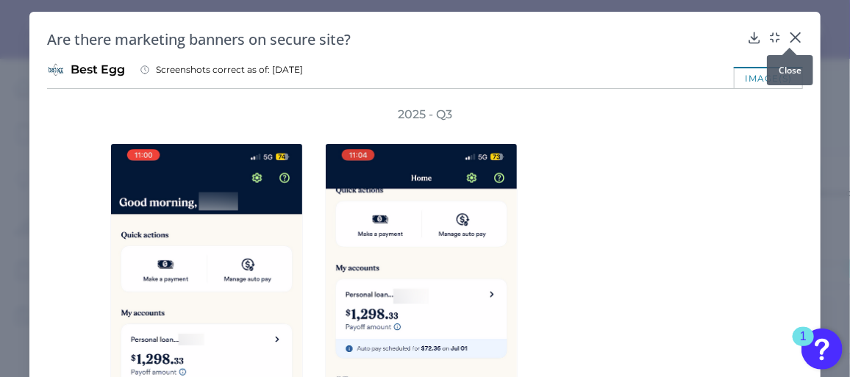
click at [790, 36] on icon at bounding box center [796, 37] width 15 height 15
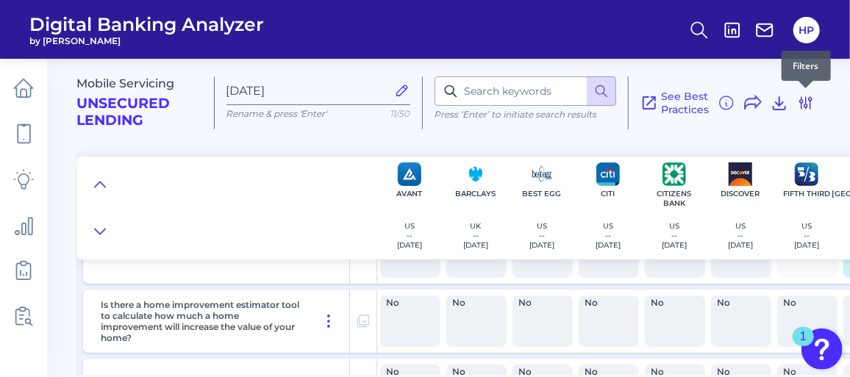
click at [808, 105] on icon at bounding box center [806, 103] width 18 height 18
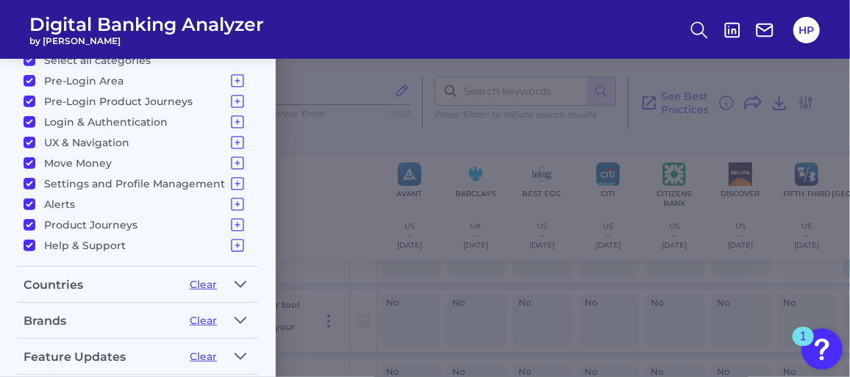
scroll to position [357, 0]
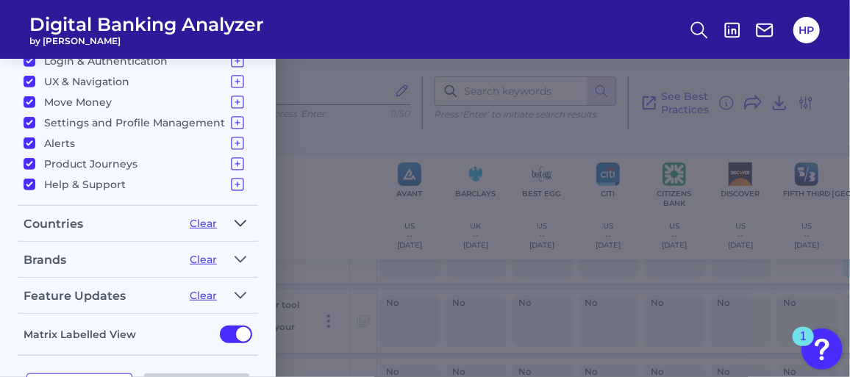
click at [237, 221] on icon "button" at bounding box center [240, 223] width 10 height 5
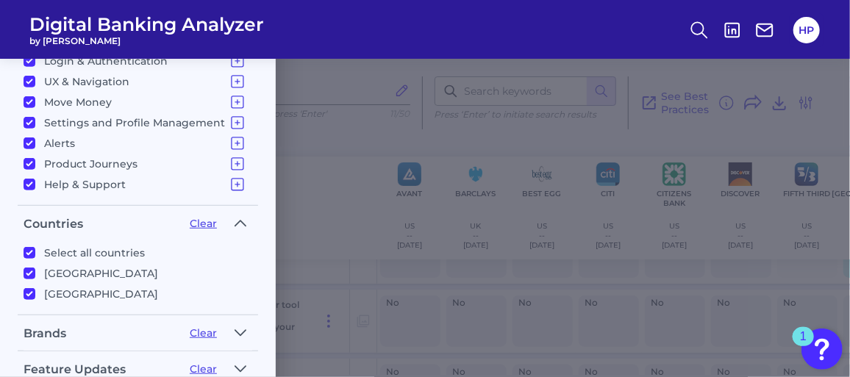
click at [29, 271] on input "[GEOGRAPHIC_DATA]" at bounding box center [30, 274] width 12 height 12
checkbox input "false"
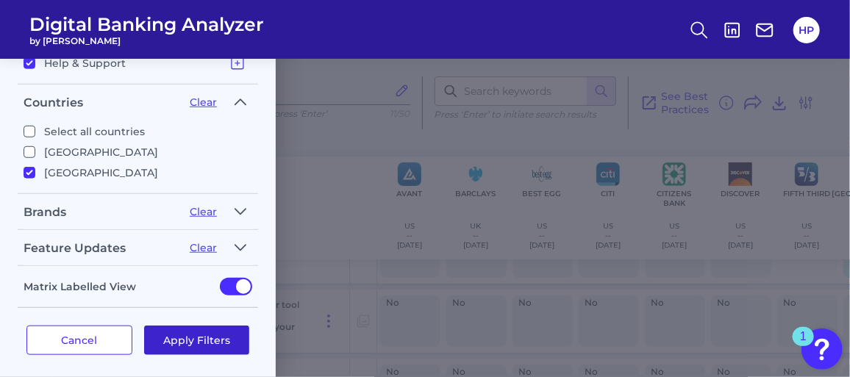
click at [182, 333] on button "Apply Filters" at bounding box center [197, 340] width 106 height 29
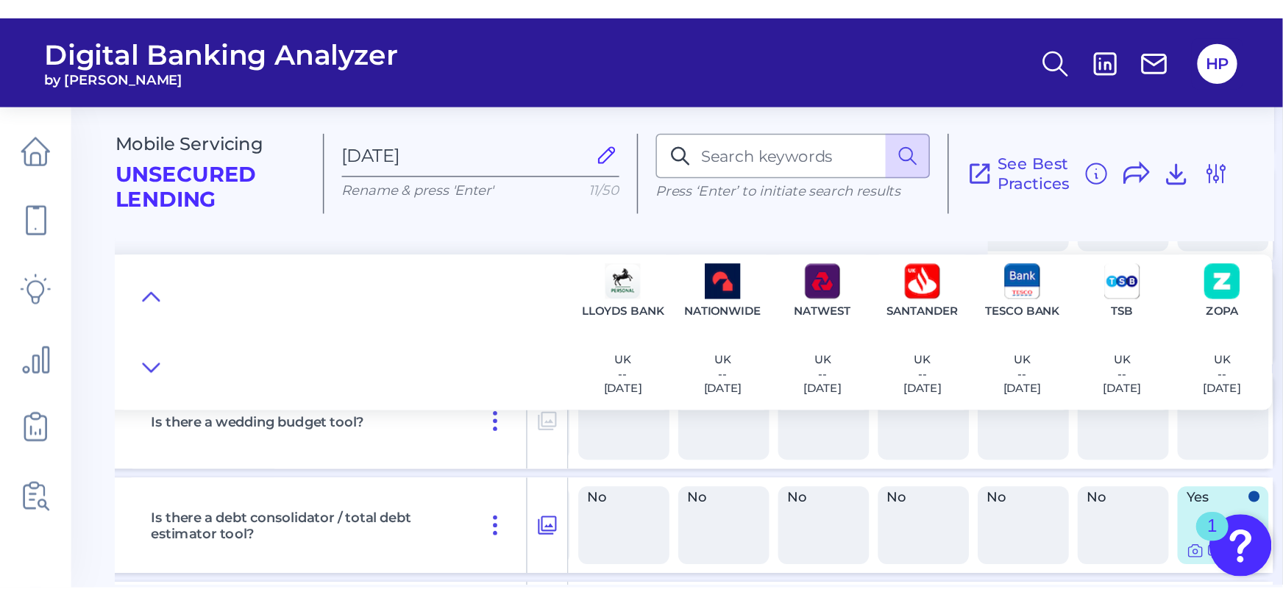
scroll to position [9485, 200]
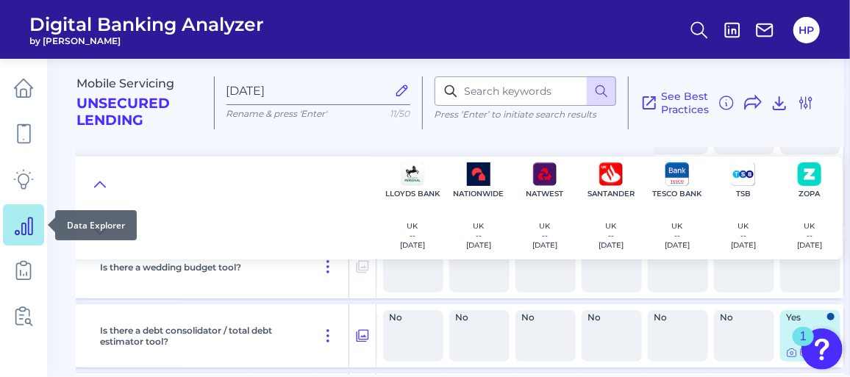
click at [13, 235] on icon at bounding box center [23, 225] width 21 height 21
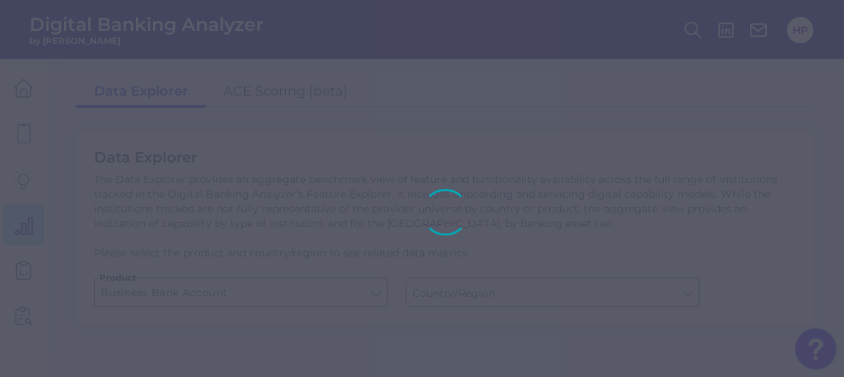
type input "[GEOGRAPHIC_DATA]"
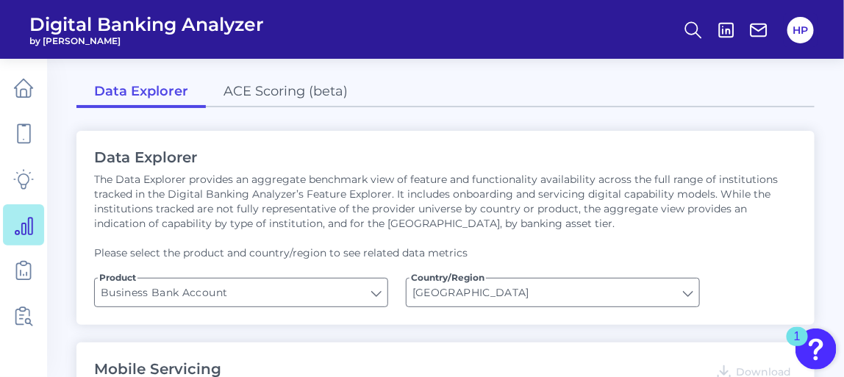
type input "Upon opening the app are users immediately prompted to use Touch/Face ID to log…"
type input "Can you apply for the PRODUCT as a new to brand customer on ANY digital channel?"
type input "Does it offer third-party single sign on?"
